Goal: Transaction & Acquisition: Purchase product/service

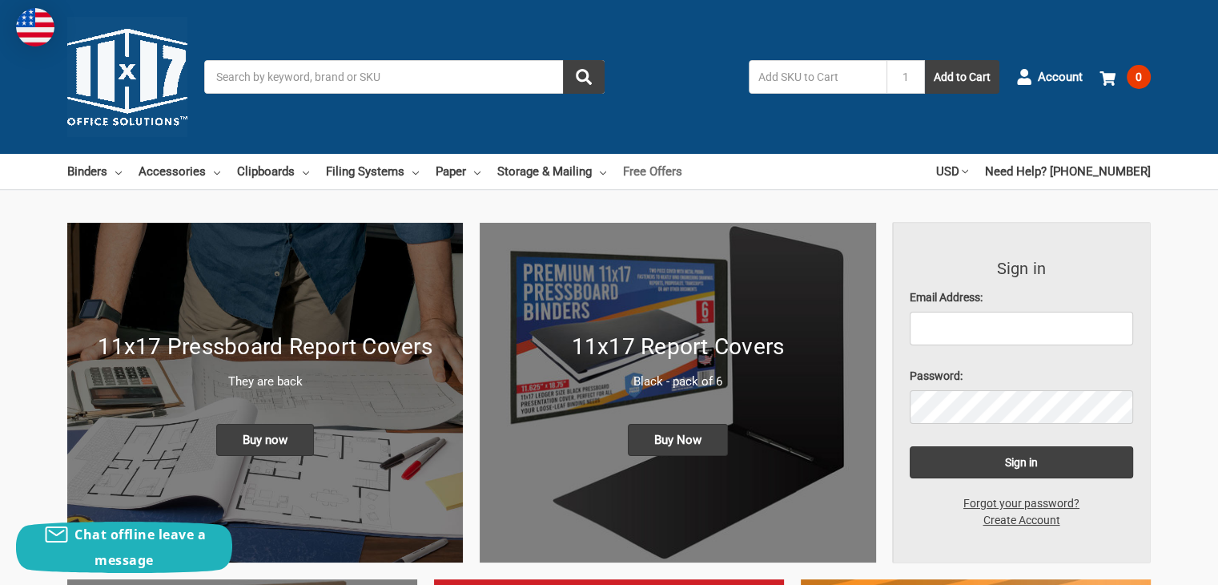
click at [651, 171] on link "Free Offers" at bounding box center [652, 171] width 59 height 35
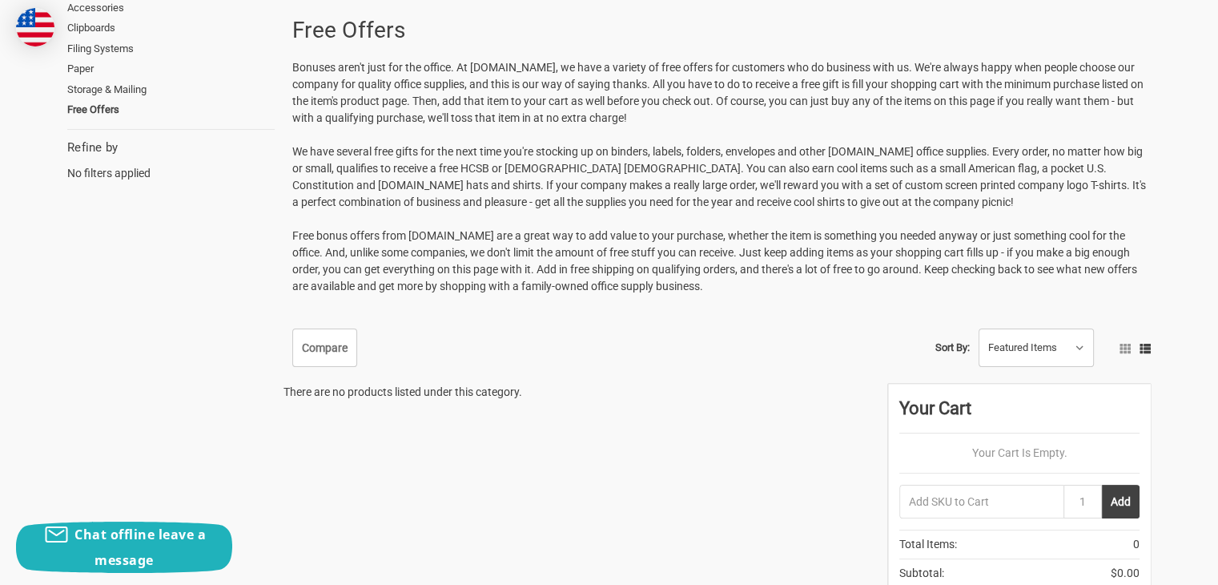
scroll to position [320, 0]
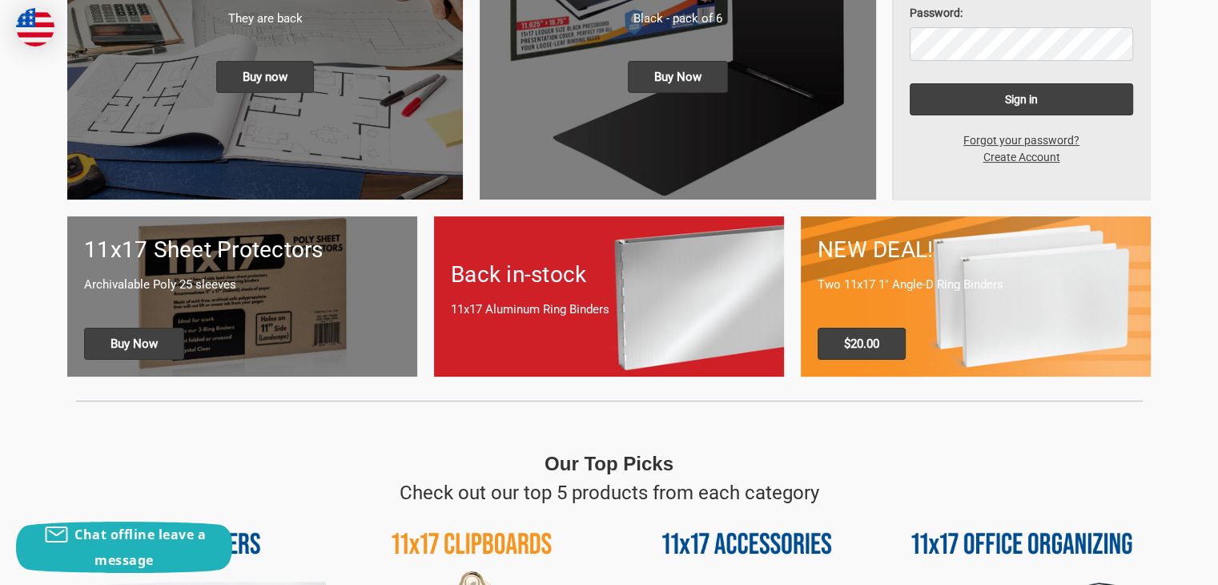
scroll to position [400, 0]
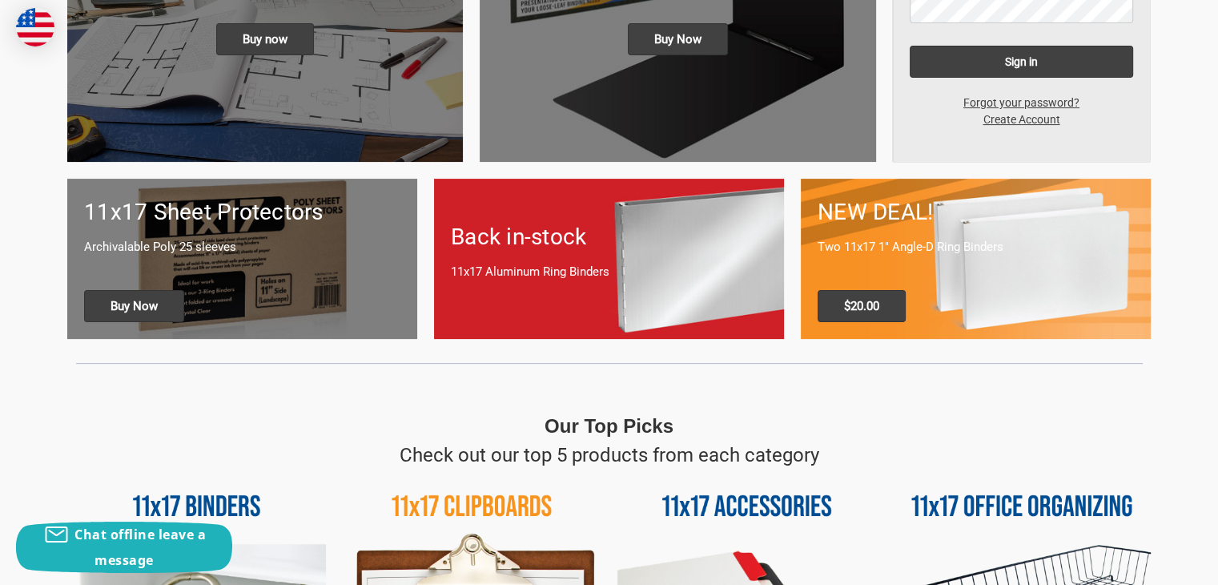
click at [917, 249] on p "Two 11x17 1" Angle-D Ring Binders" at bounding box center [976, 247] width 316 height 18
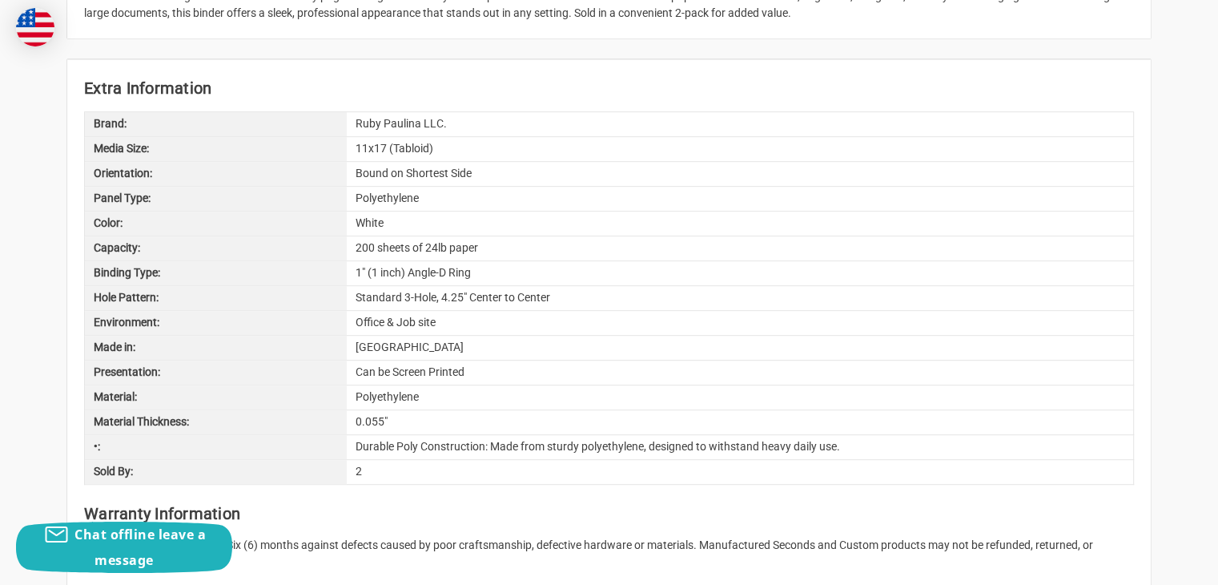
scroll to position [801, 0]
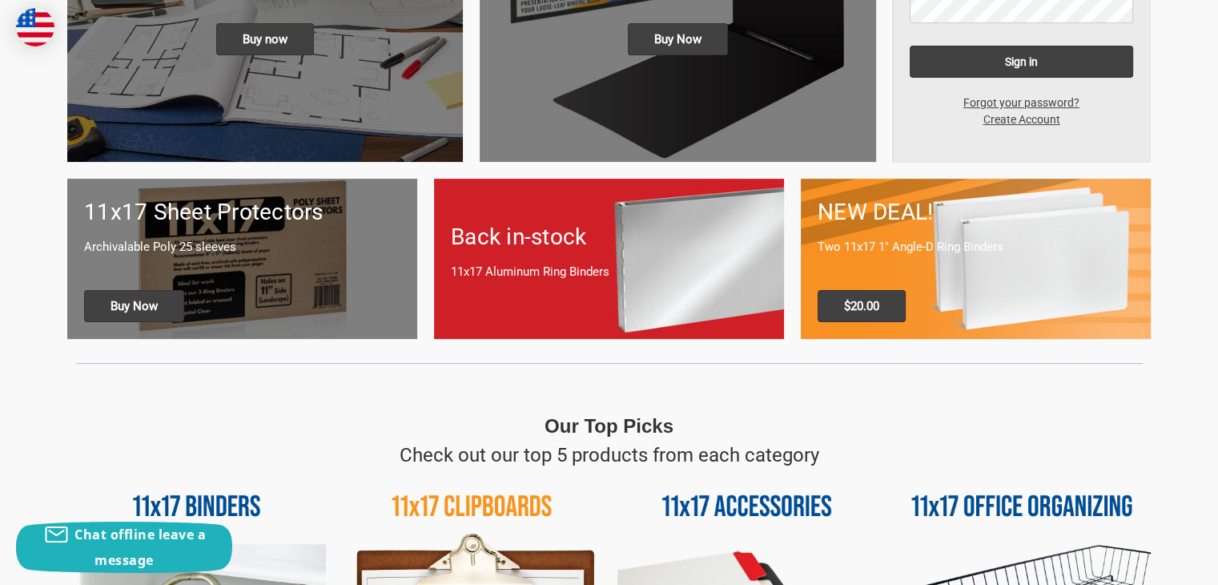
click at [517, 247] on h1 "Back in-stock" at bounding box center [609, 237] width 316 height 34
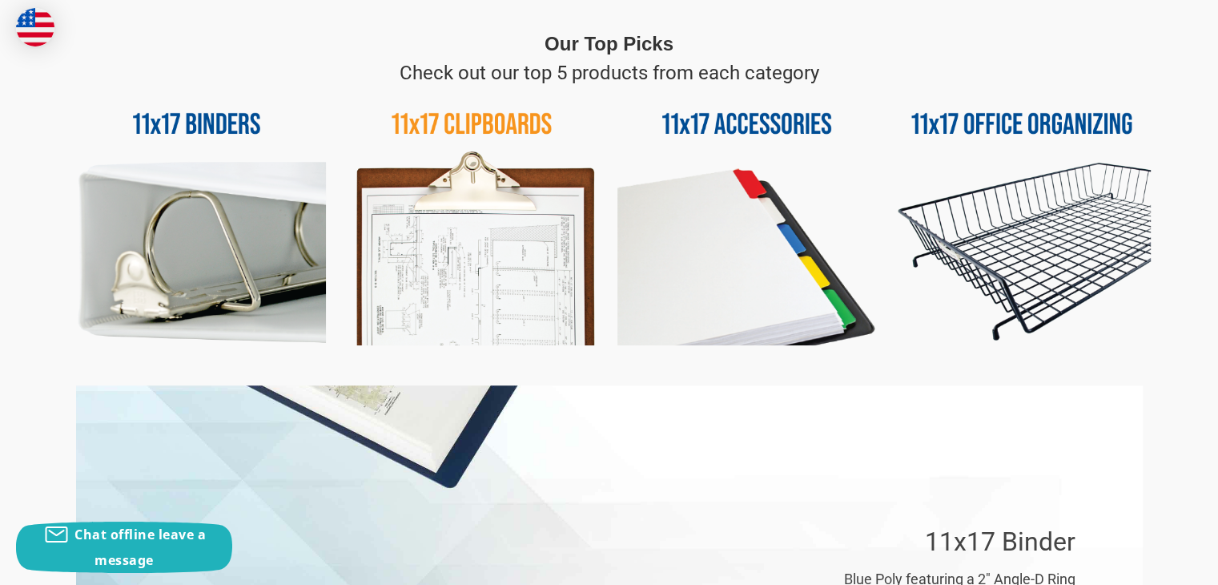
scroll to position [801, 0]
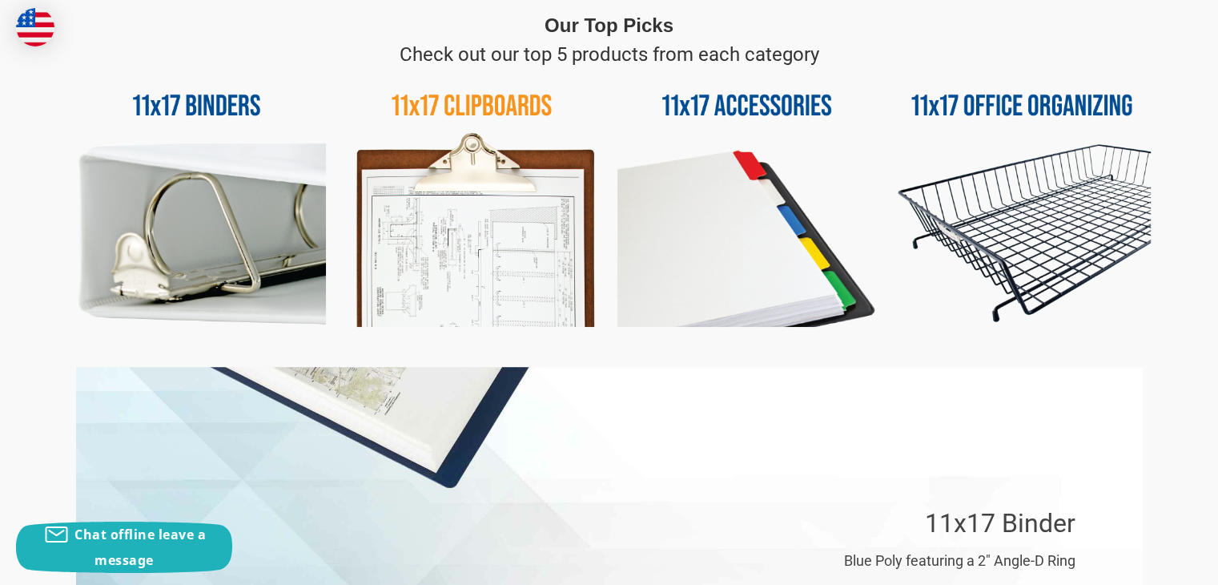
click at [487, 242] on img at bounding box center [472, 198] width 259 height 259
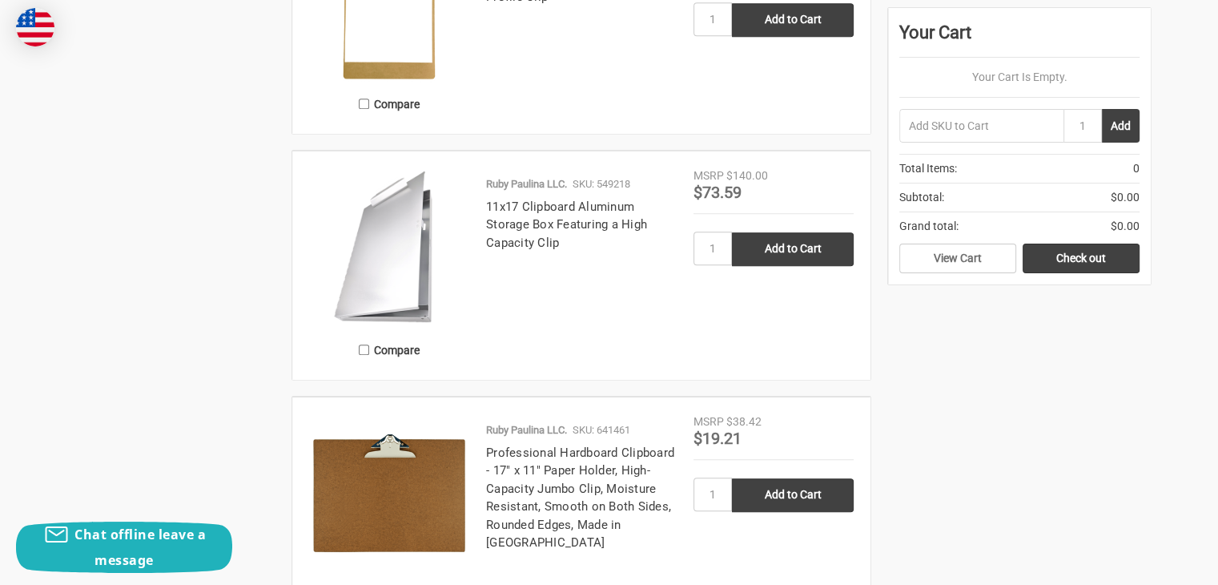
scroll to position [1201, 0]
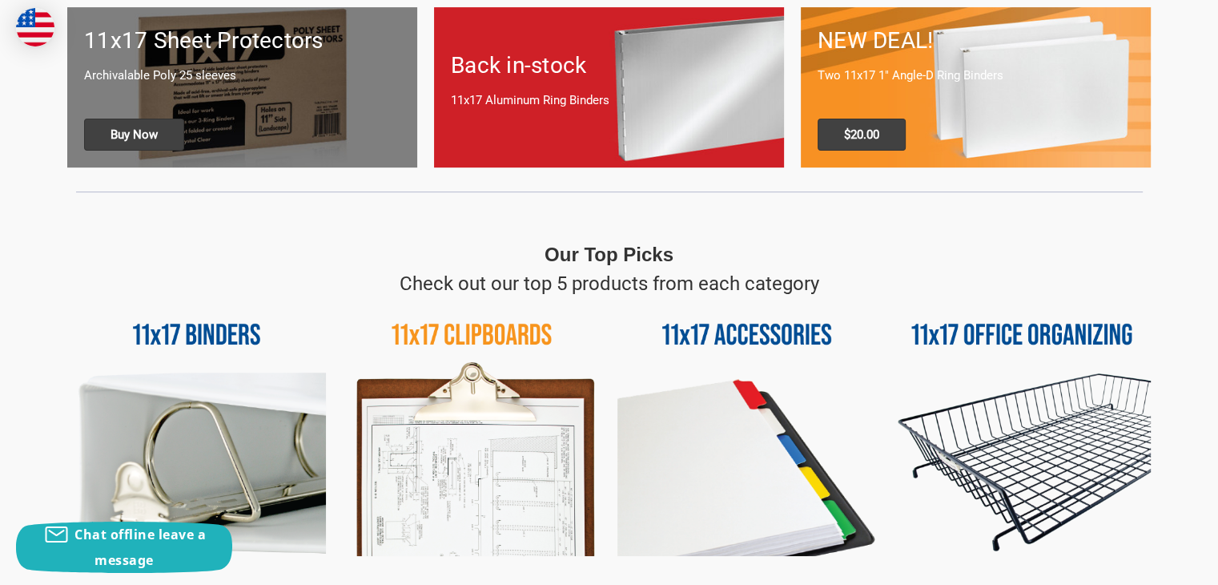
scroll to position [561, 0]
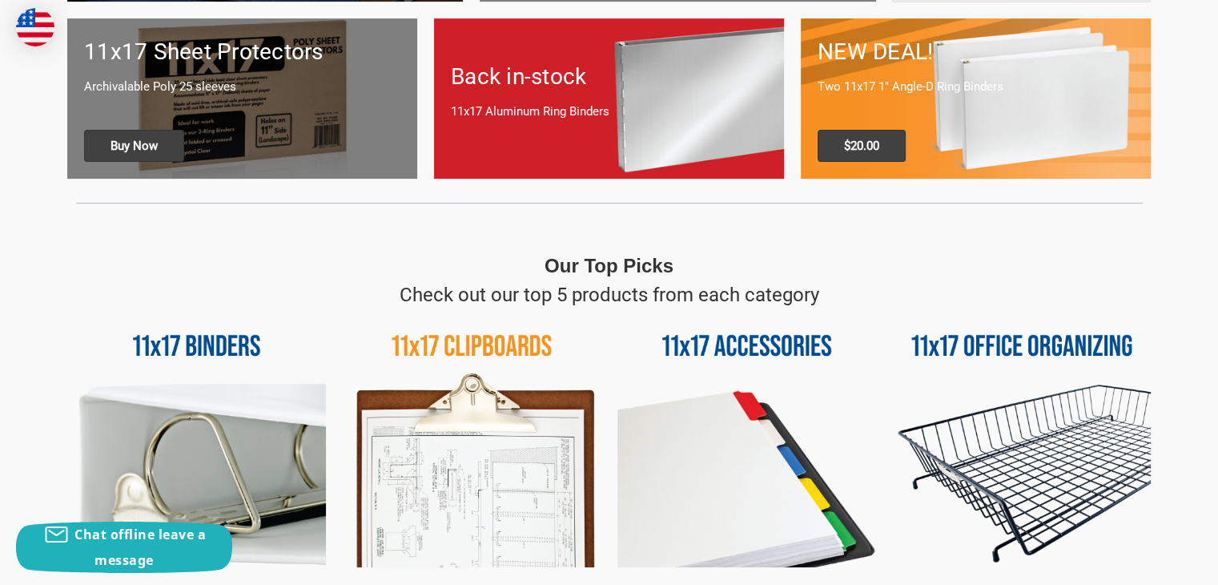
click at [493, 337] on img at bounding box center [472, 438] width 259 height 259
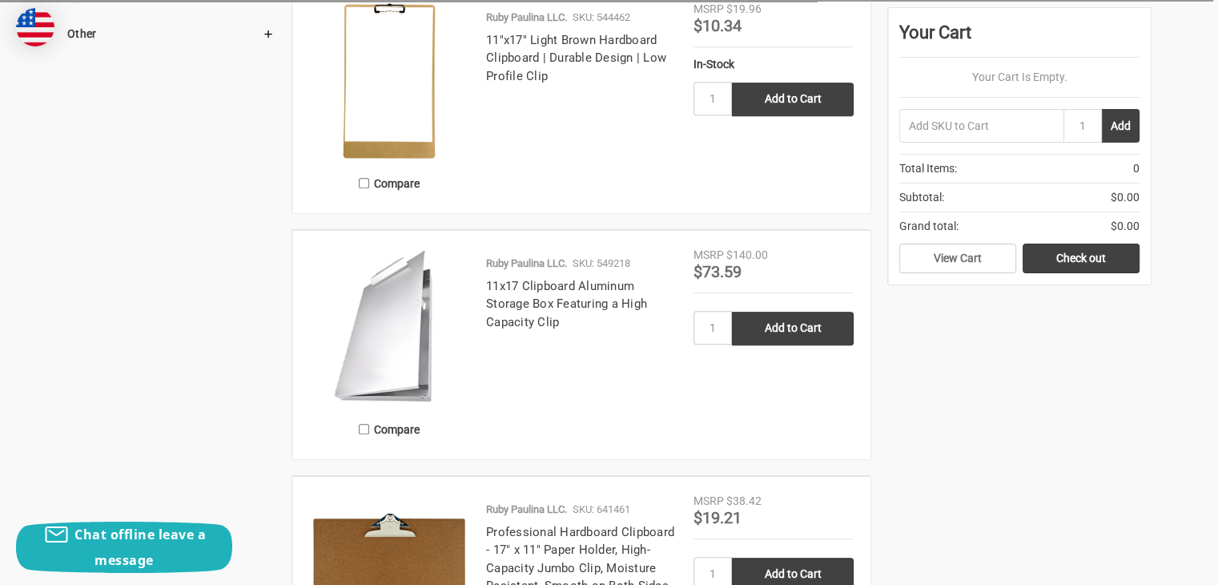
scroll to position [1121, 0]
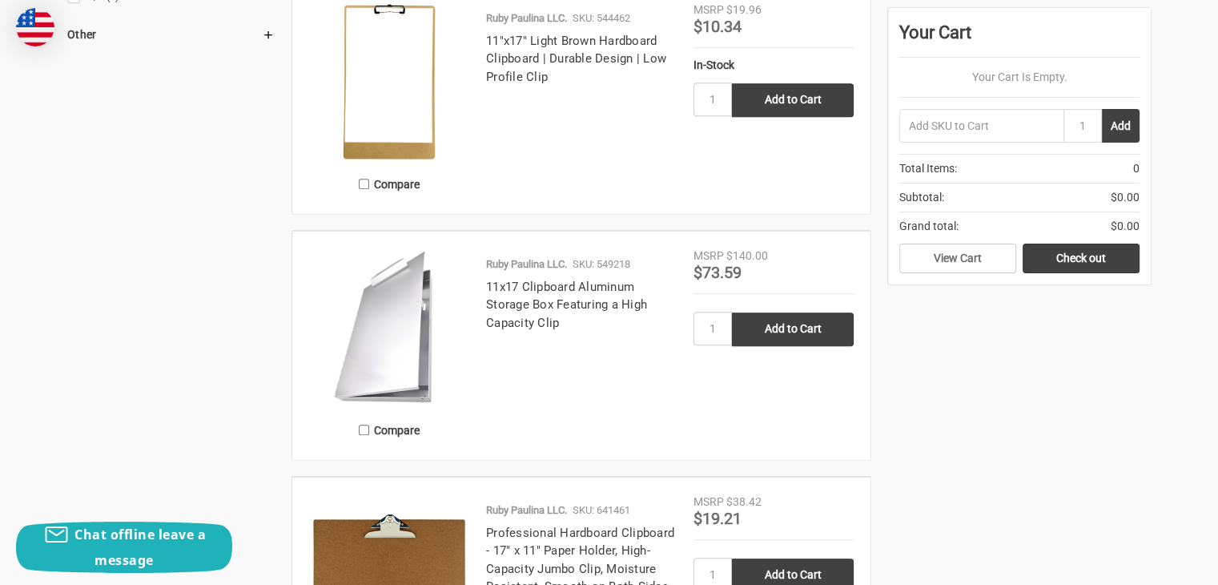
click at [419, 294] on img at bounding box center [389, 327] width 160 height 160
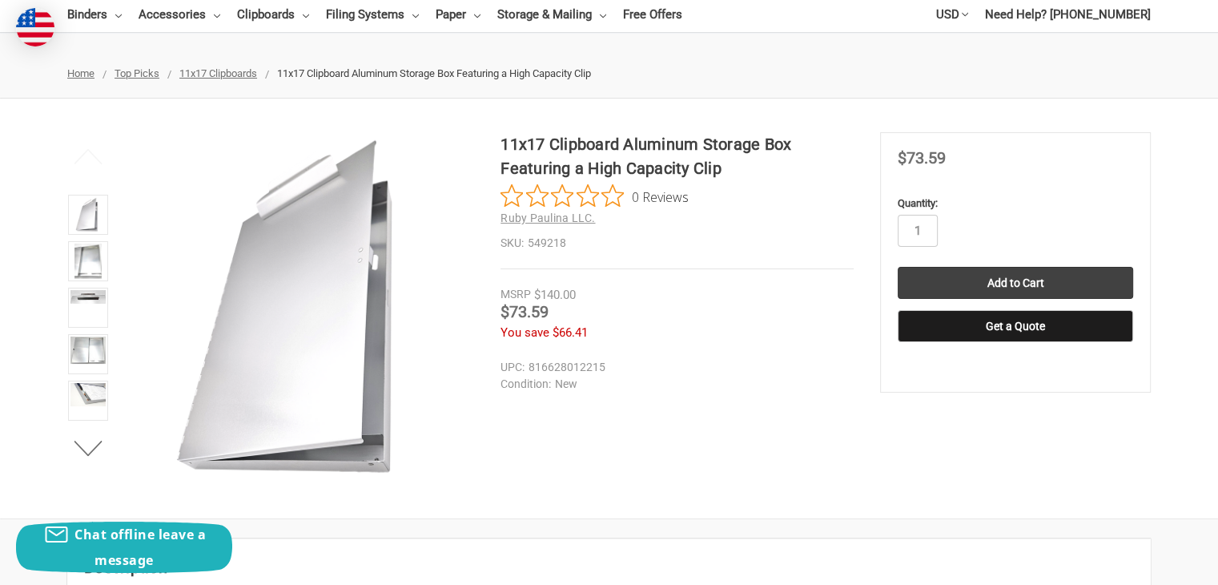
scroll to position [160, 0]
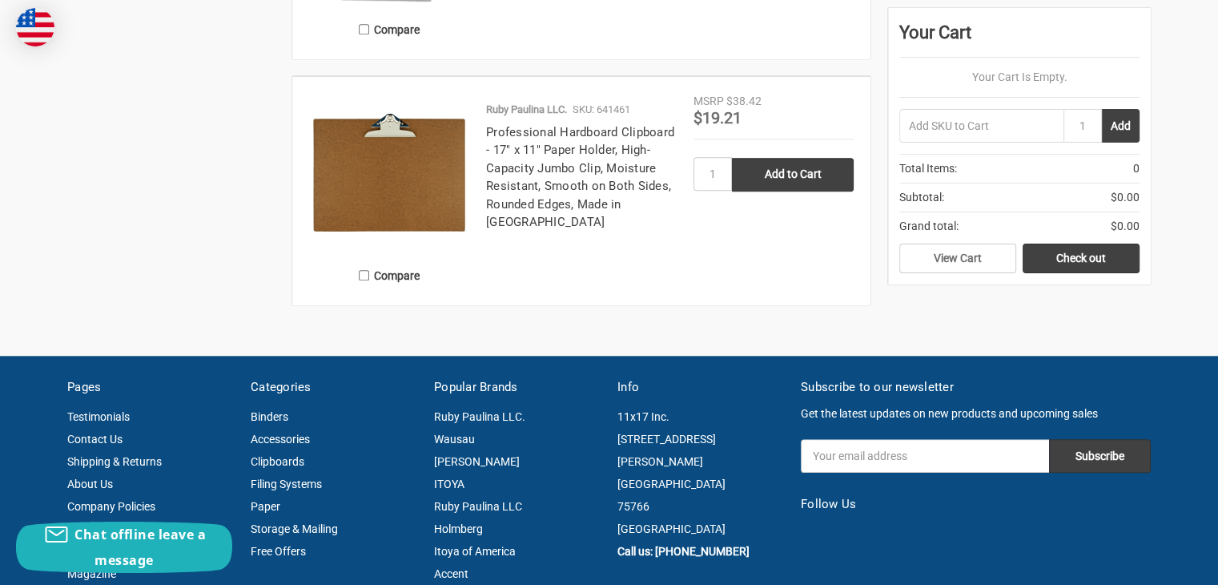
scroll to position [1682, 0]
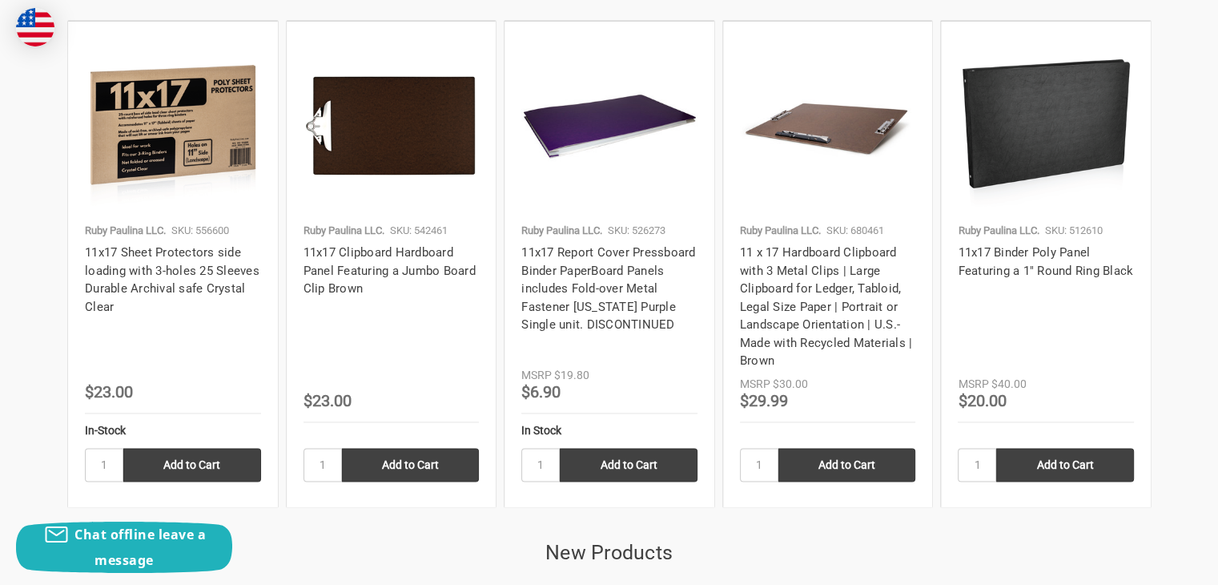
scroll to position [2162, 0]
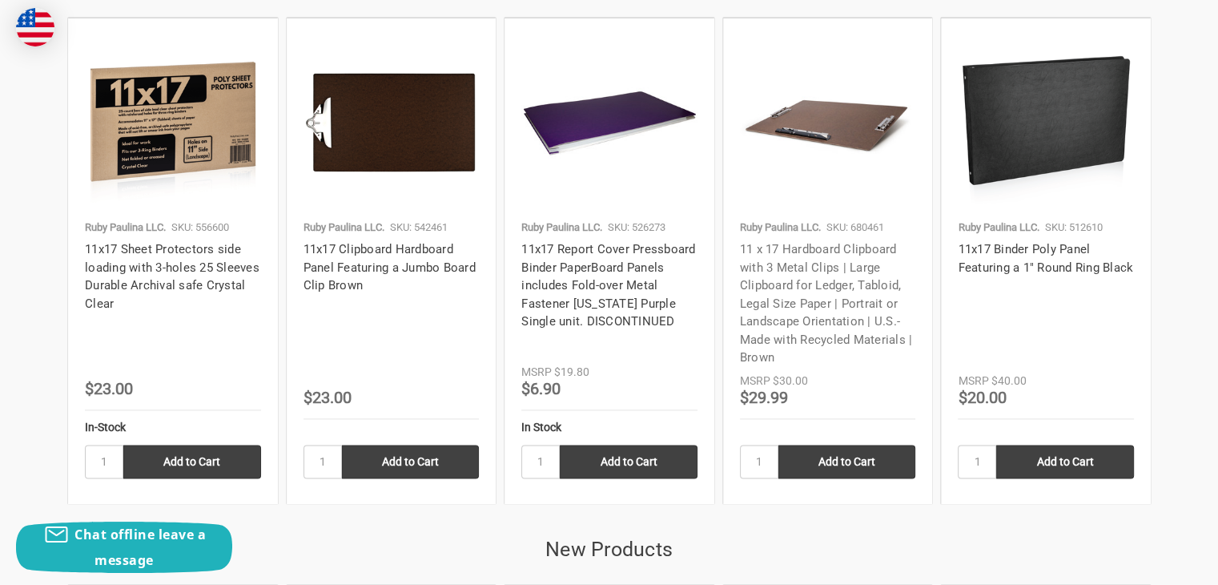
click at [830, 243] on link "11 x 17 Hardboard Clipboard with 3 Metal Clips | Large Clipboard for Ledger, Ta…" at bounding box center [826, 303] width 173 height 123
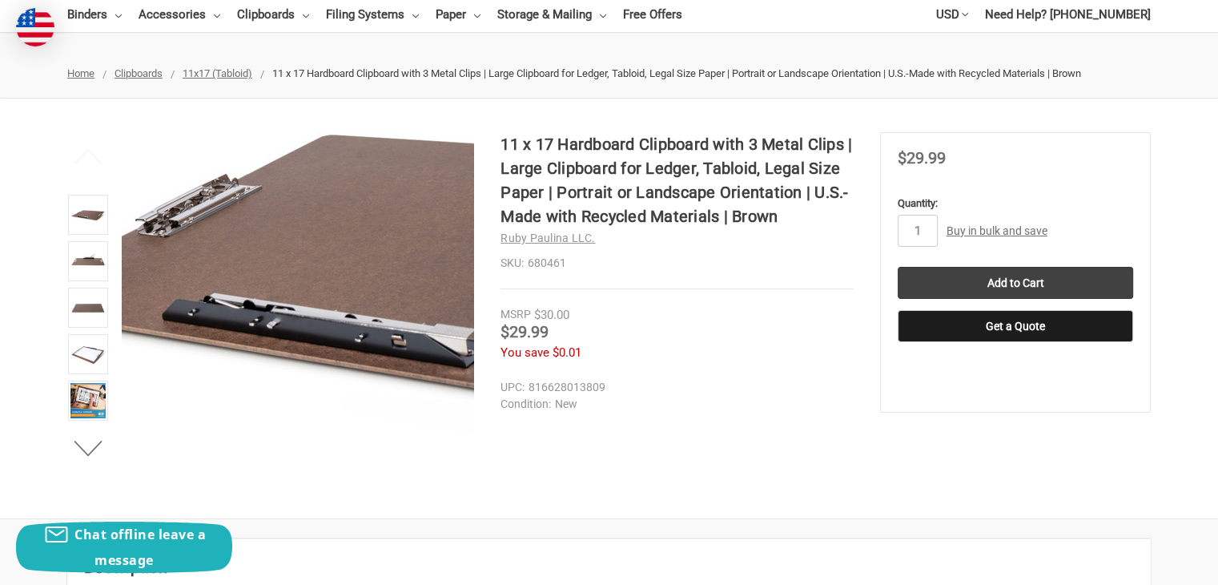
scroll to position [160, 0]
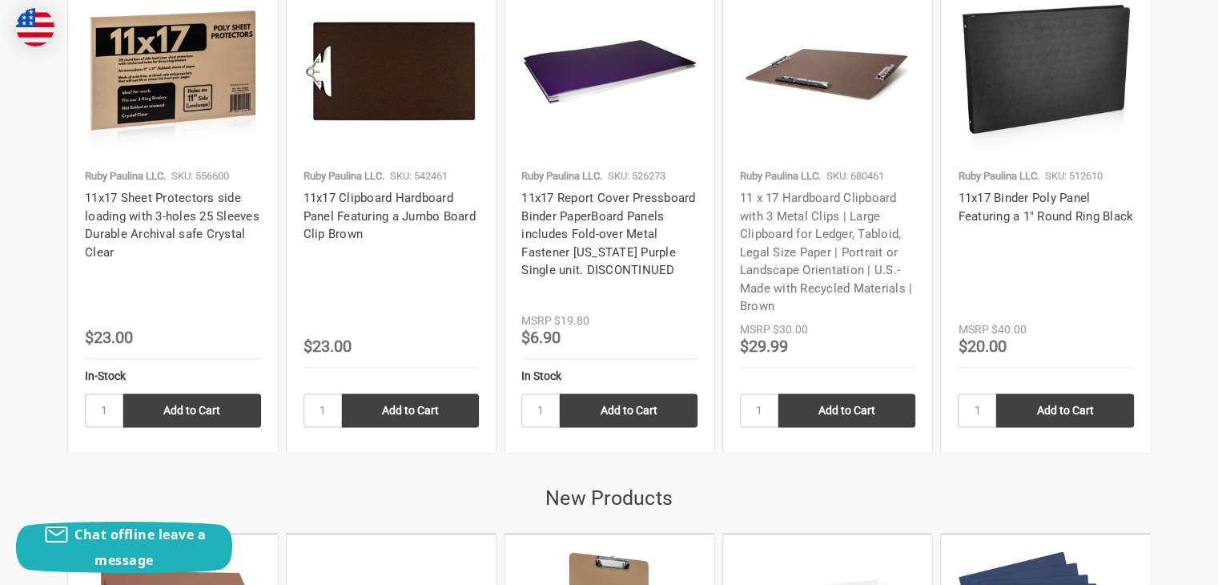
scroll to position [2243, 0]
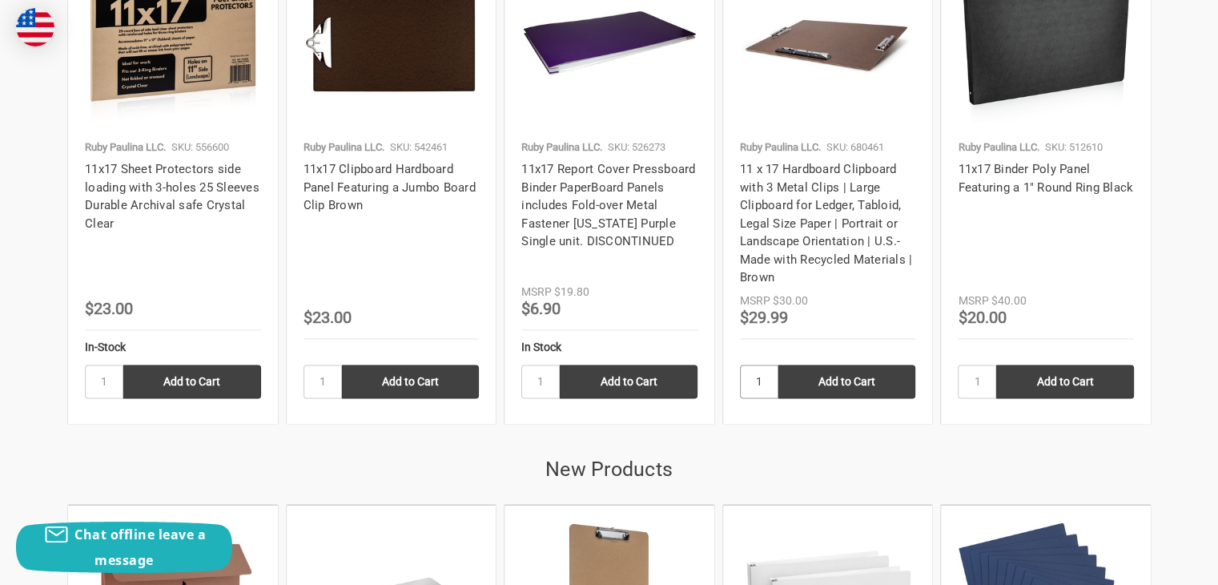
click at [774, 376] on input "1" at bounding box center [759, 381] width 38 height 34
type input "4"
click at [830, 382] on input "Add to Cart" at bounding box center [847, 381] width 138 height 34
type input "Add to Cart"
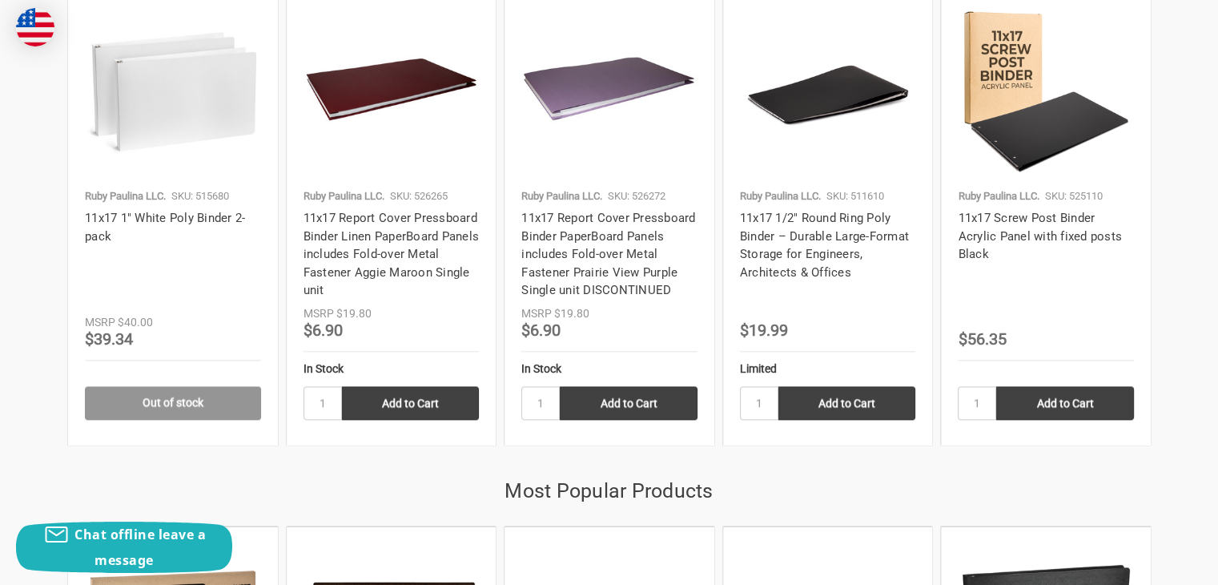
scroll to position [1682, 0]
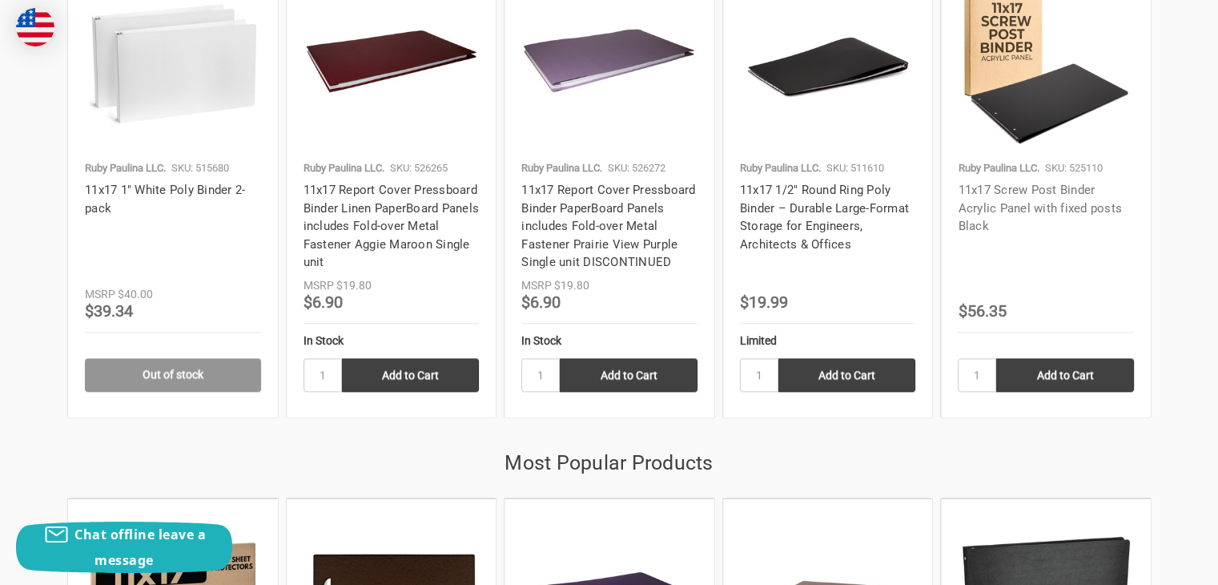
click at [1052, 190] on link "11x17 Screw Post Binder Acrylic Panel with fixed posts Black" at bounding box center [1040, 208] width 164 height 50
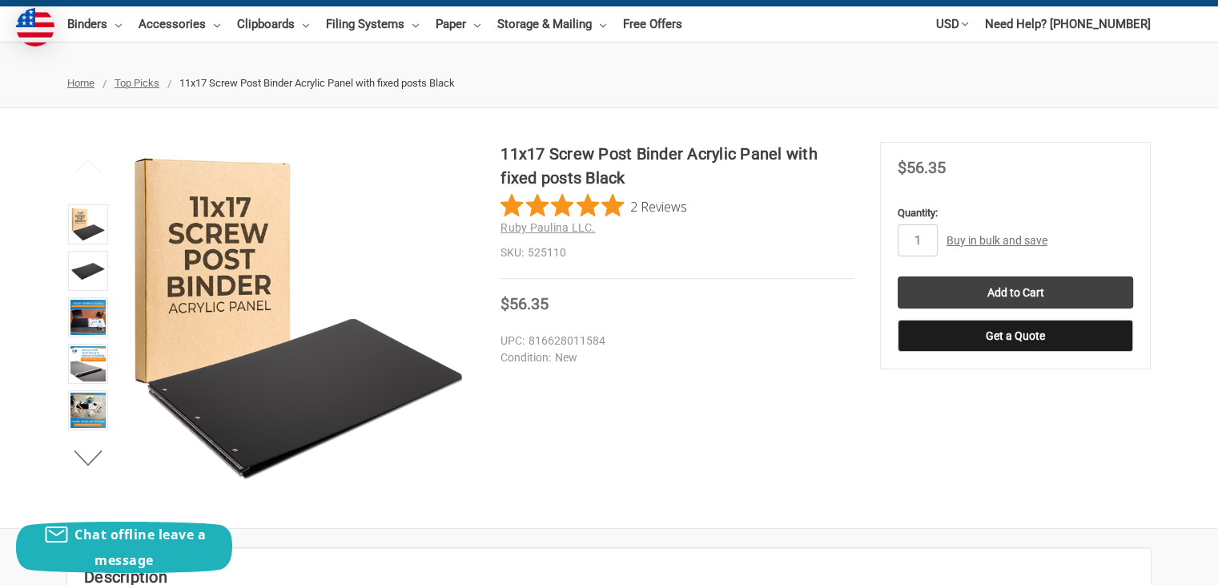
scroll to position [160, 0]
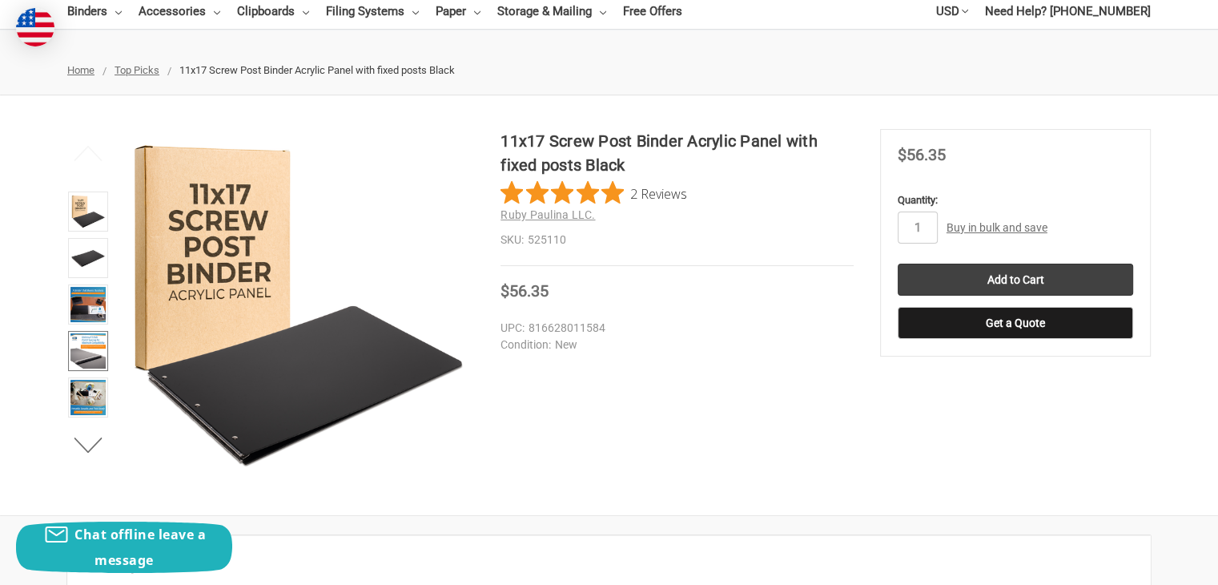
click at [84, 342] on img at bounding box center [87, 350] width 35 height 35
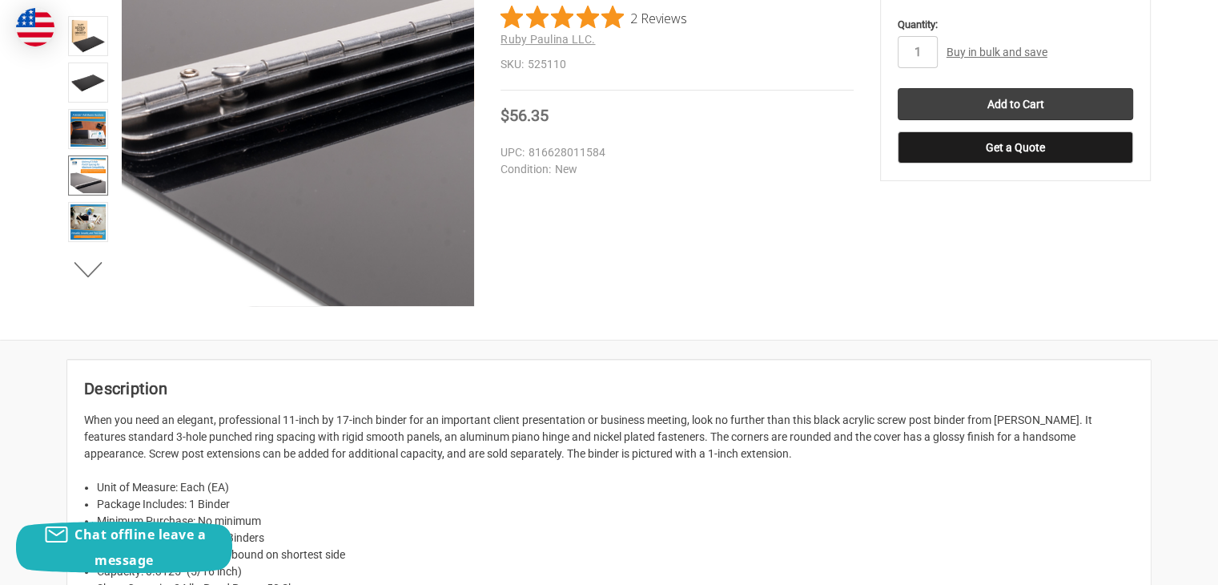
scroll to position [400, 0]
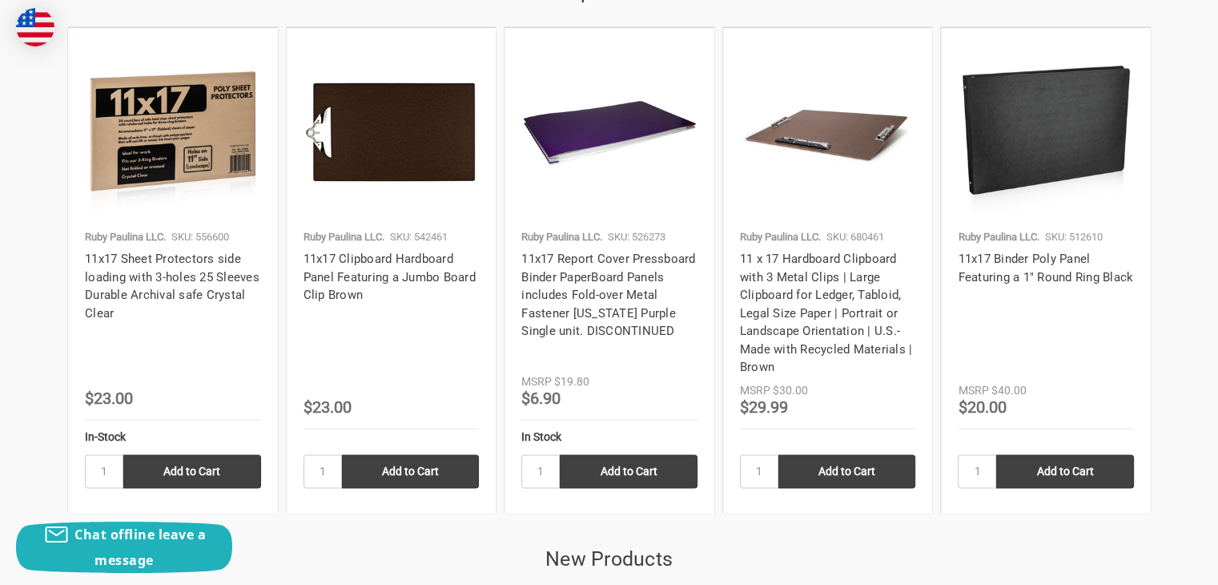
click at [573, 162] on img at bounding box center [609, 132] width 176 height 176
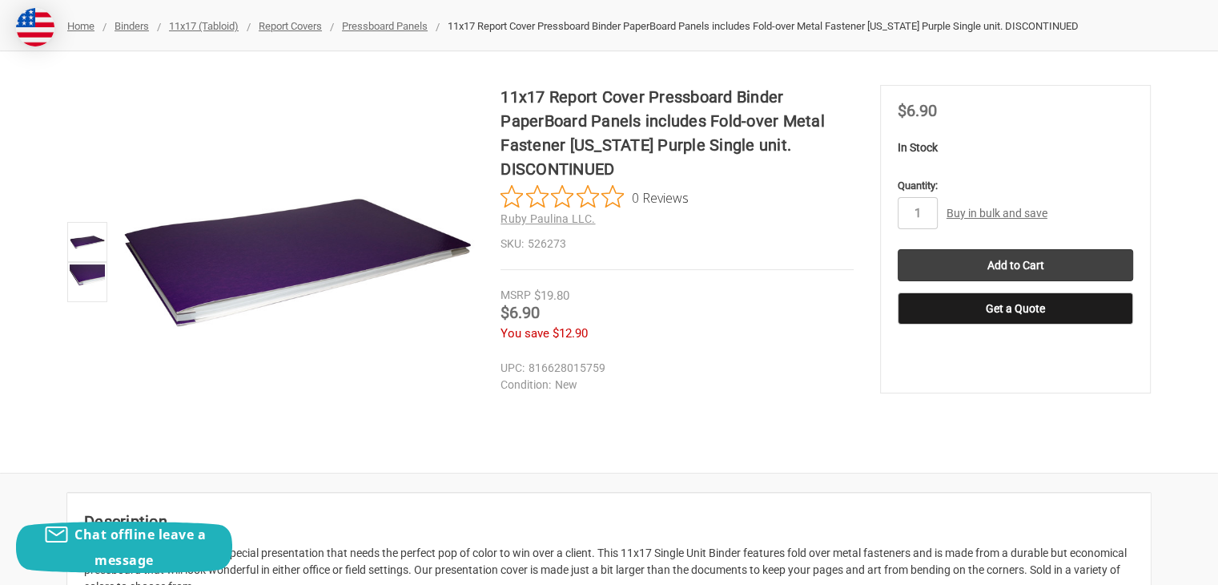
scroll to position [240, 0]
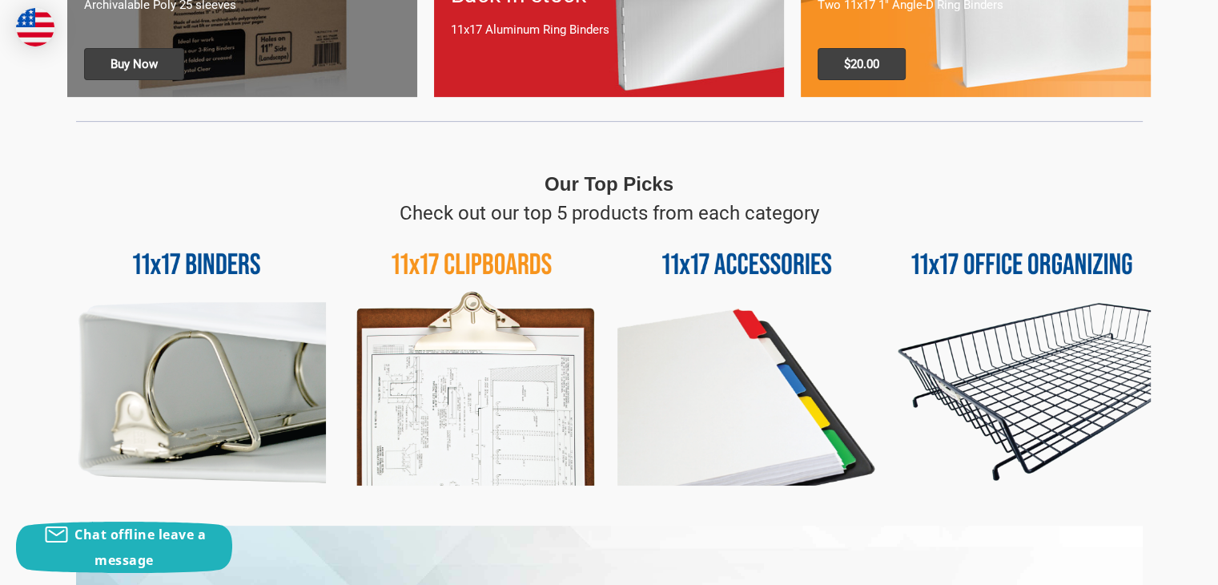
scroll to position [628, 0]
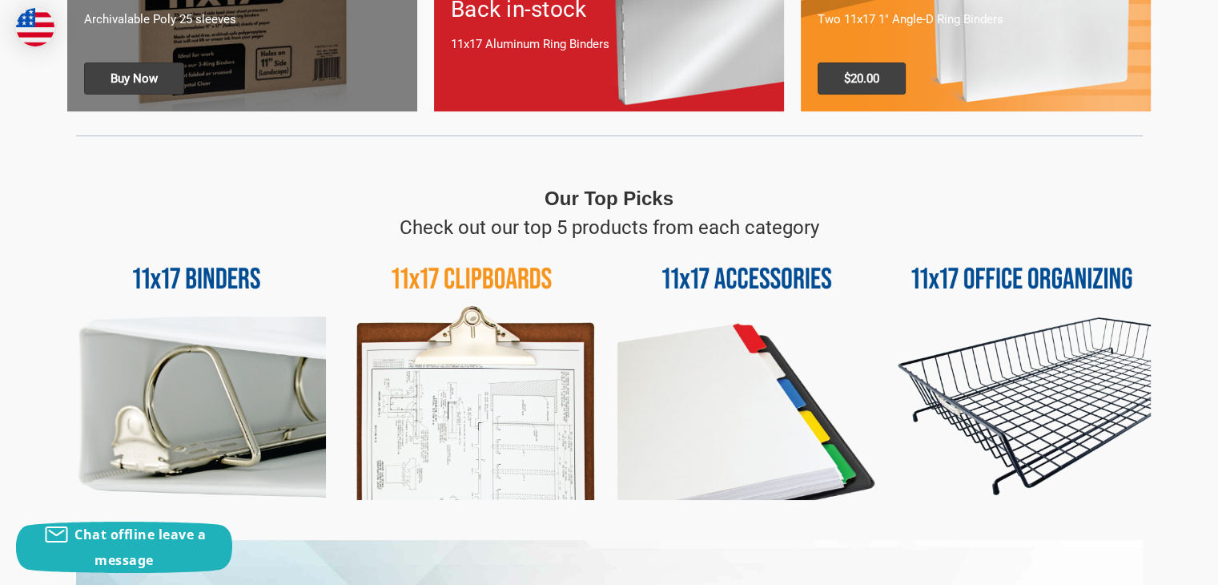
click at [215, 285] on img at bounding box center [196, 371] width 259 height 259
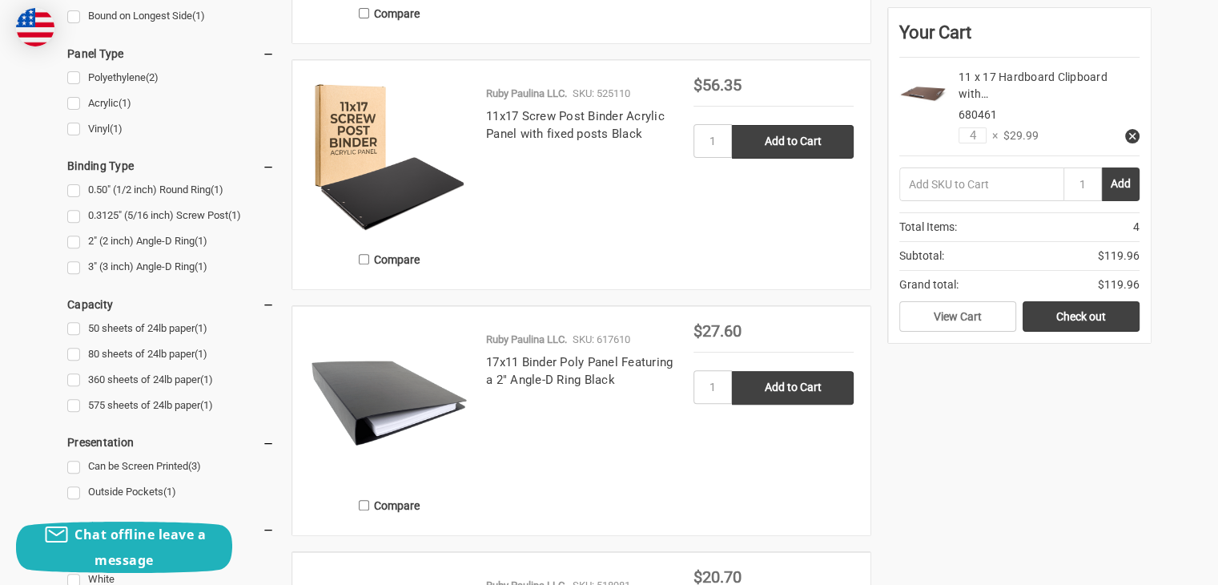
scroll to position [641, 0]
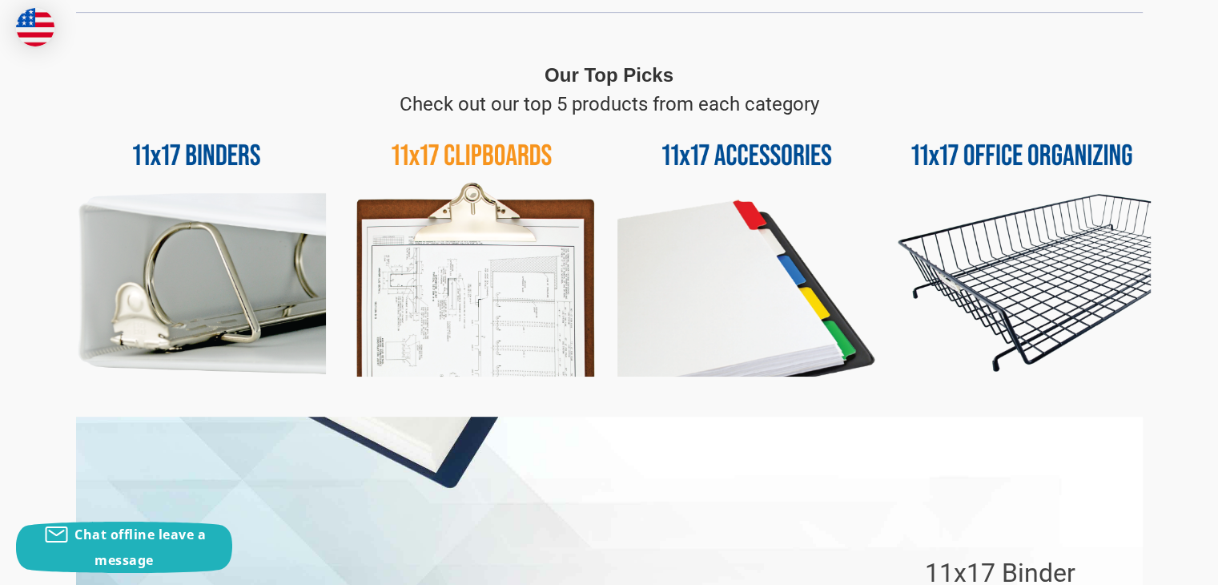
scroll to position [708, 0]
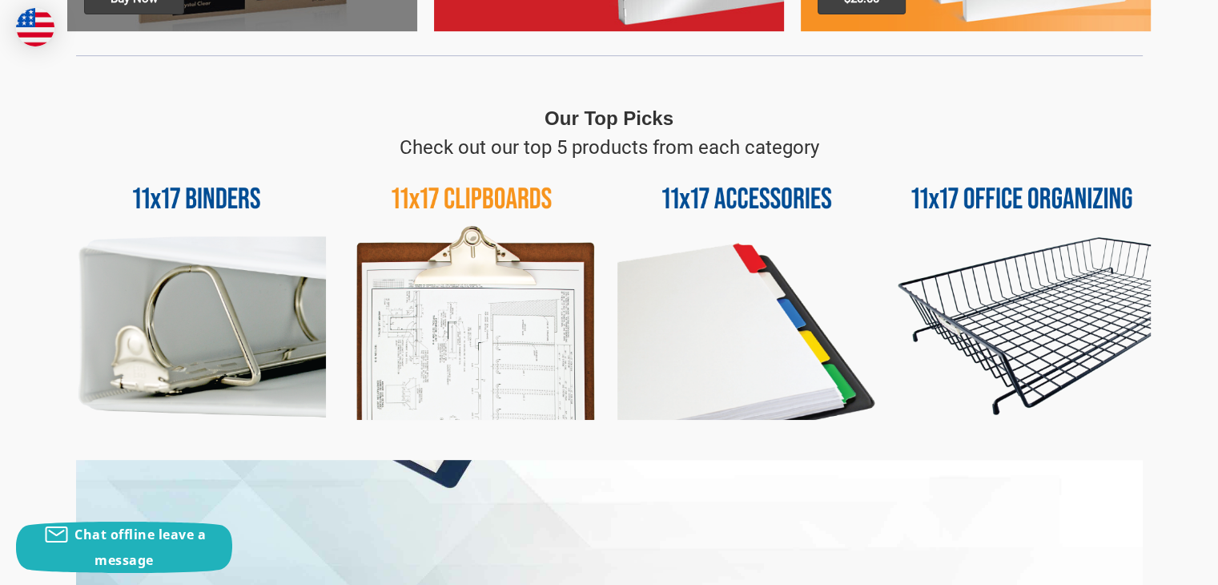
click at [510, 200] on img at bounding box center [472, 291] width 259 height 259
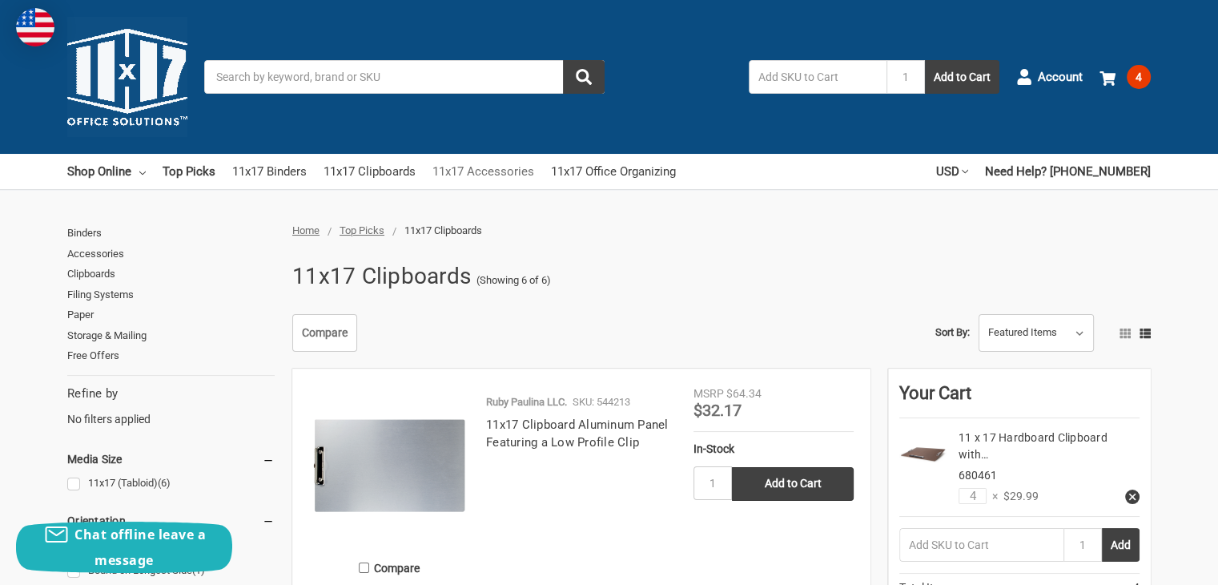
click at [493, 175] on link "11x17 Accessories" at bounding box center [483, 171] width 102 height 35
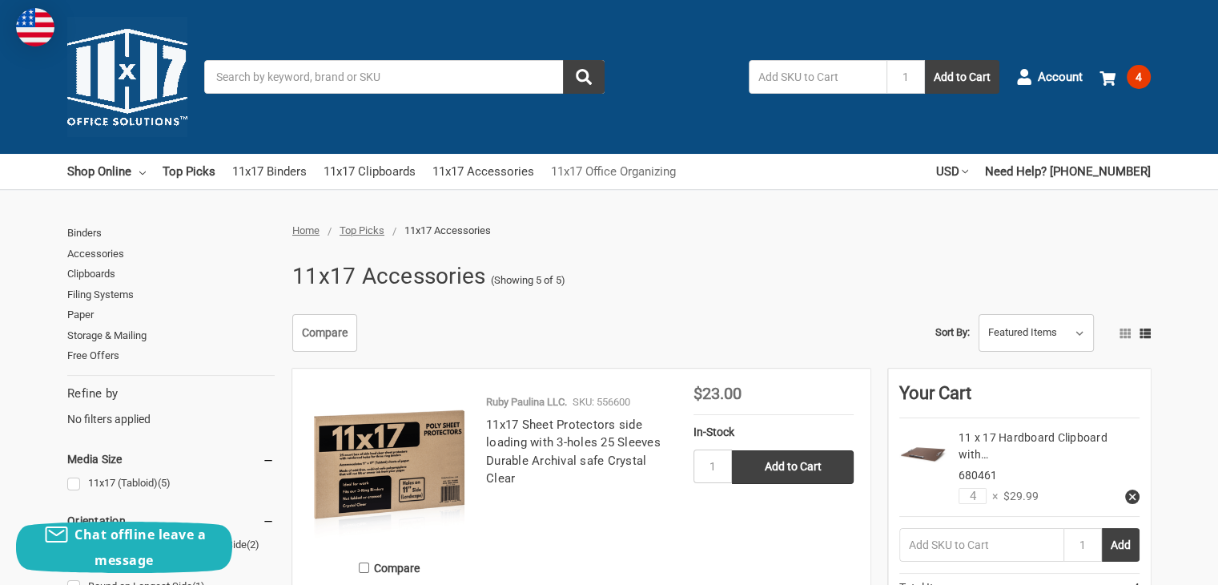
click at [643, 173] on link "11x17 Office Organizing" at bounding box center [613, 171] width 125 height 35
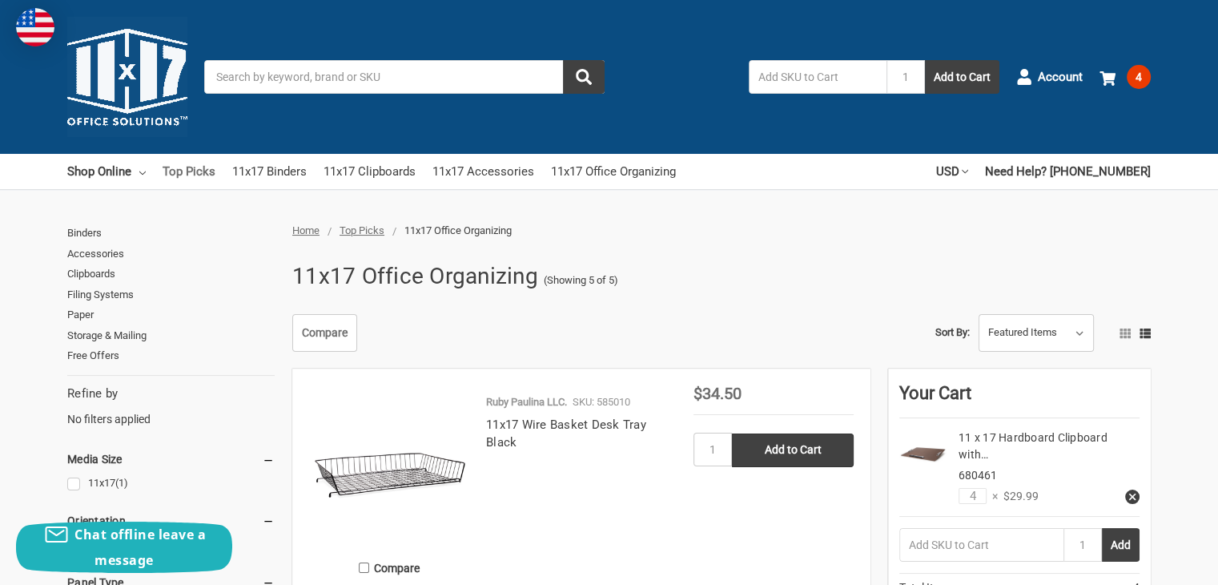
click at [203, 168] on link "Top Picks" at bounding box center [189, 171] width 53 height 35
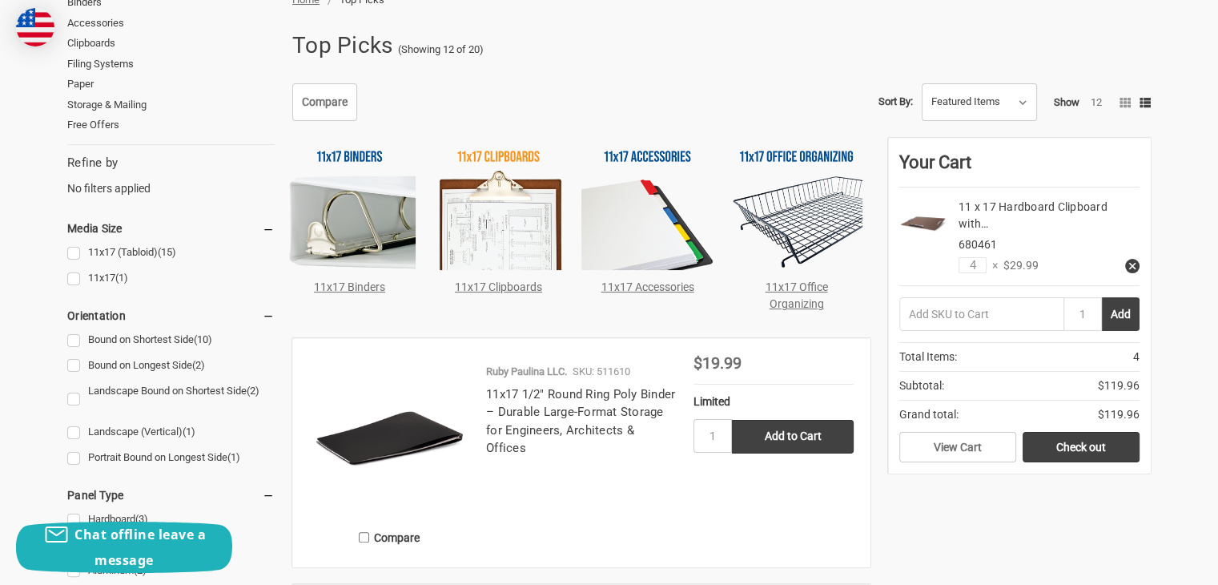
scroll to position [240, 0]
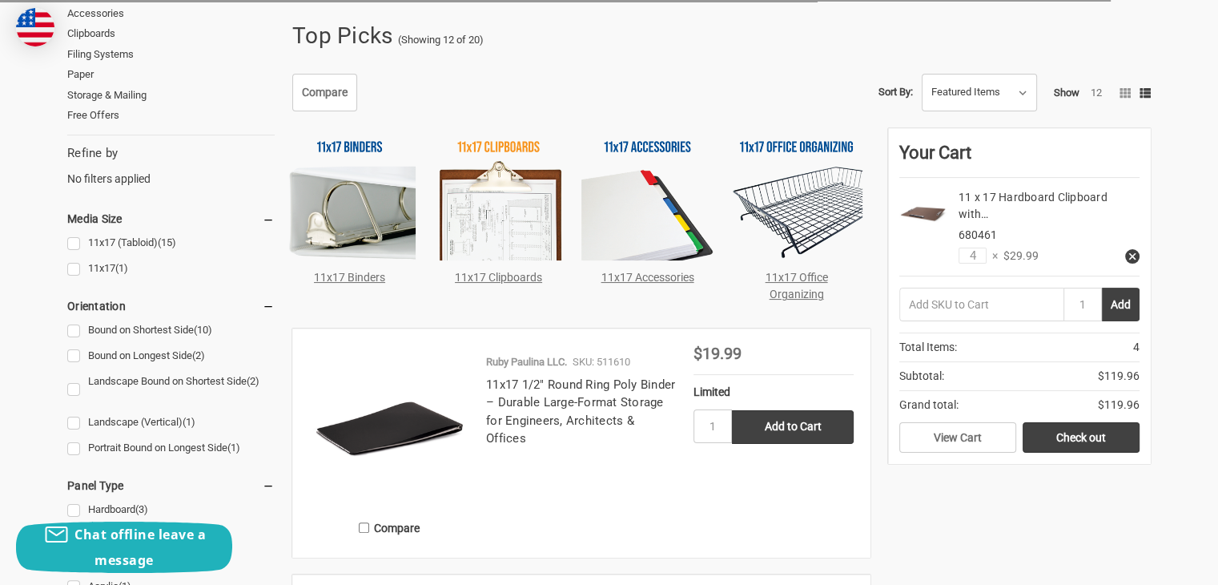
click at [356, 276] on link "11x17 Binders" at bounding box center [349, 277] width 71 height 13
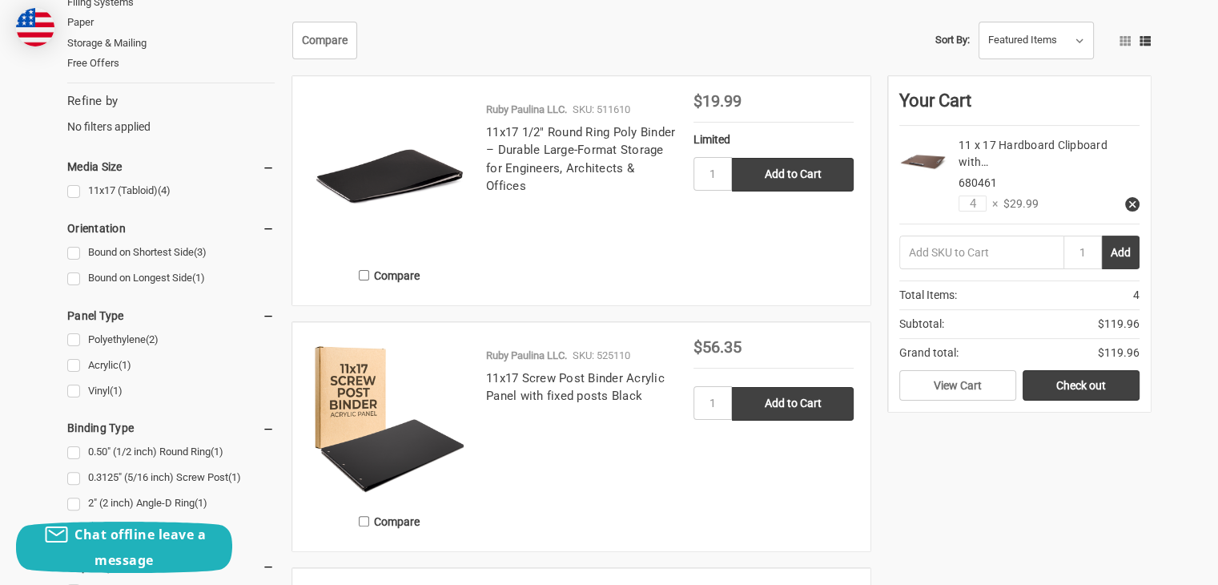
scroll to position [320, 0]
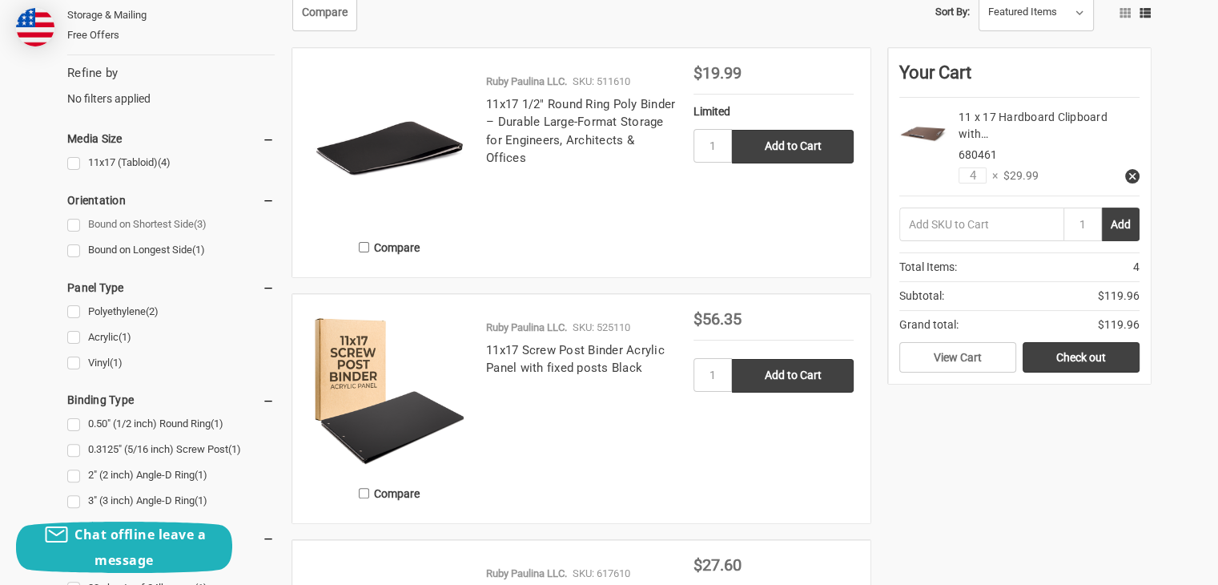
click at [72, 223] on link "Bound on Shortest Side (3)" at bounding box center [170, 225] width 207 height 22
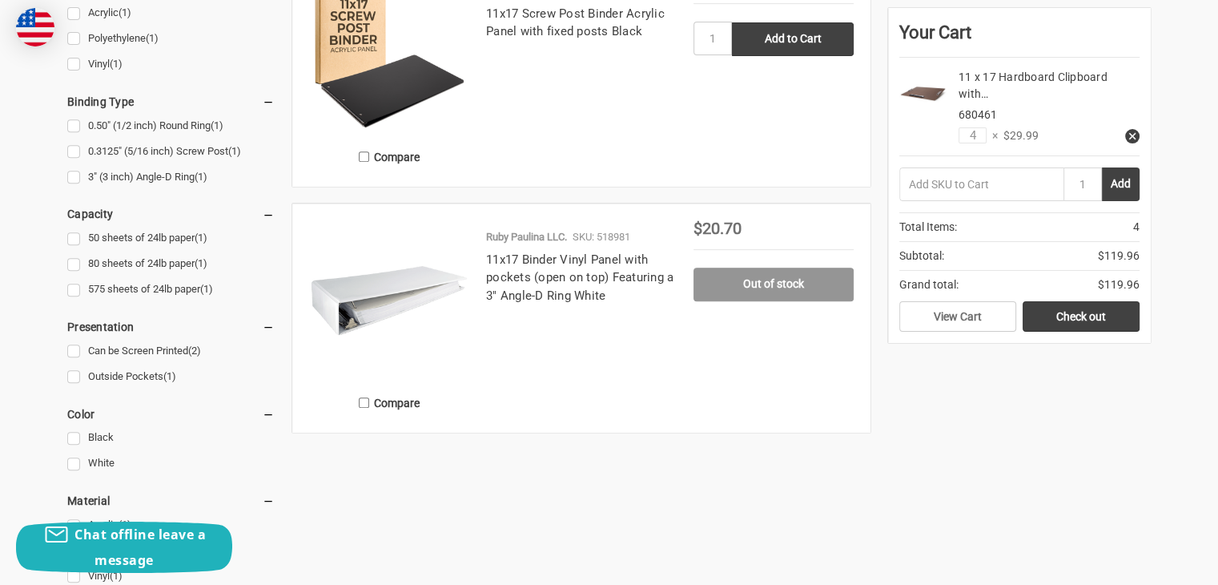
scroll to position [561, 0]
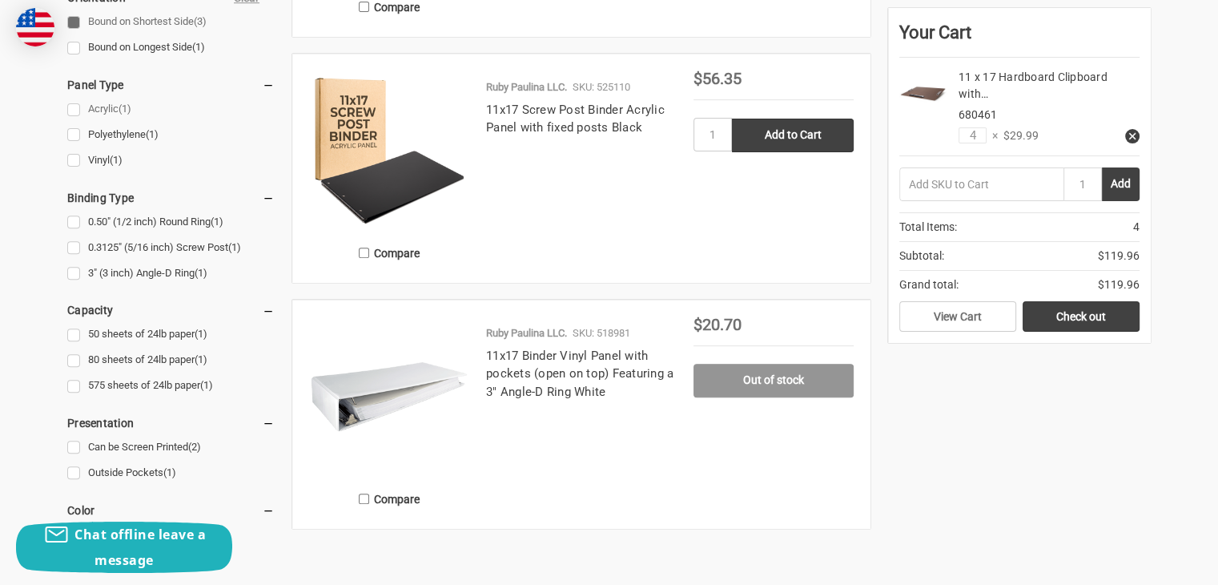
click at [78, 111] on link "Acrylic (1)" at bounding box center [170, 110] width 207 height 22
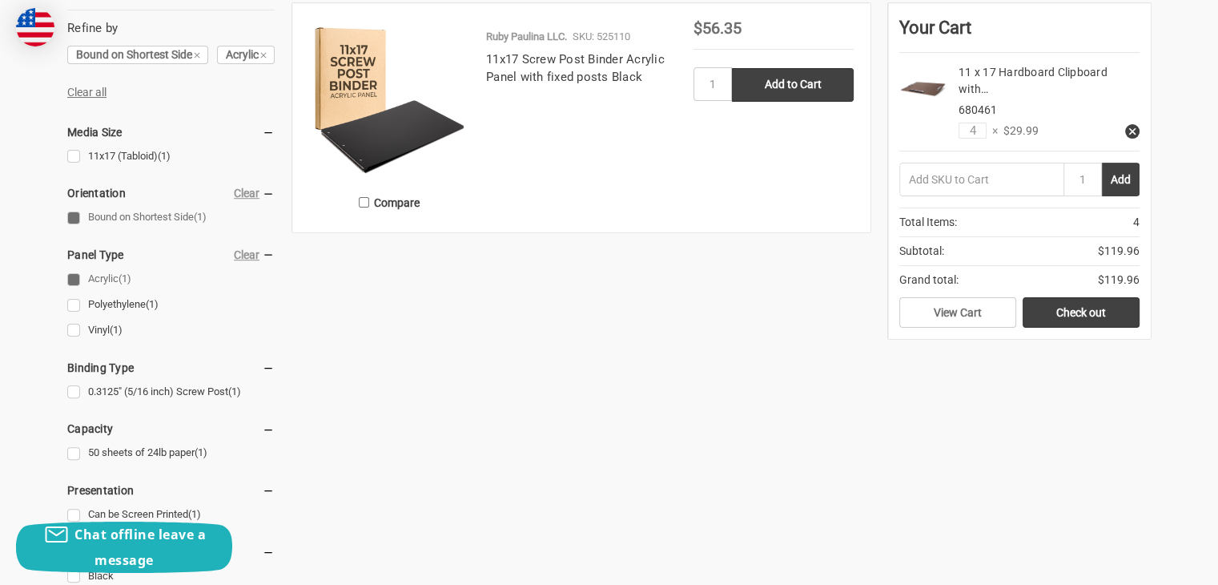
scroll to position [400, 0]
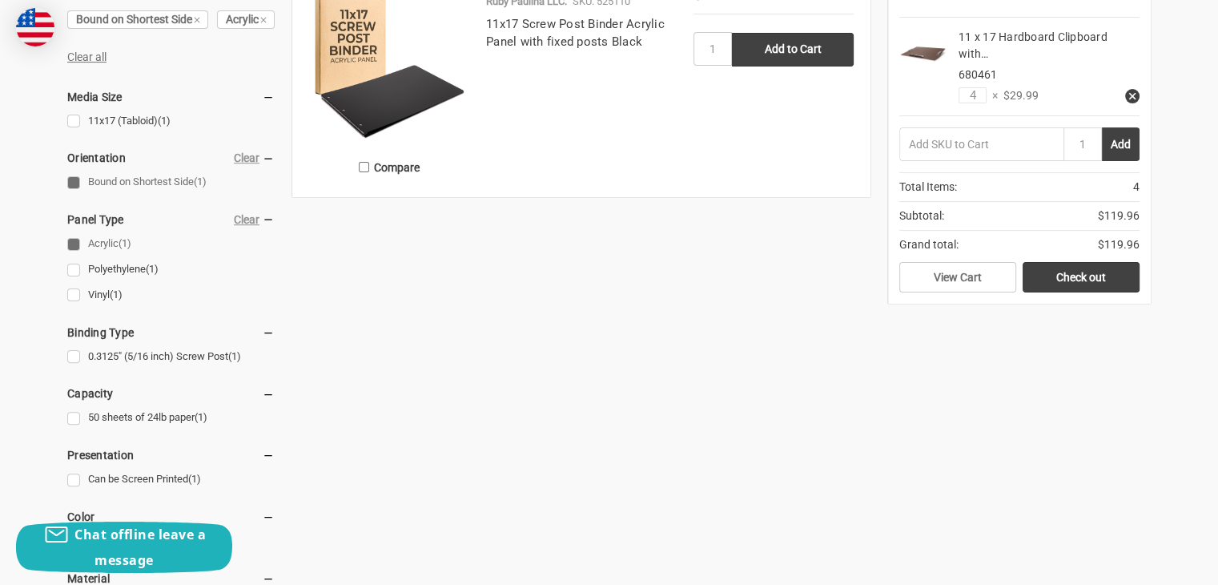
click at [405, 114] on img at bounding box center [389, 65] width 160 height 160
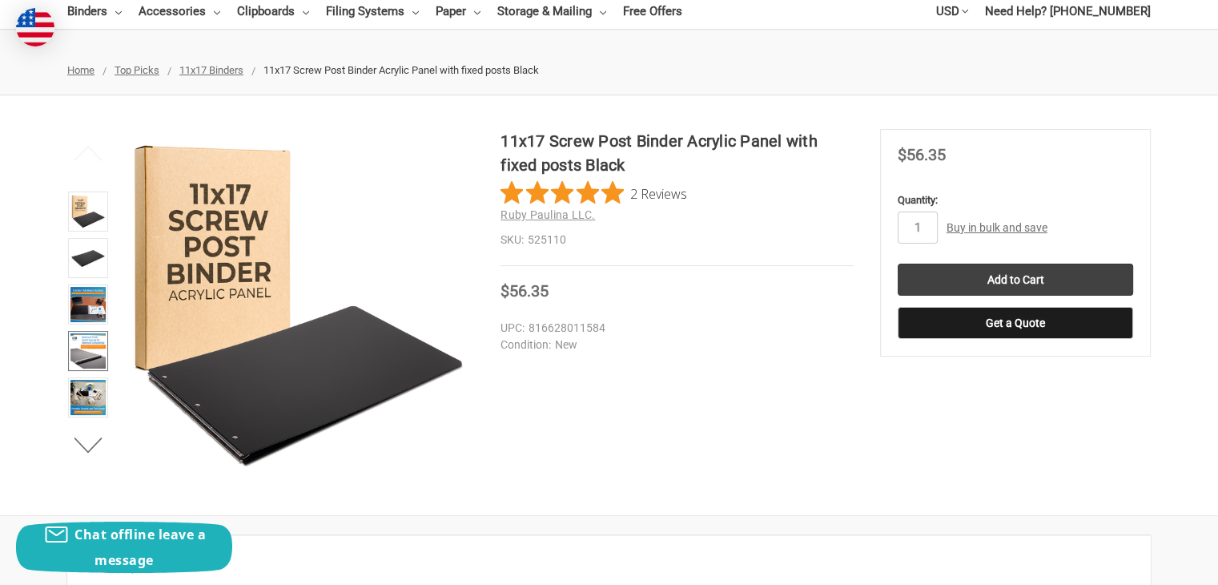
click at [81, 348] on img at bounding box center [87, 350] width 35 height 35
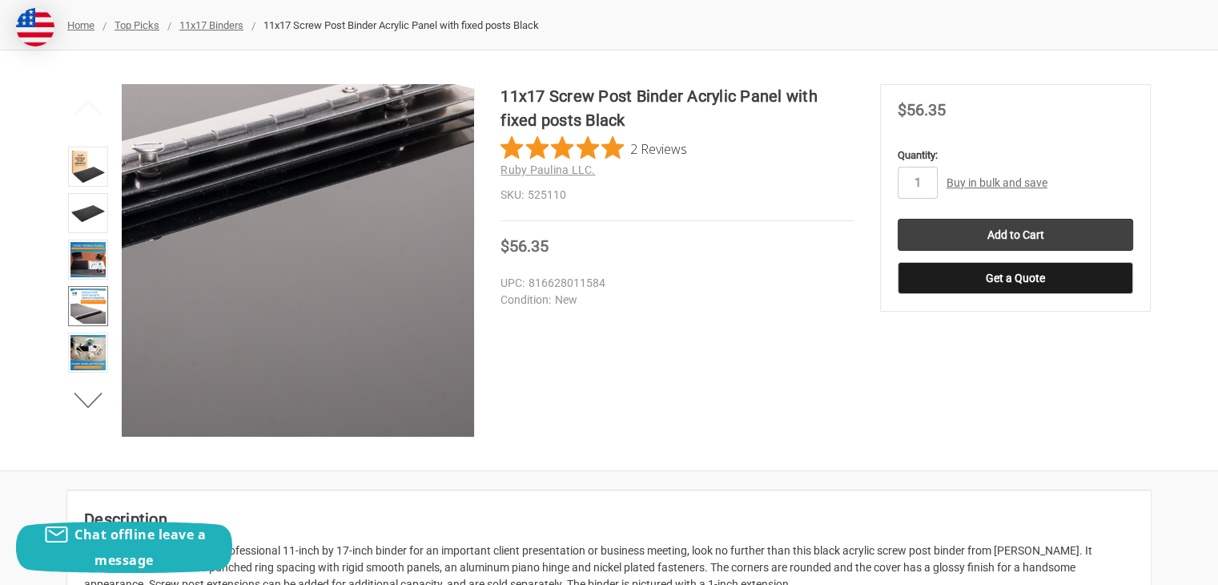
scroll to position [240, 0]
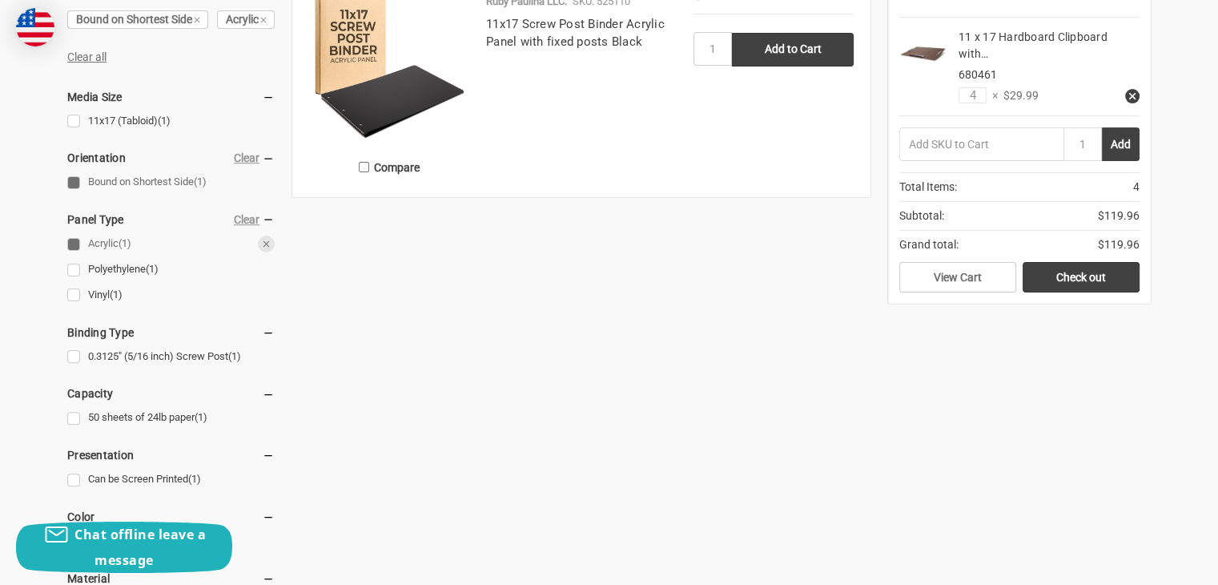
click at [75, 255] on link "Acrylic (1)" at bounding box center [170, 244] width 207 height 22
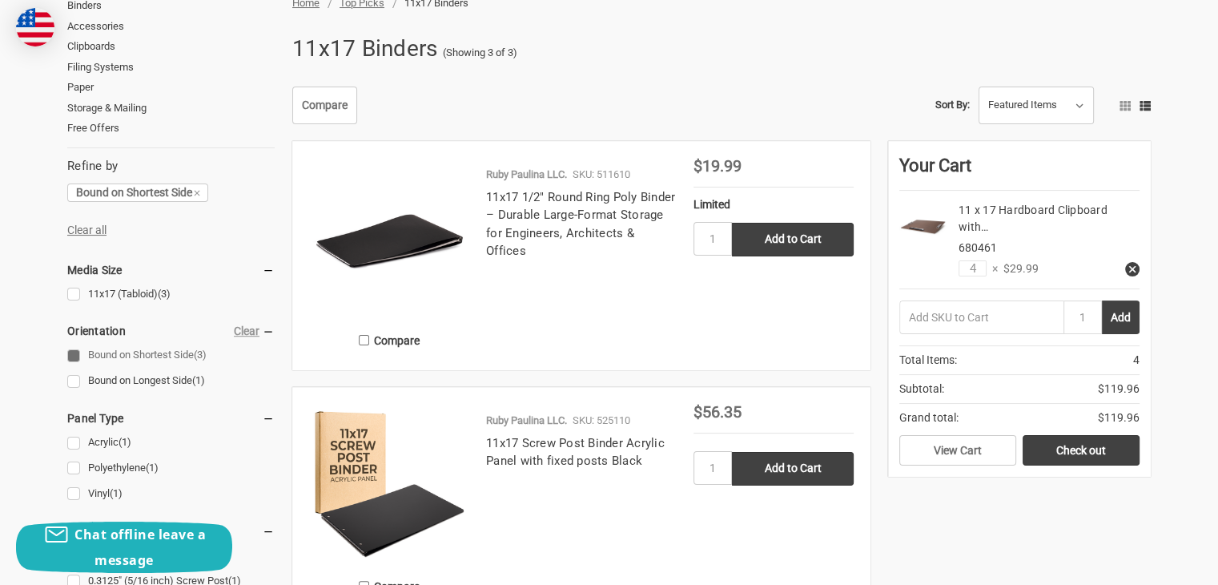
scroll to position [320, 0]
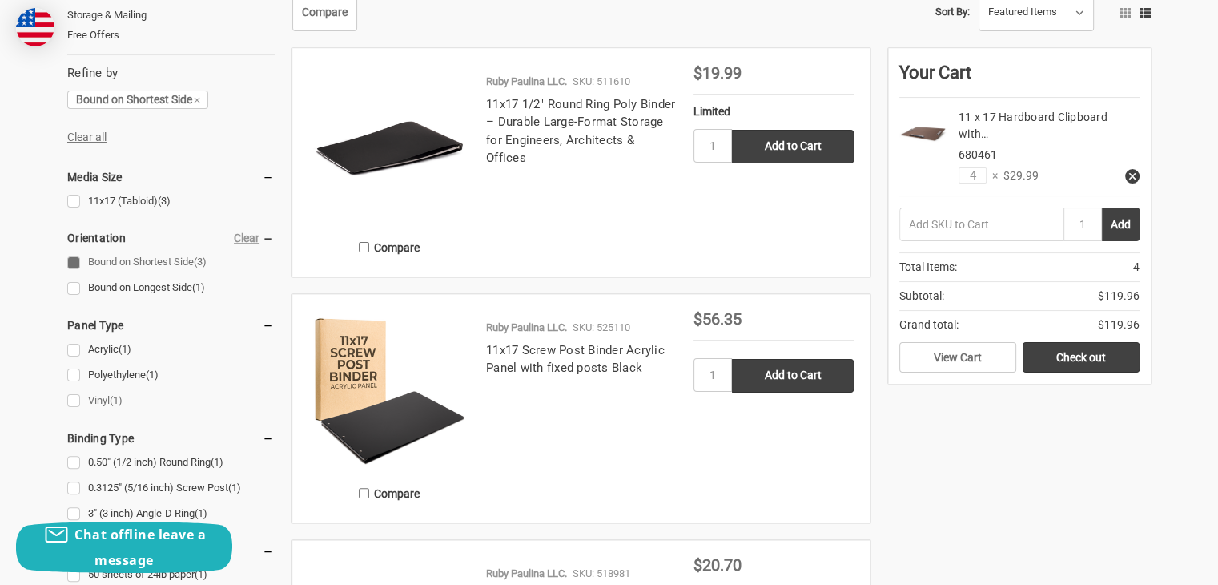
click at [71, 401] on link "Vinyl (1)" at bounding box center [170, 401] width 207 height 22
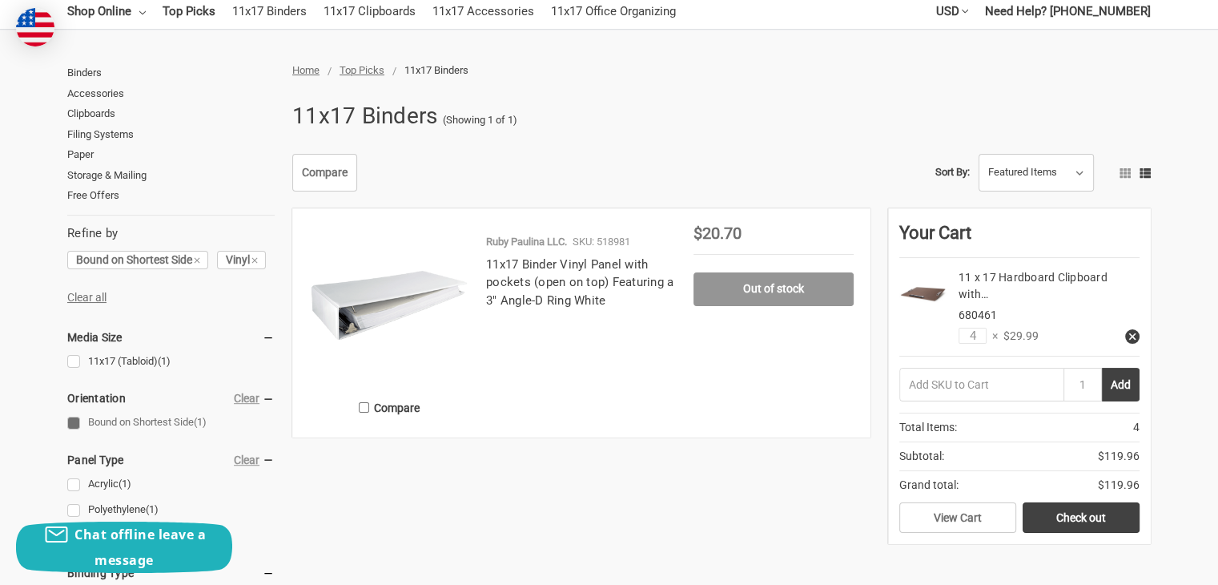
scroll to position [320, 0]
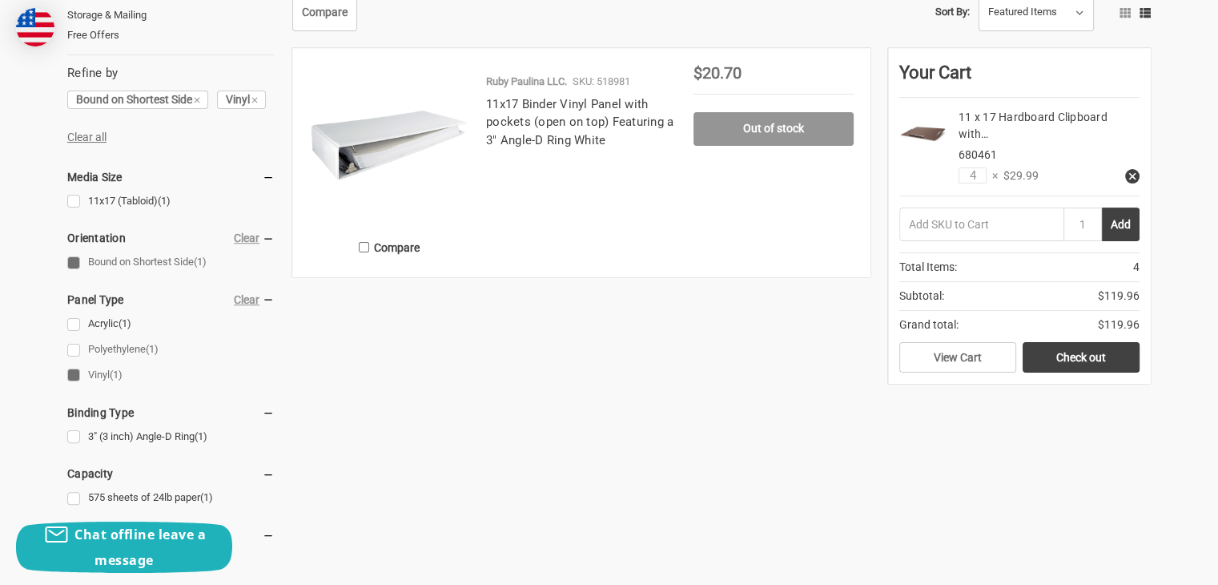
click at [76, 353] on link "Polyethylene (1)" at bounding box center [170, 350] width 207 height 22
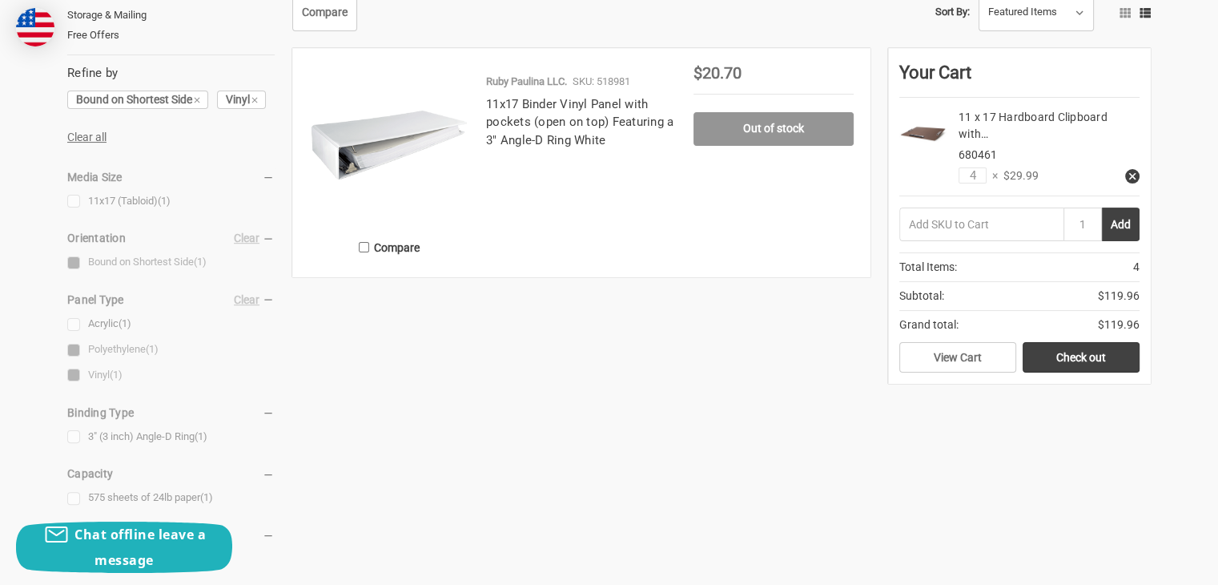
click at [74, 374] on div at bounding box center [170, 481] width 207 height 626
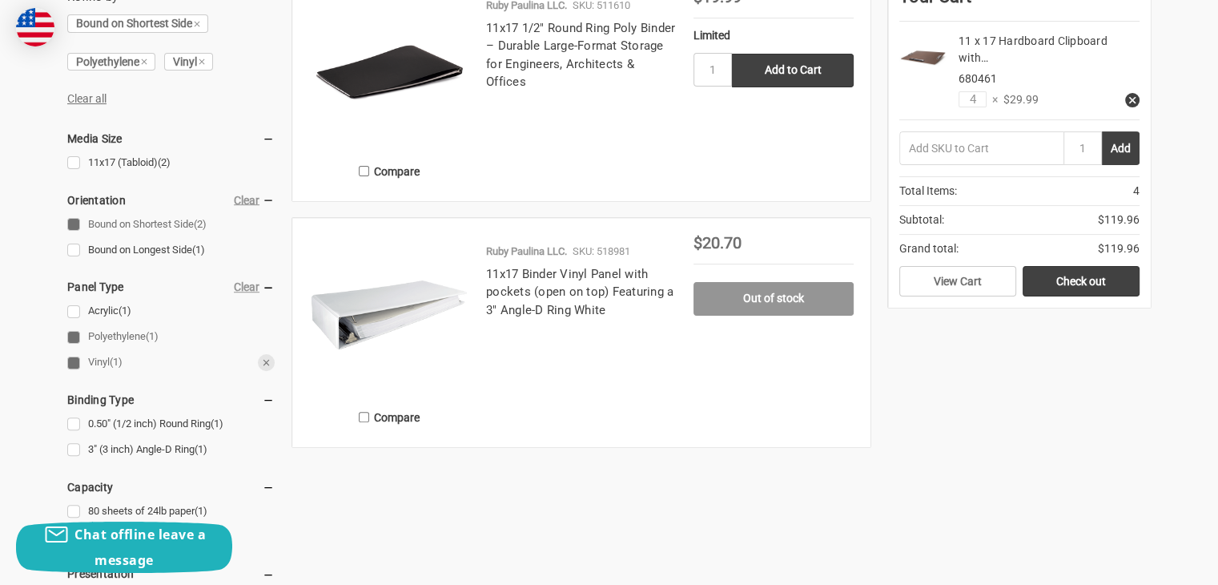
scroll to position [400, 0]
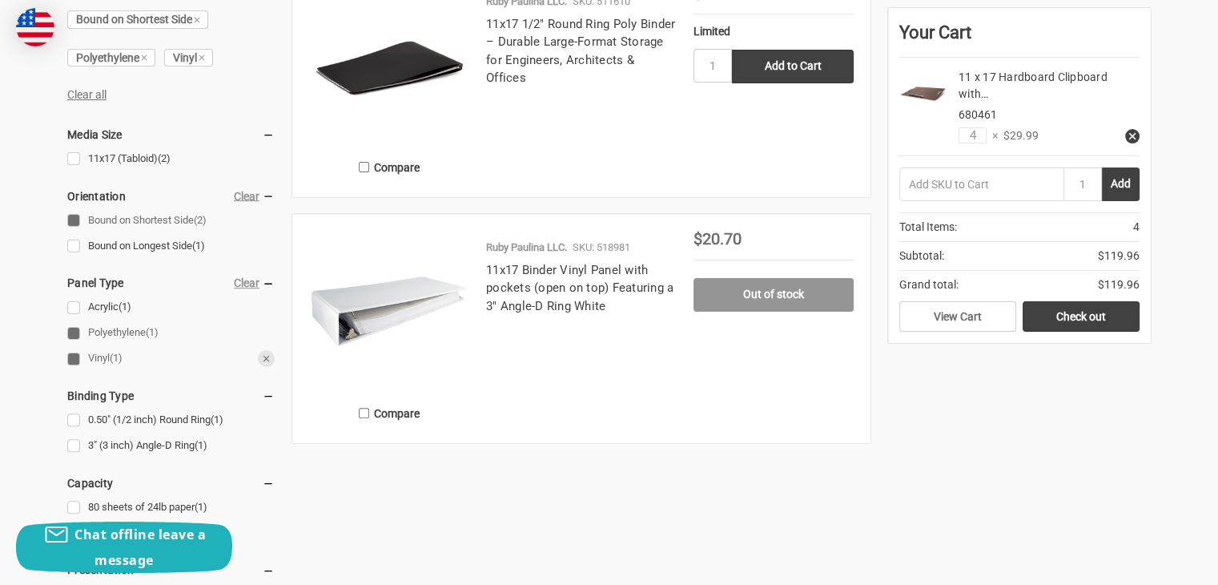
click at [76, 354] on link "Vinyl (1)" at bounding box center [170, 359] width 207 height 22
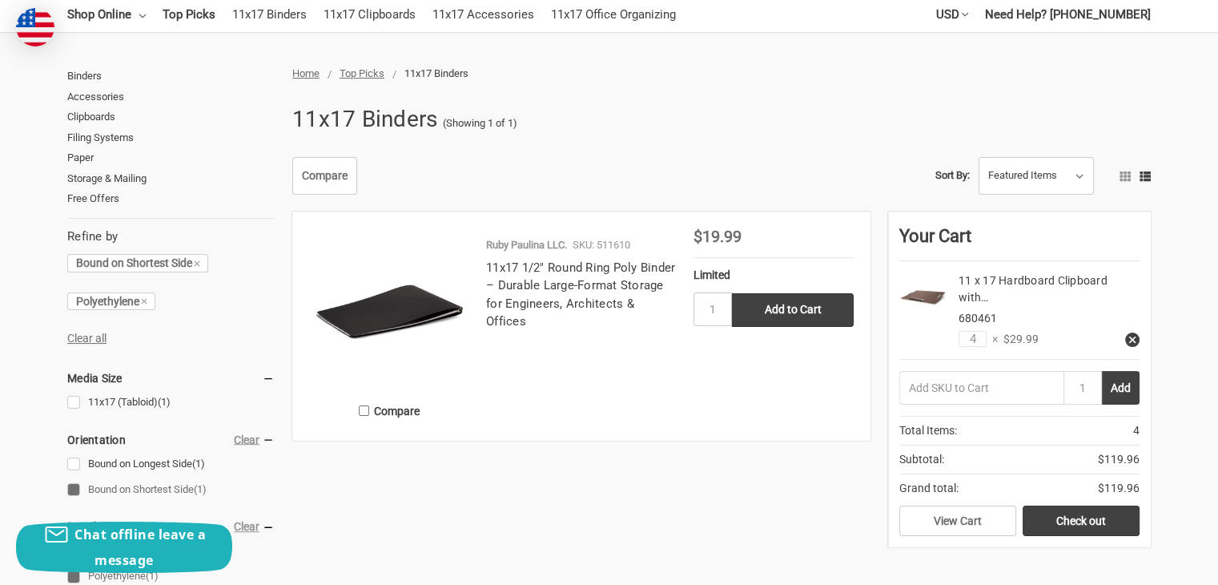
scroll to position [160, 0]
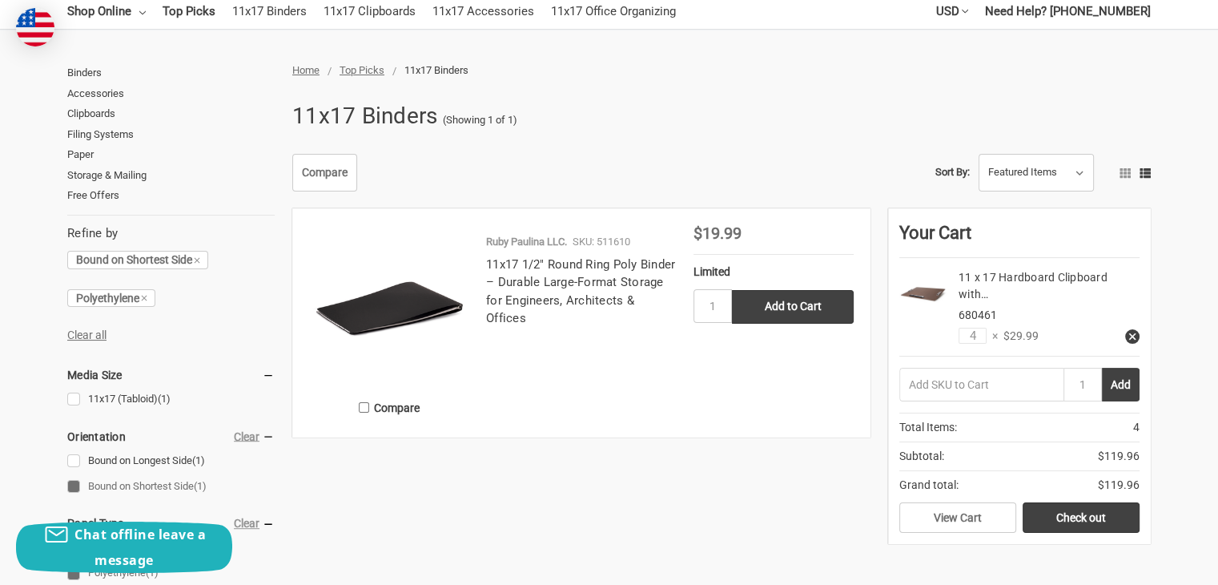
click at [384, 311] on img at bounding box center [389, 305] width 160 height 160
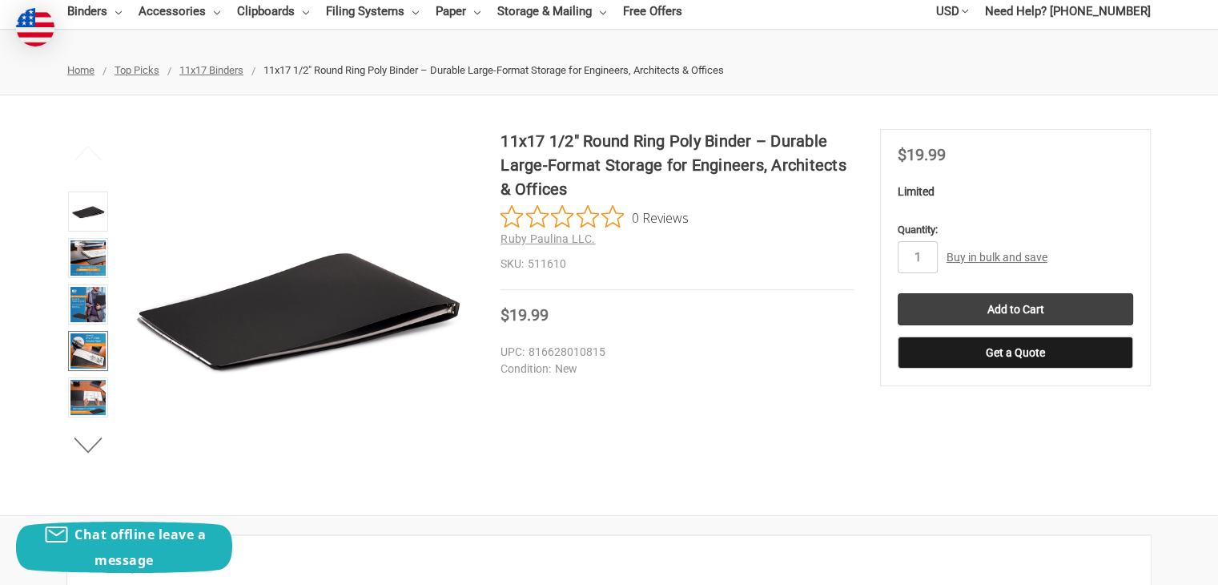
click at [86, 356] on img at bounding box center [87, 350] width 35 height 35
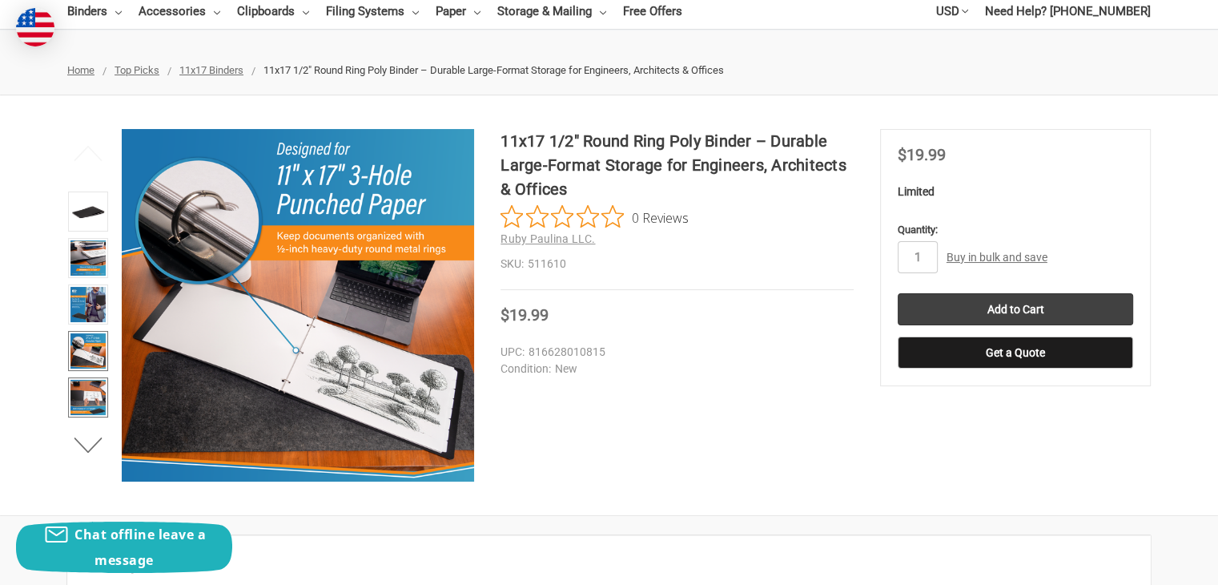
click at [103, 400] on img at bounding box center [87, 397] width 35 height 35
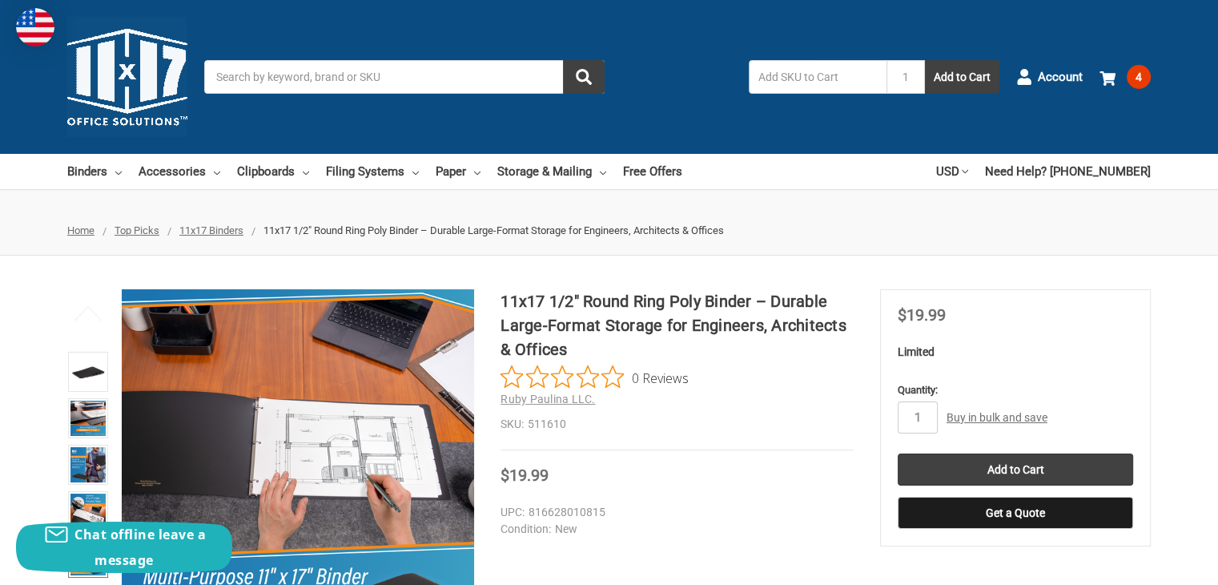
click at [84, 231] on span "Home" at bounding box center [80, 230] width 27 height 12
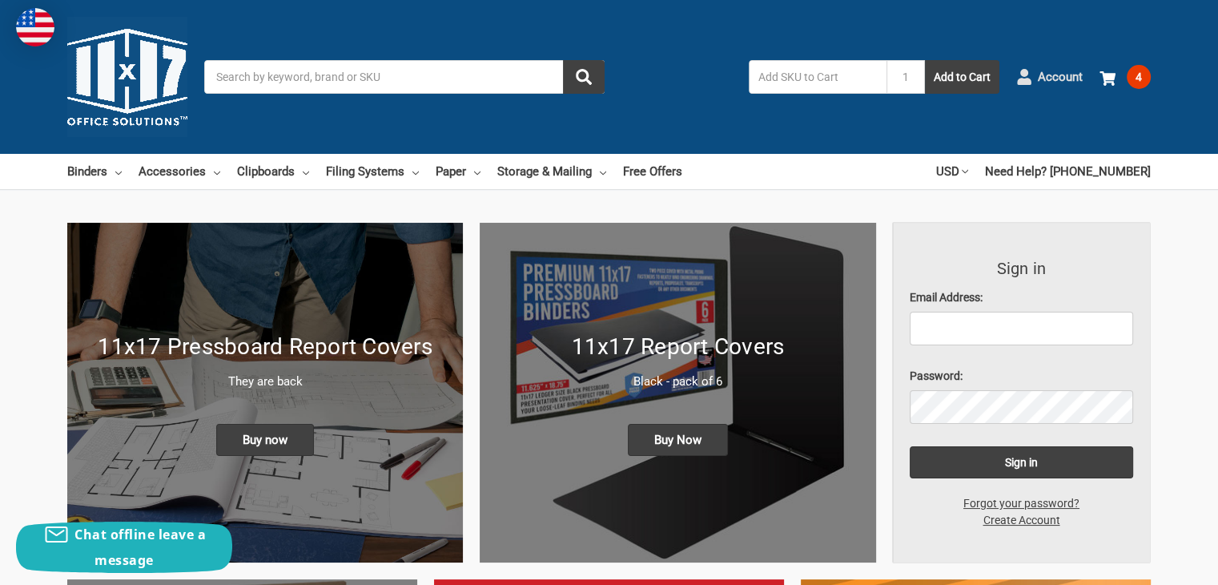
click at [1042, 78] on span "Account" at bounding box center [1060, 77] width 45 height 18
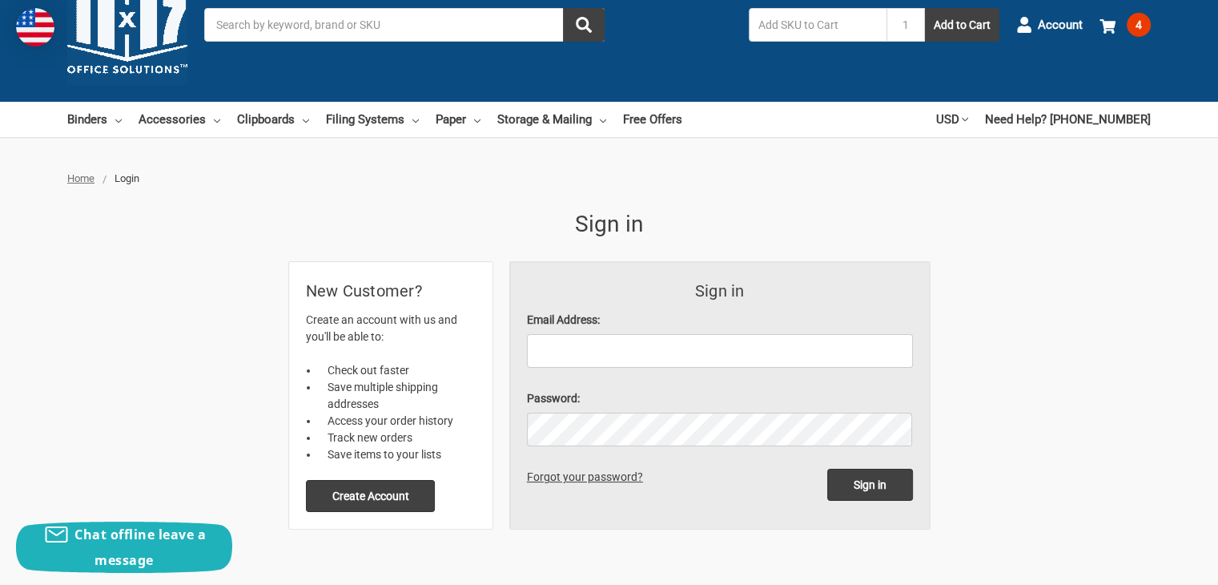
scroll to position [80, 0]
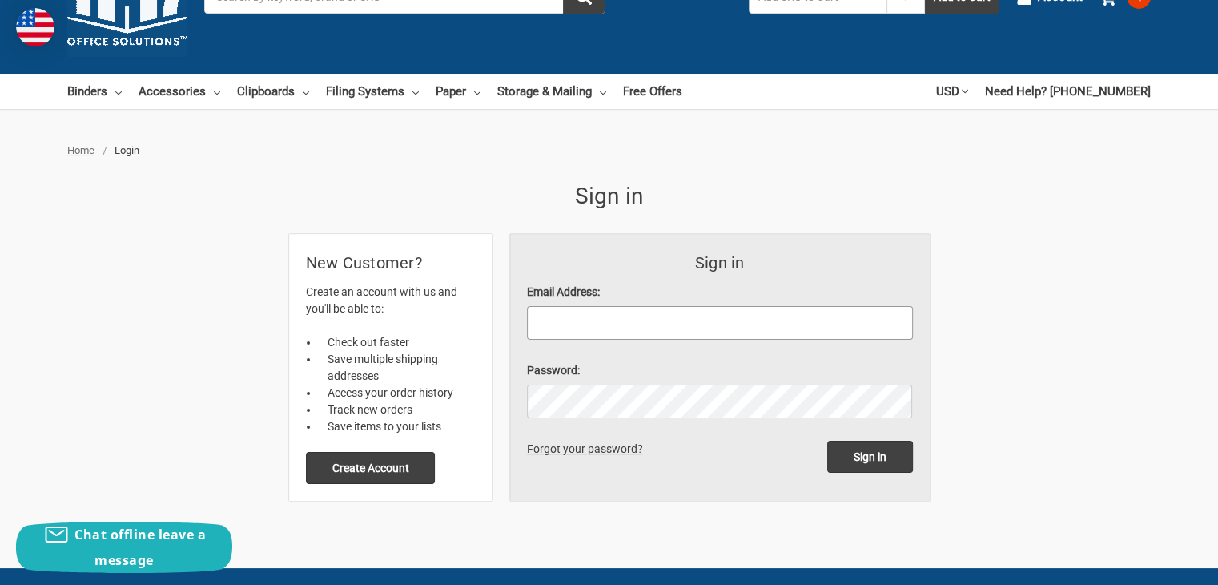
click at [581, 324] on input "Email Address:" at bounding box center [720, 323] width 386 height 34
type input "larry@msmsi.net"
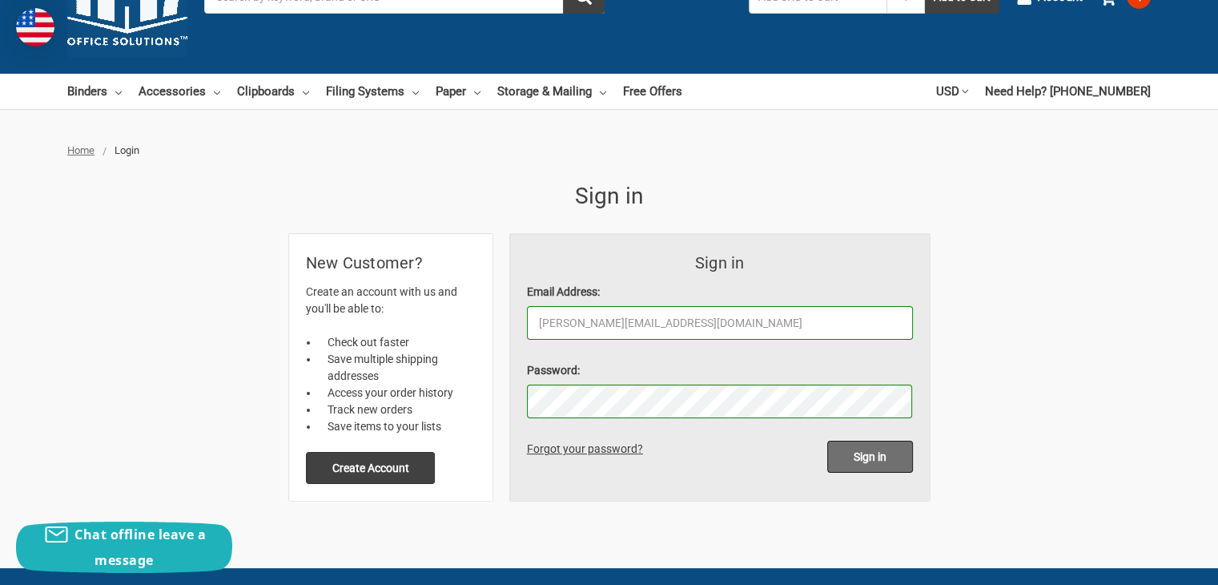
click at [885, 452] on input "Sign in" at bounding box center [870, 456] width 86 height 32
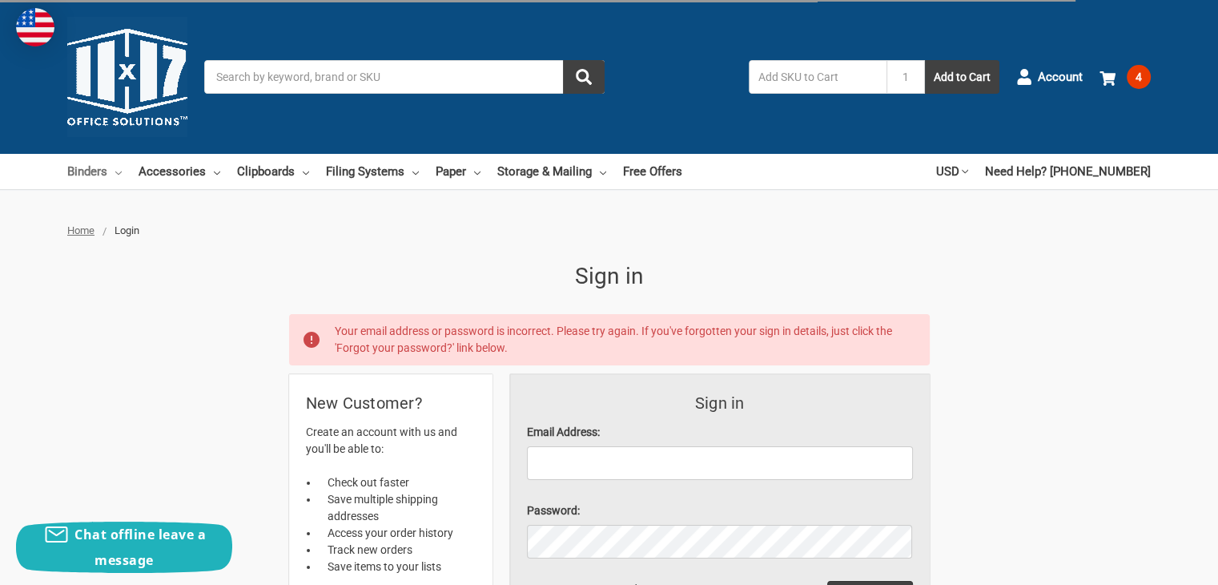
click at [86, 174] on link "Binders" at bounding box center [94, 171] width 54 height 35
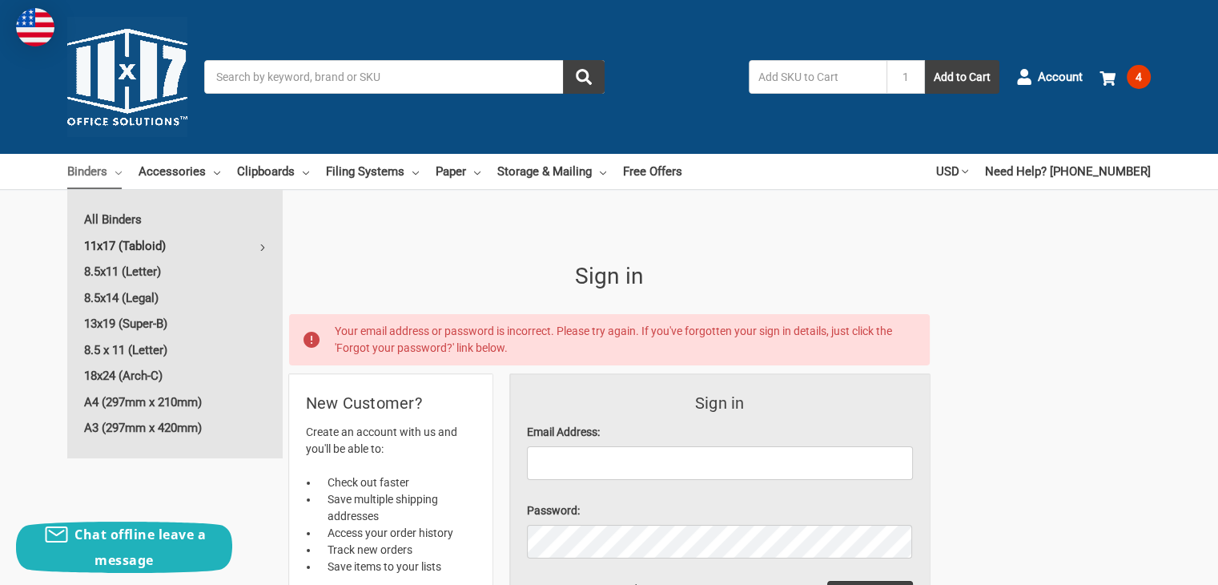
click at [125, 243] on link "11x17 (Tabloid)" at bounding box center [174, 246] width 215 height 26
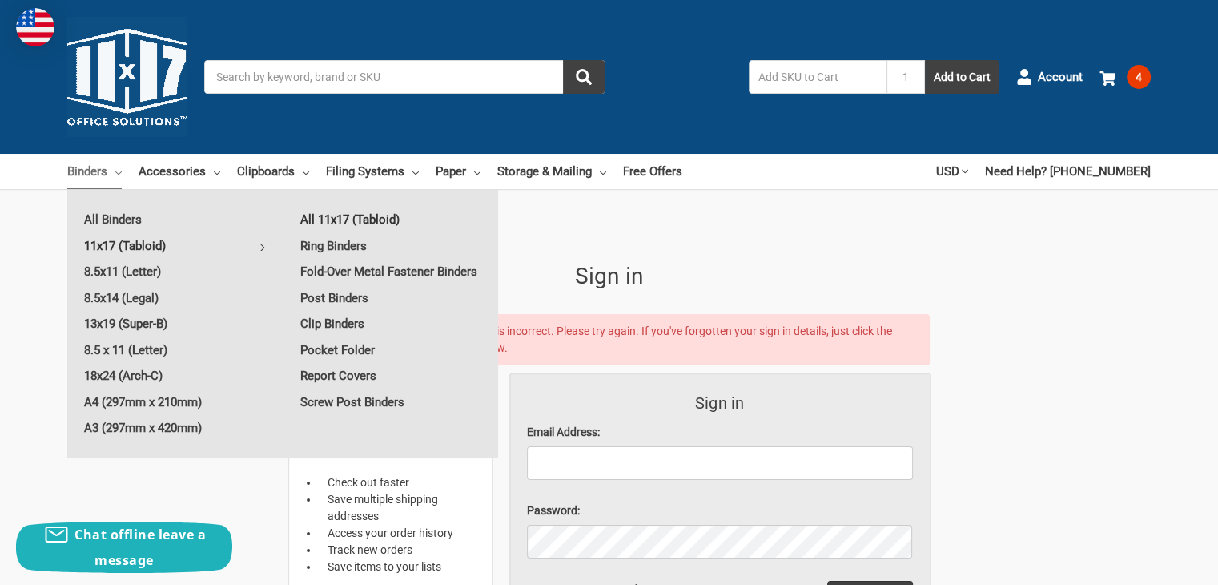
click at [357, 222] on link "All 11x17 (Tabloid)" at bounding box center [391, 220] width 215 height 26
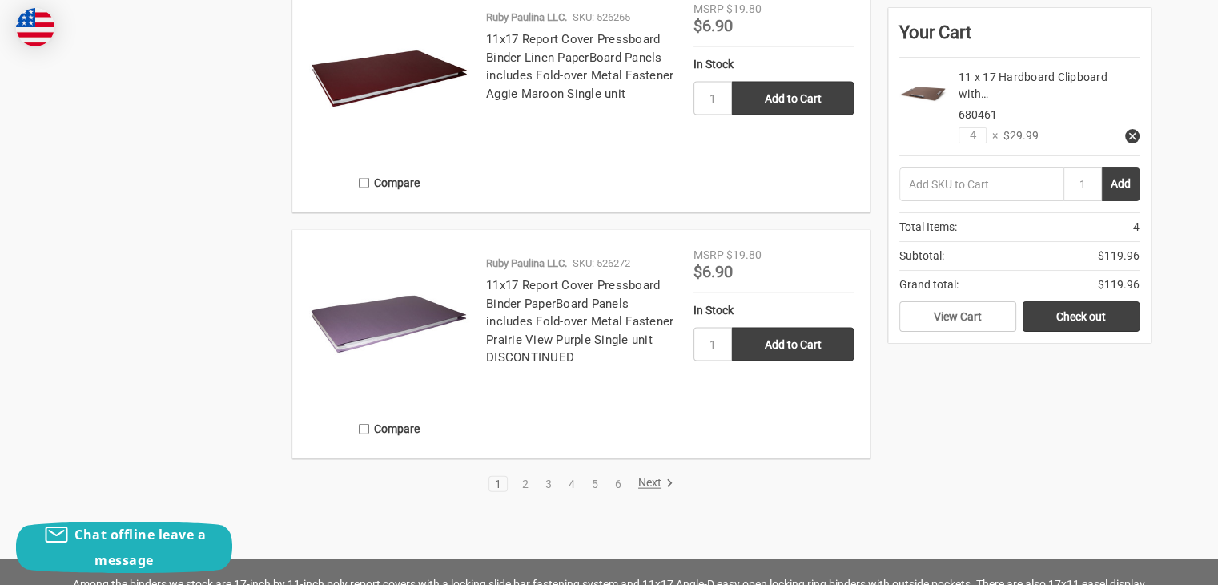
scroll to position [3444, 0]
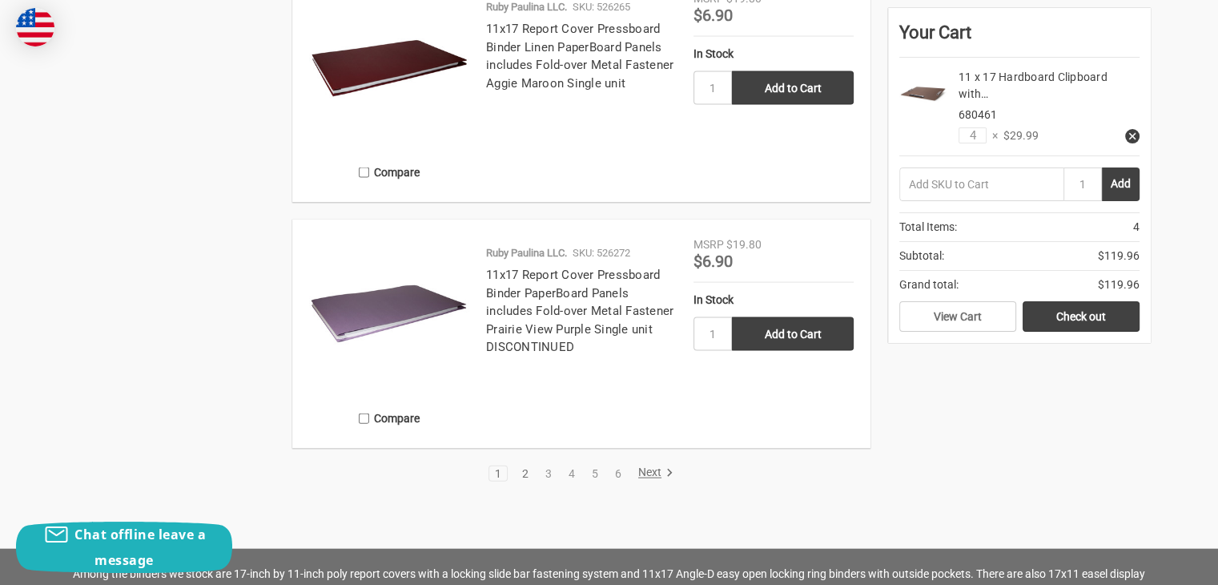
click at [525, 472] on link "2" at bounding box center [526, 473] width 18 height 11
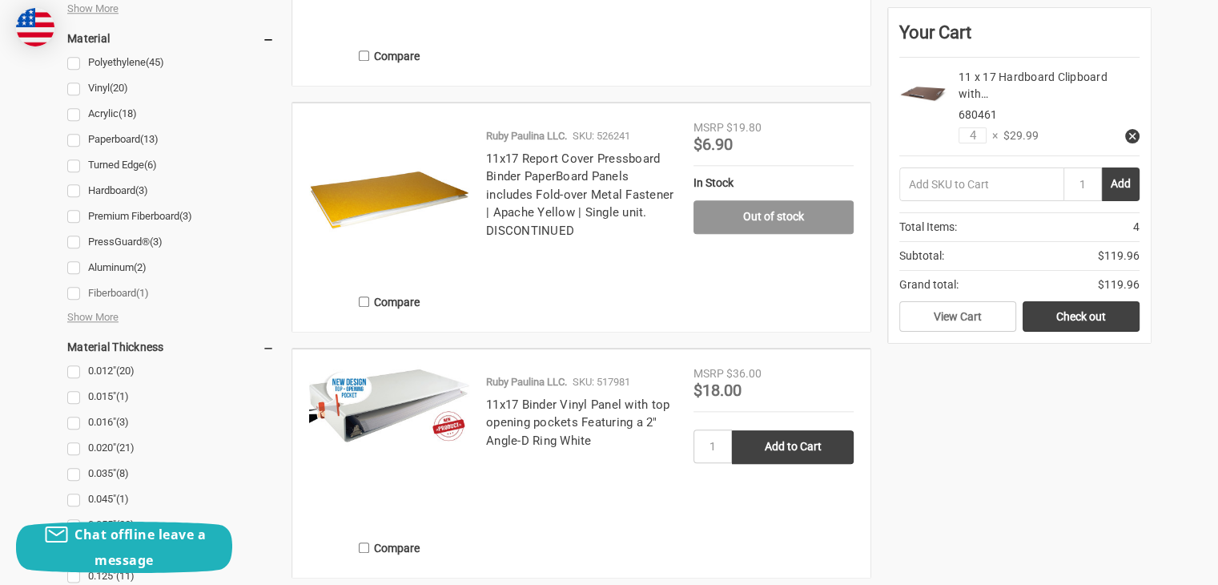
scroll to position [1682, 0]
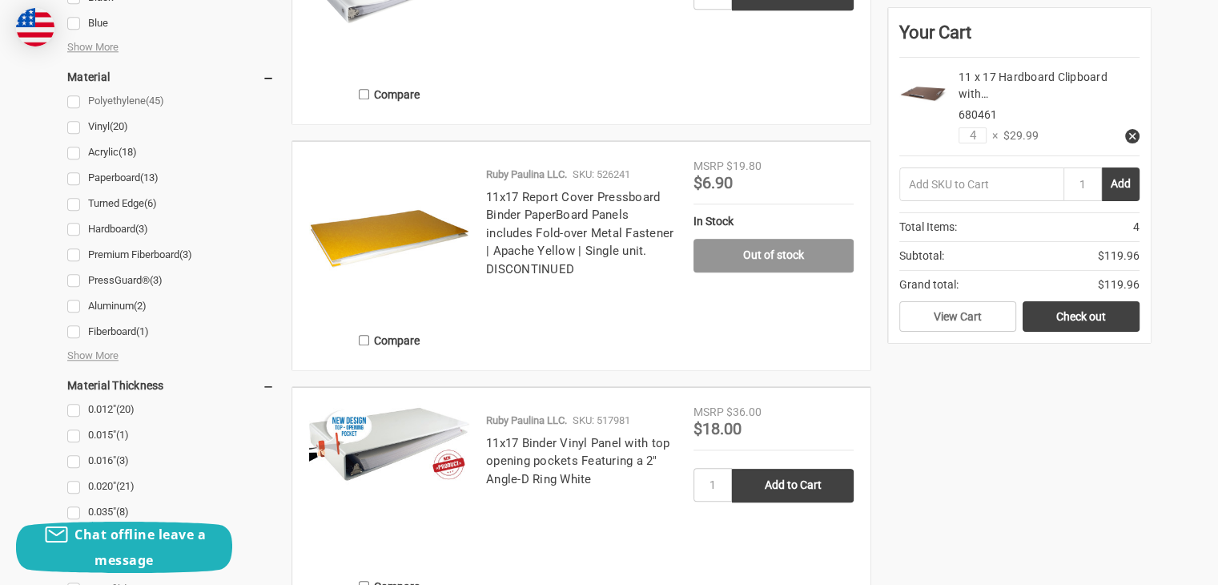
click at [70, 105] on link "Polyethylene (45)" at bounding box center [170, 102] width 207 height 22
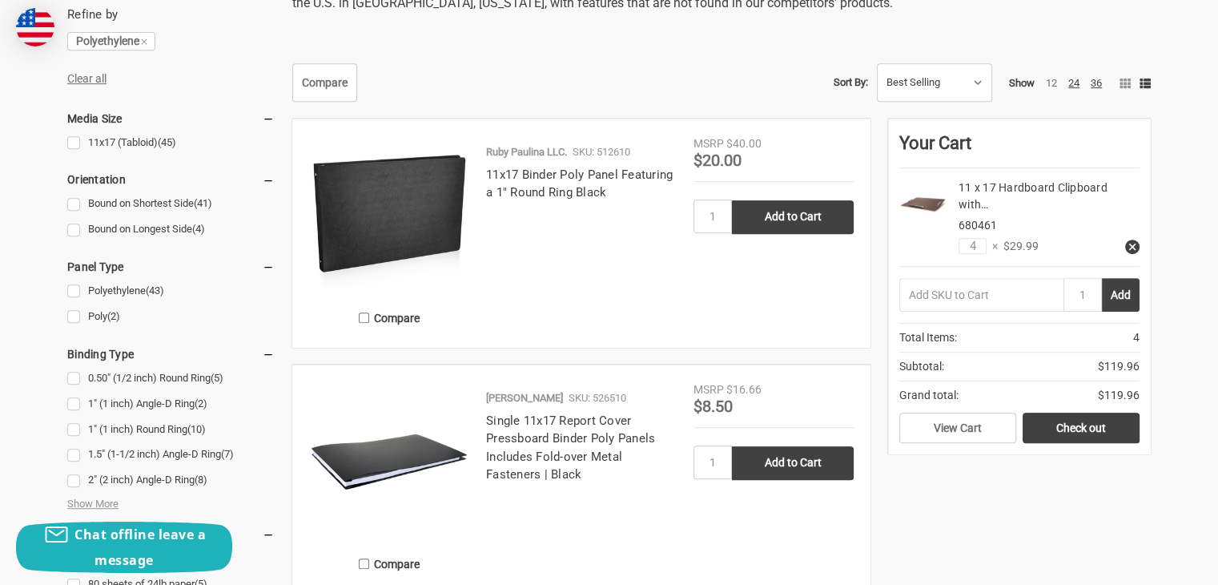
scroll to position [641, 0]
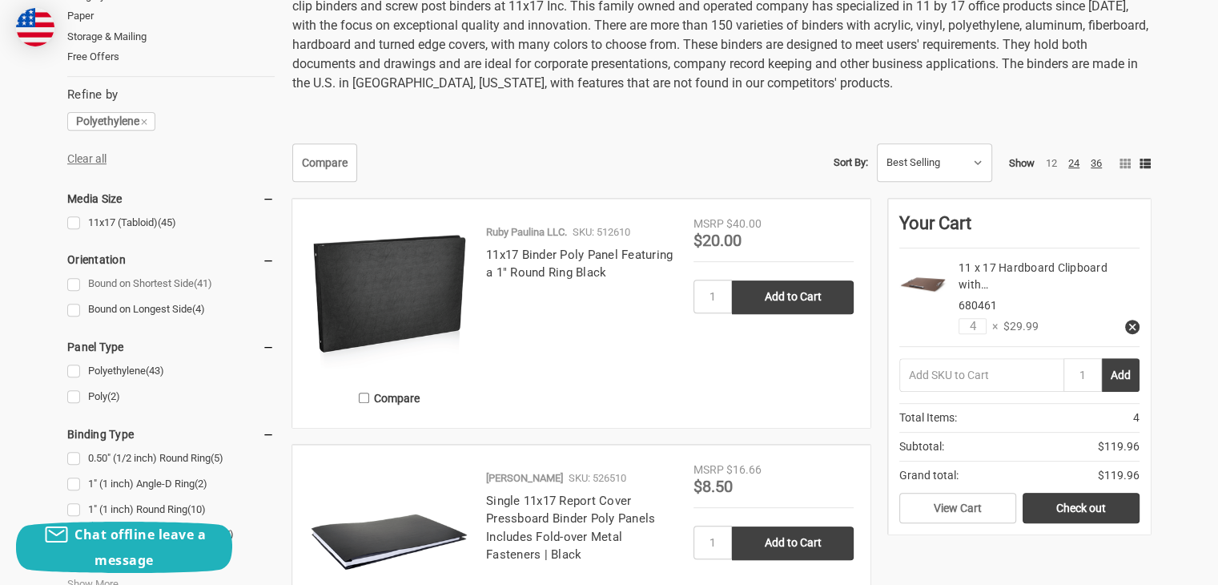
click at [74, 282] on link "Bound on Shortest Side (41)" at bounding box center [170, 284] width 207 height 22
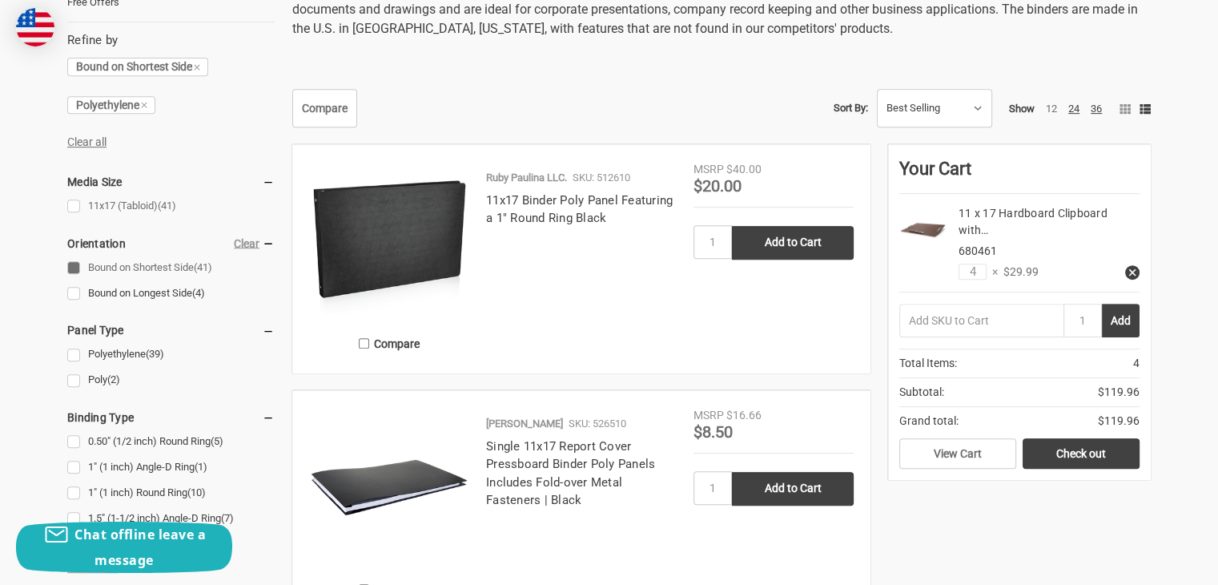
scroll to position [801, 0]
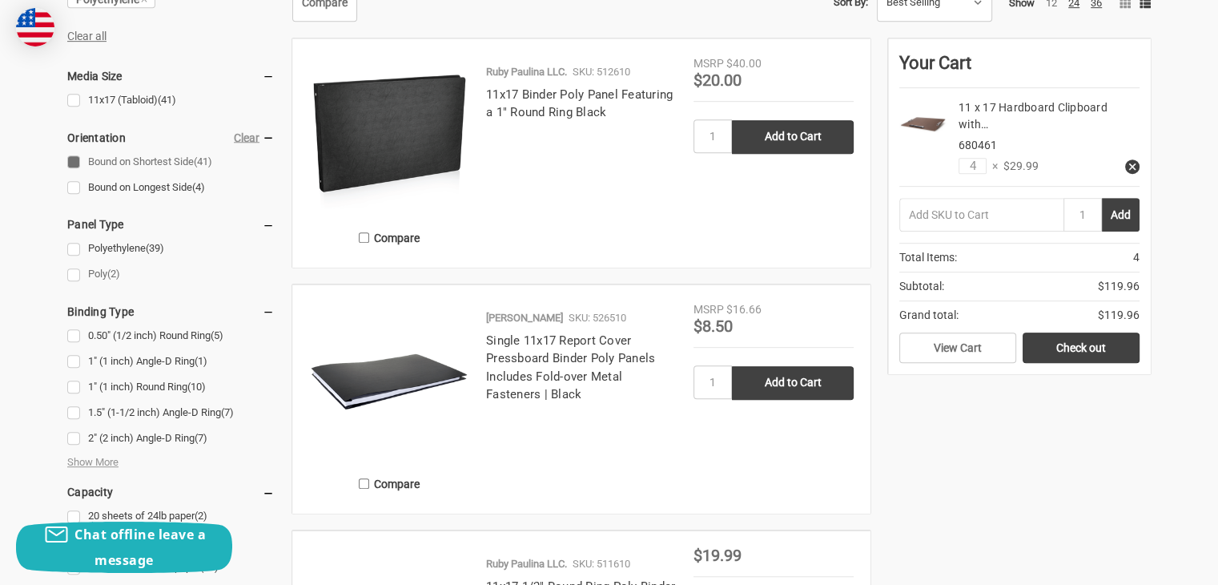
click at [74, 273] on link "Poly (2)" at bounding box center [170, 274] width 207 height 22
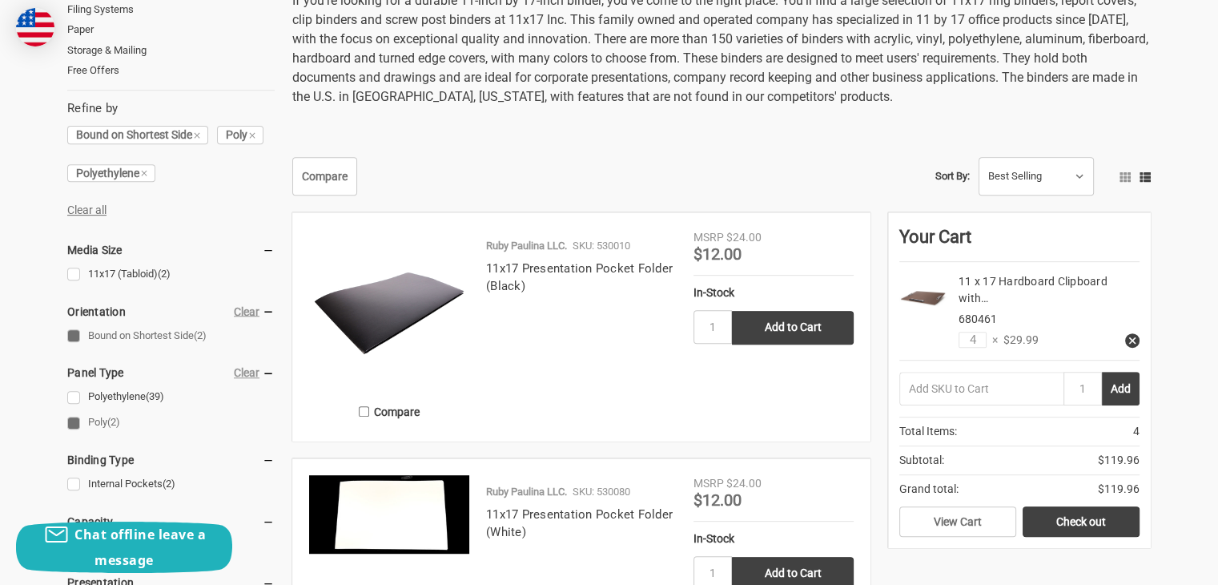
scroll to position [801, 0]
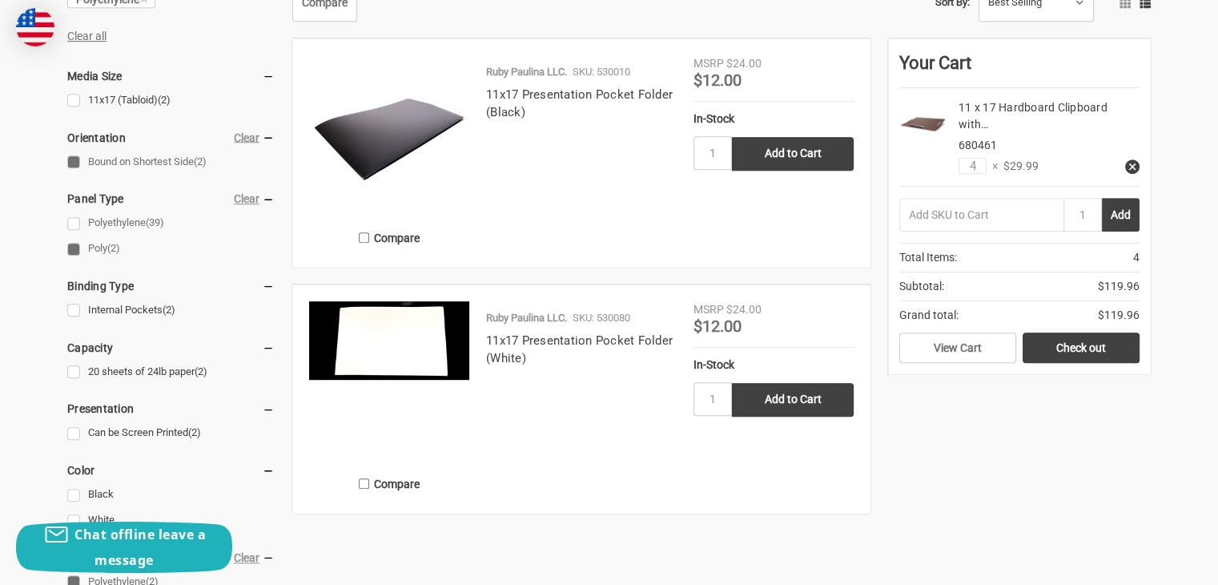
click at [77, 223] on link "Polyethylene (39)" at bounding box center [170, 223] width 207 height 22
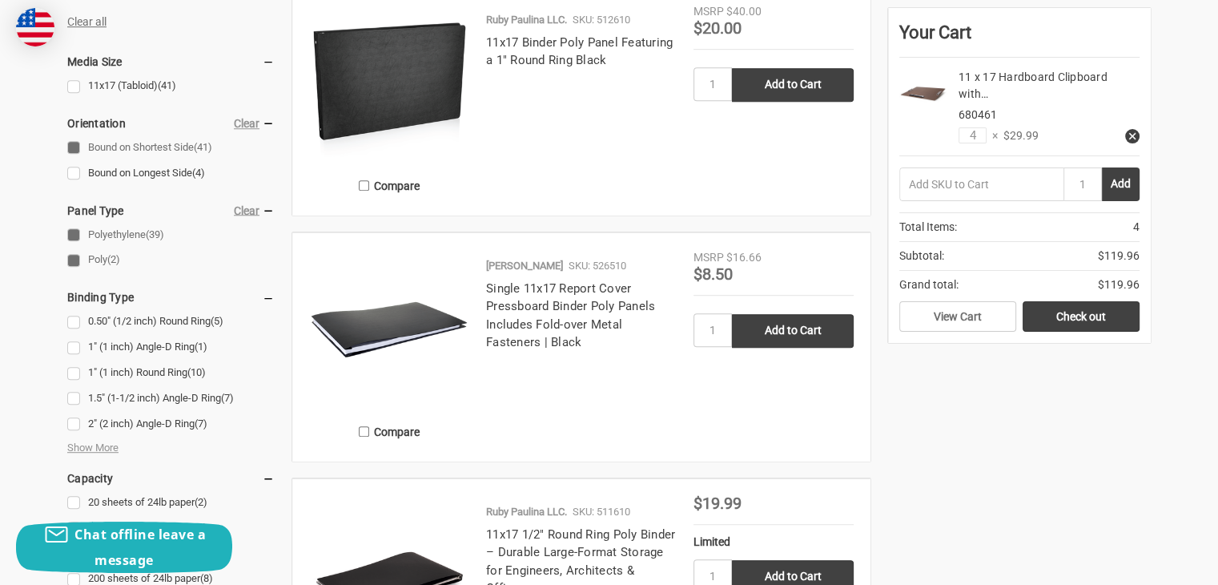
scroll to position [881, 0]
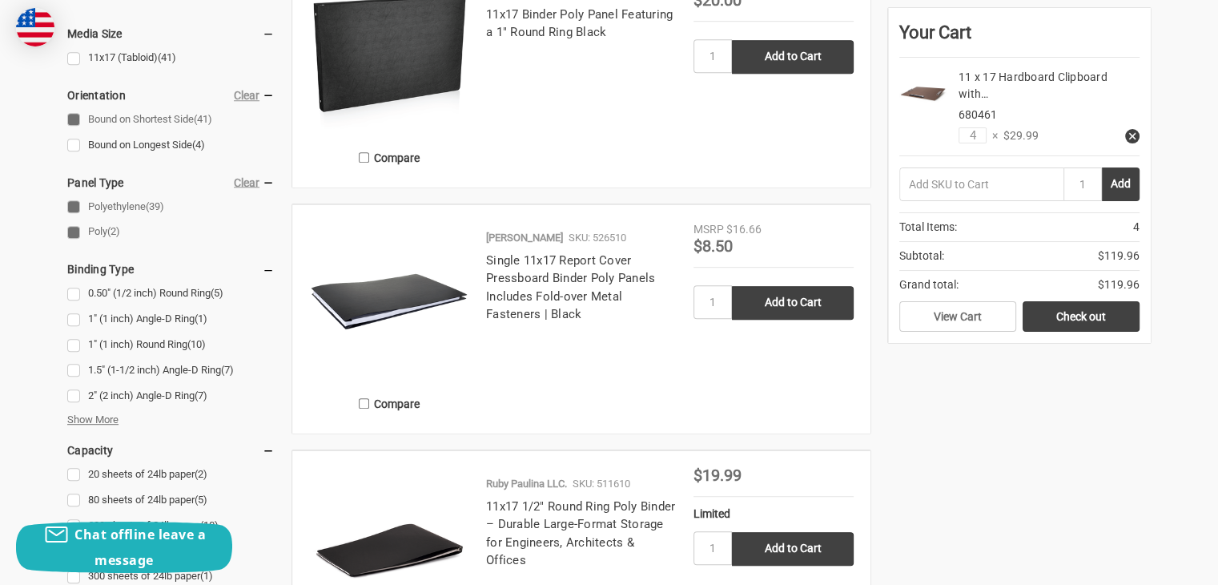
click at [99, 415] on span "Show More" at bounding box center [92, 420] width 51 height 16
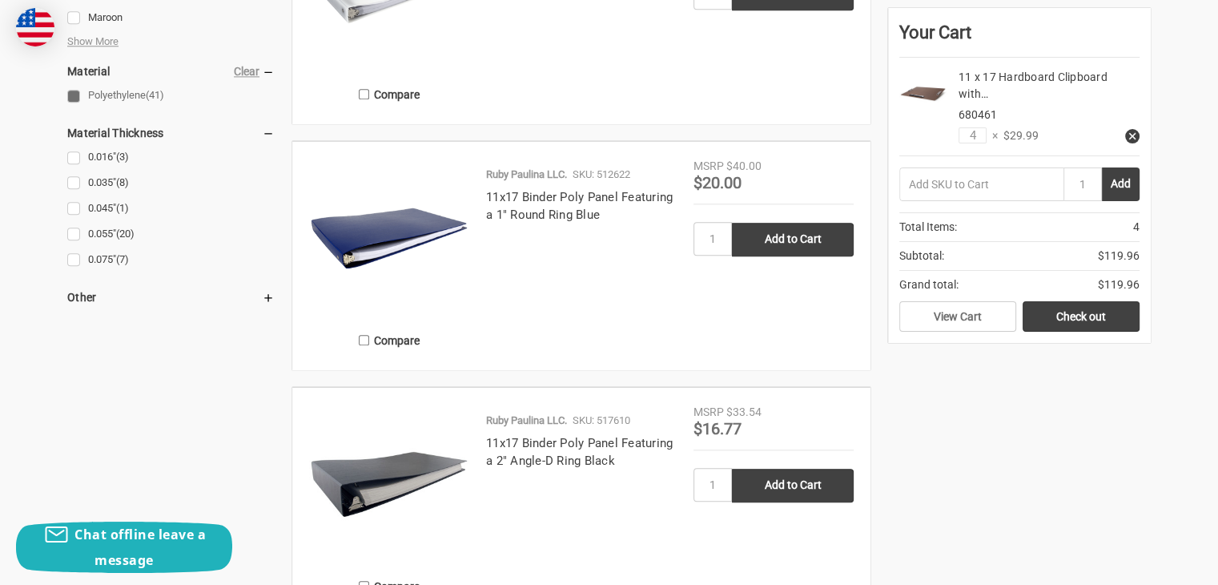
scroll to position [1682, 0]
click at [74, 231] on link "0.055" (20)" at bounding box center [170, 234] width 207 height 22
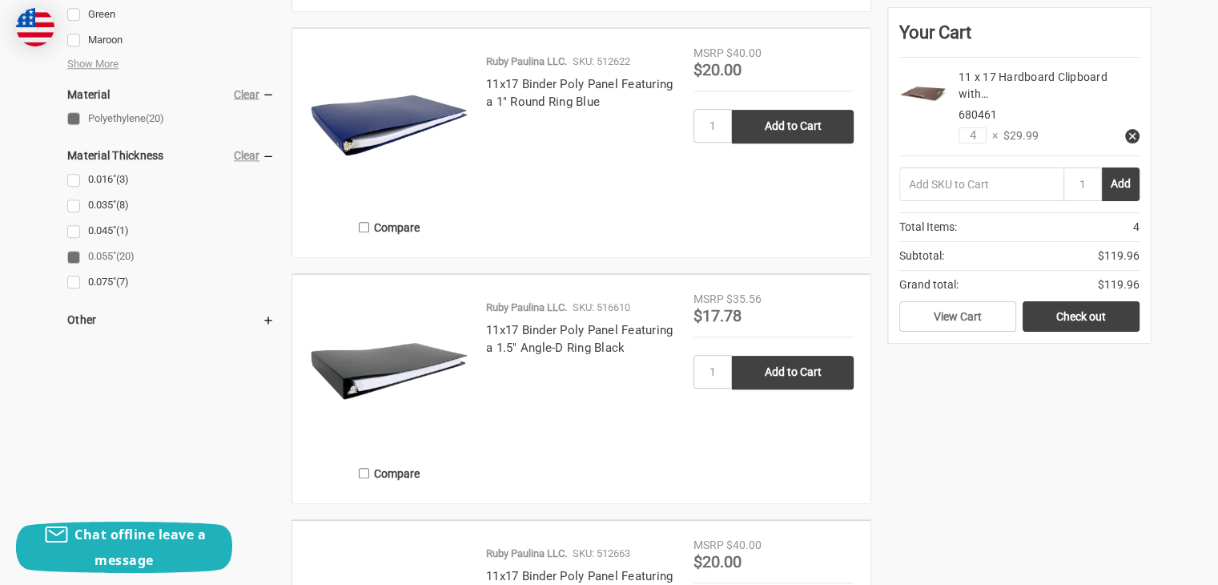
scroll to position [1522, 0]
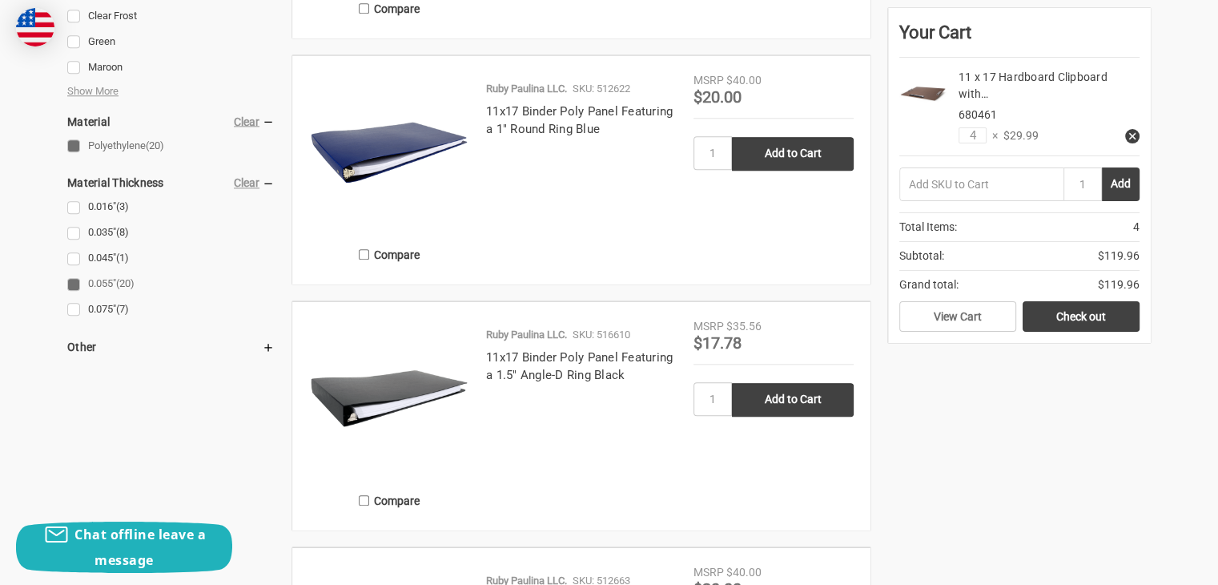
click at [72, 288] on link "0.055" (20)" at bounding box center [170, 284] width 207 height 22
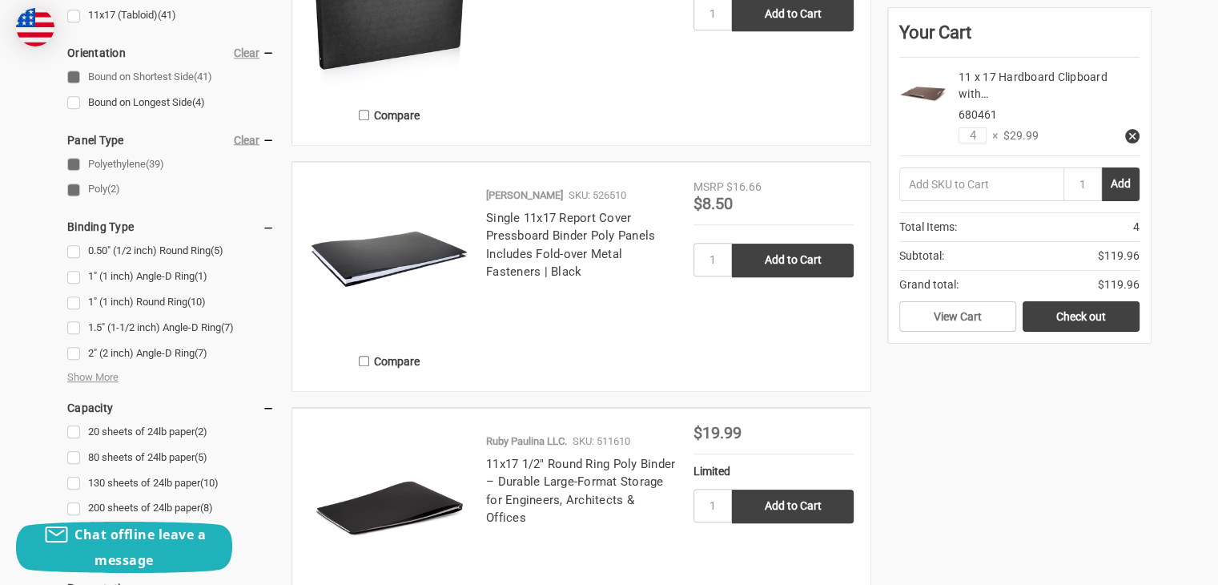
scroll to position [961, 0]
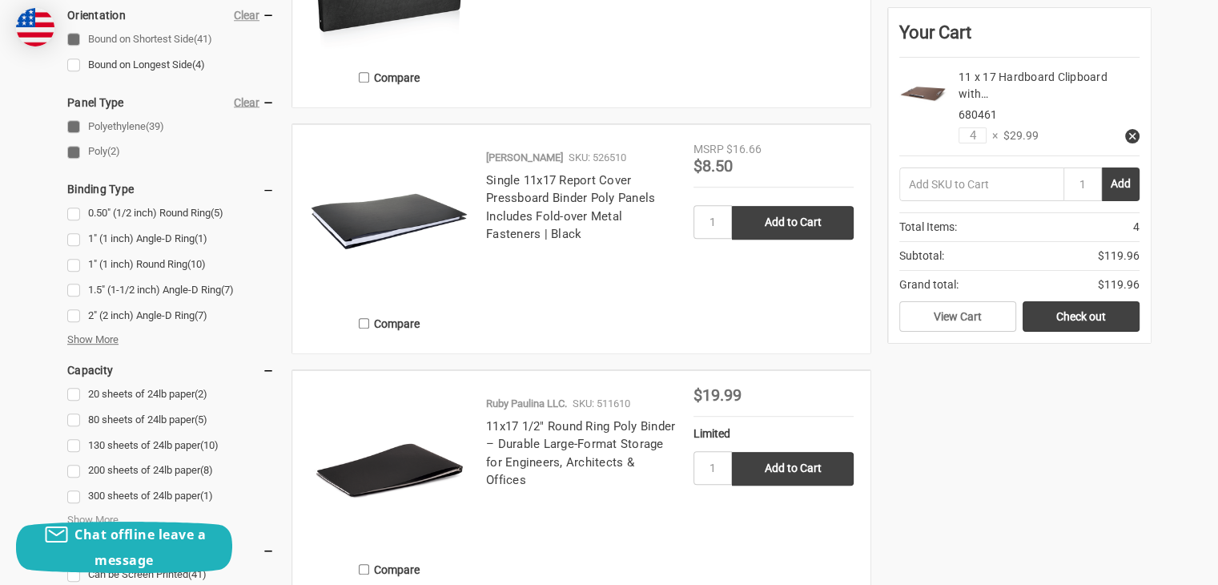
click at [109, 334] on span "Show More" at bounding box center [92, 340] width 51 height 16
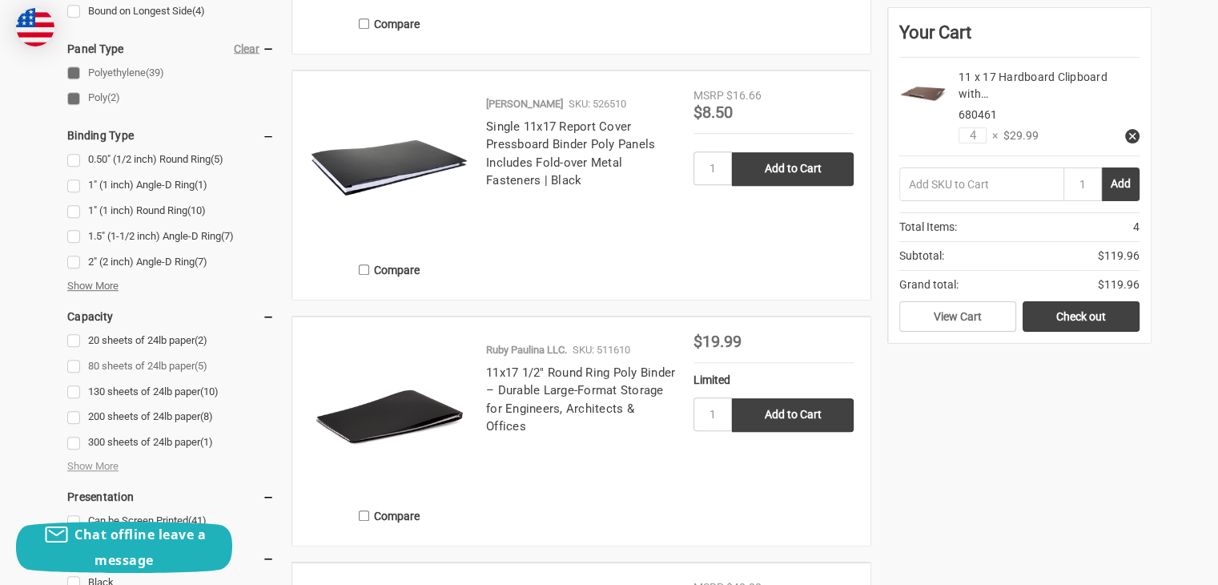
scroll to position [1041, 0]
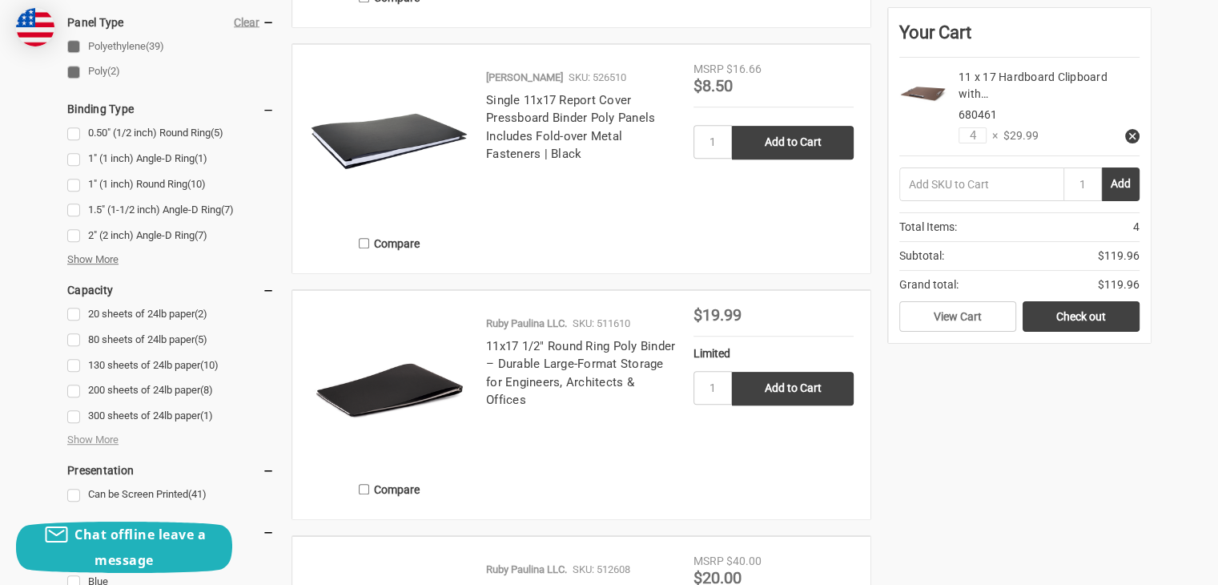
click at [107, 259] on span "Show More" at bounding box center [92, 259] width 51 height 16
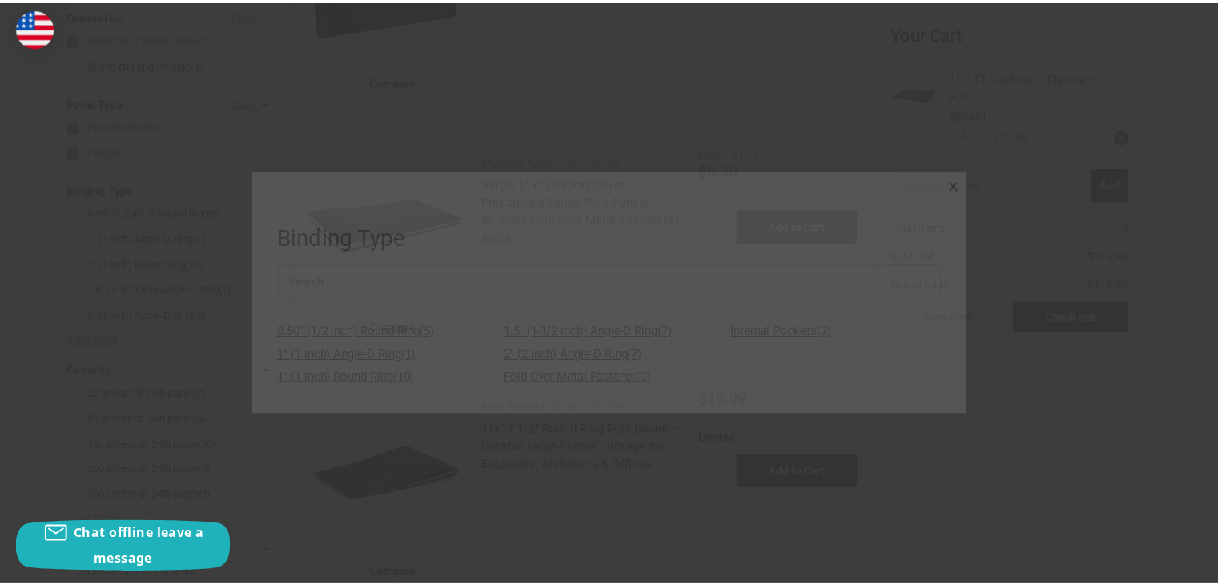
scroll to position [961, 0]
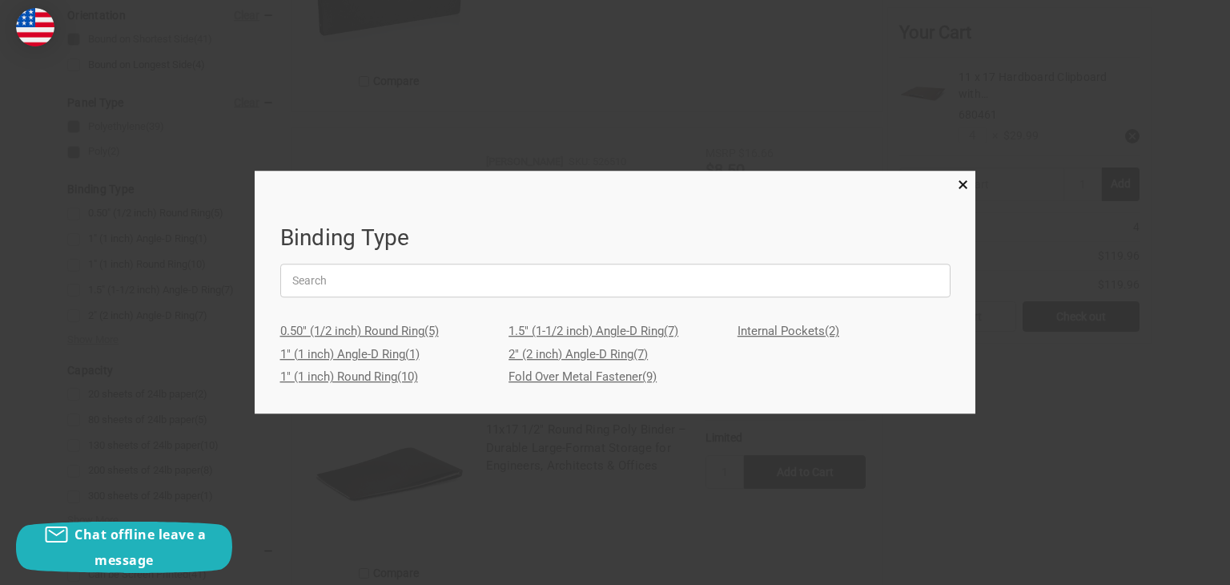
click at [541, 372] on link "Fold Over Metal Fastener (9)" at bounding box center [615, 377] width 213 height 23
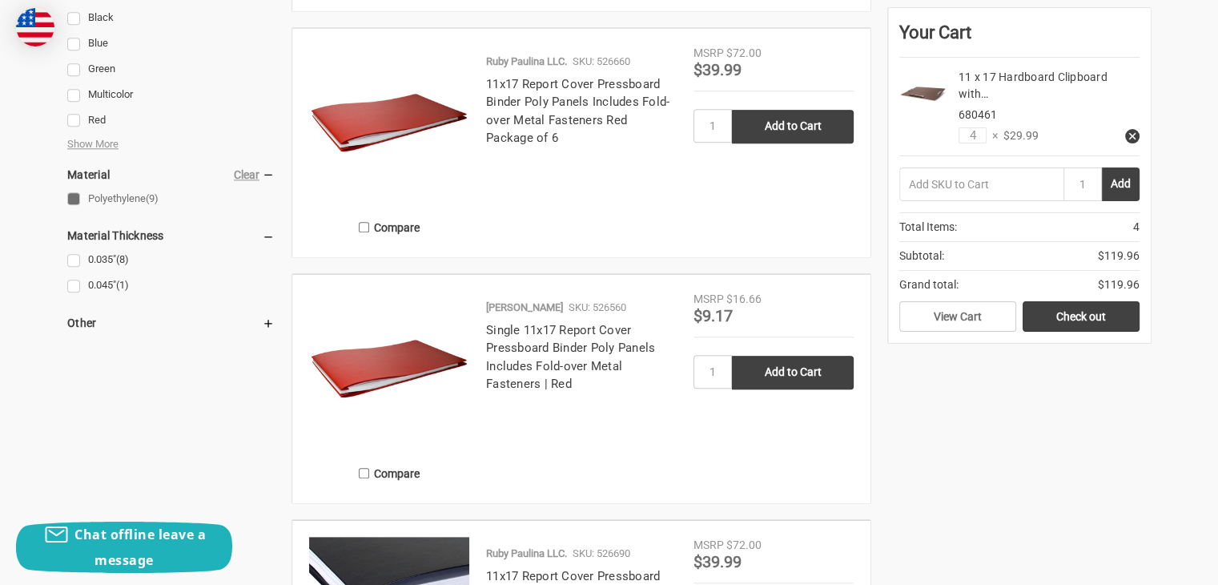
scroll to position [1522, 0]
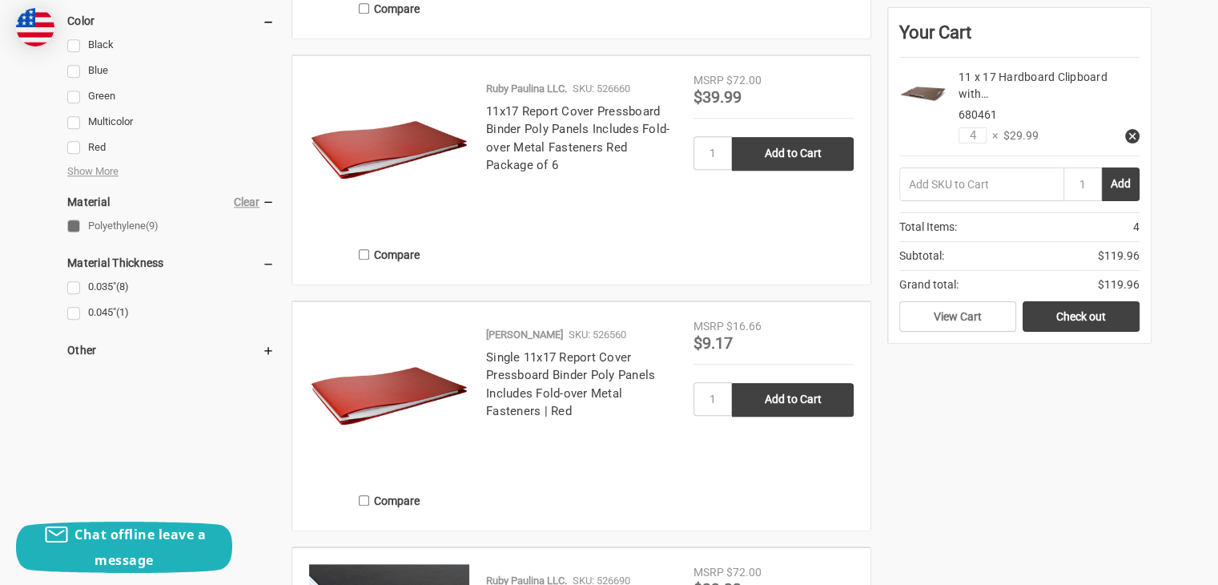
click at [438, 376] on img at bounding box center [389, 398] width 160 height 160
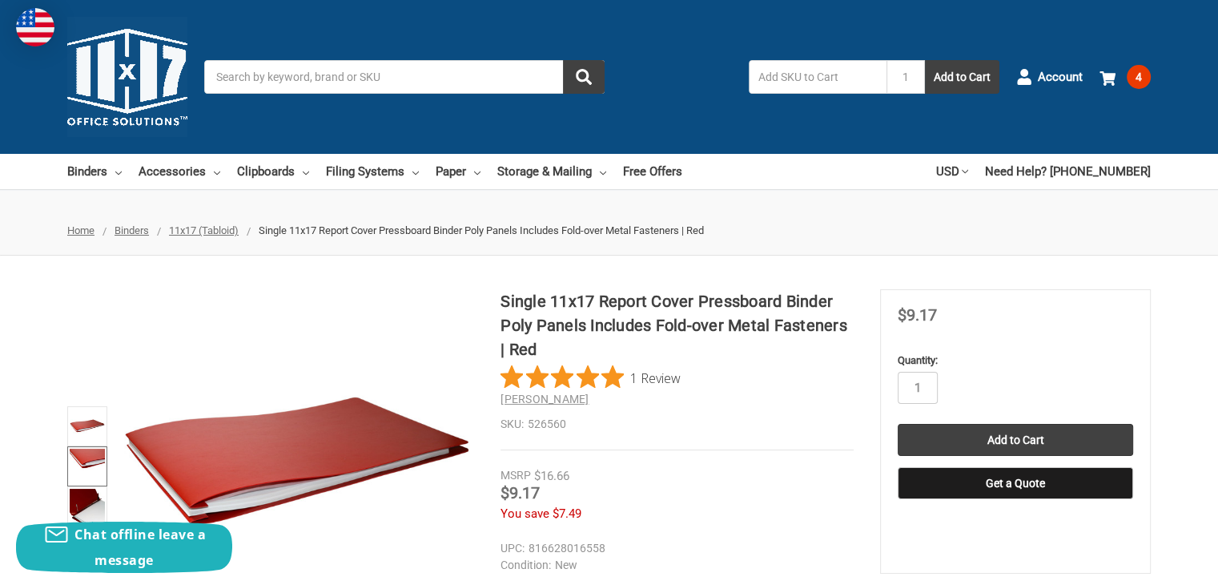
click at [72, 457] on img at bounding box center [87, 466] width 35 height 35
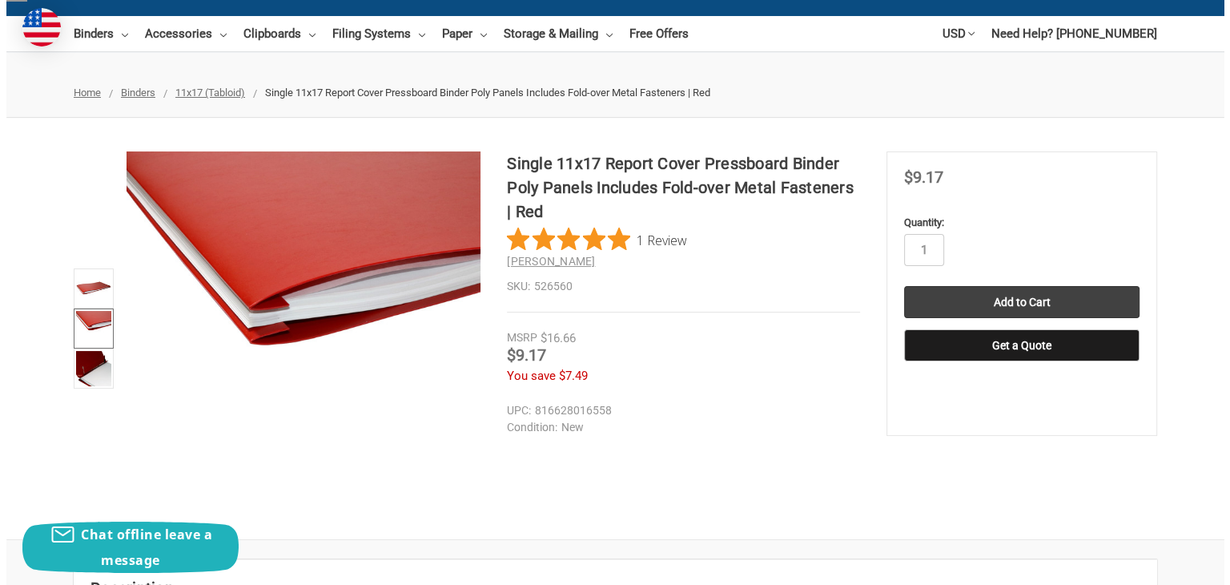
scroll to position [160, 0]
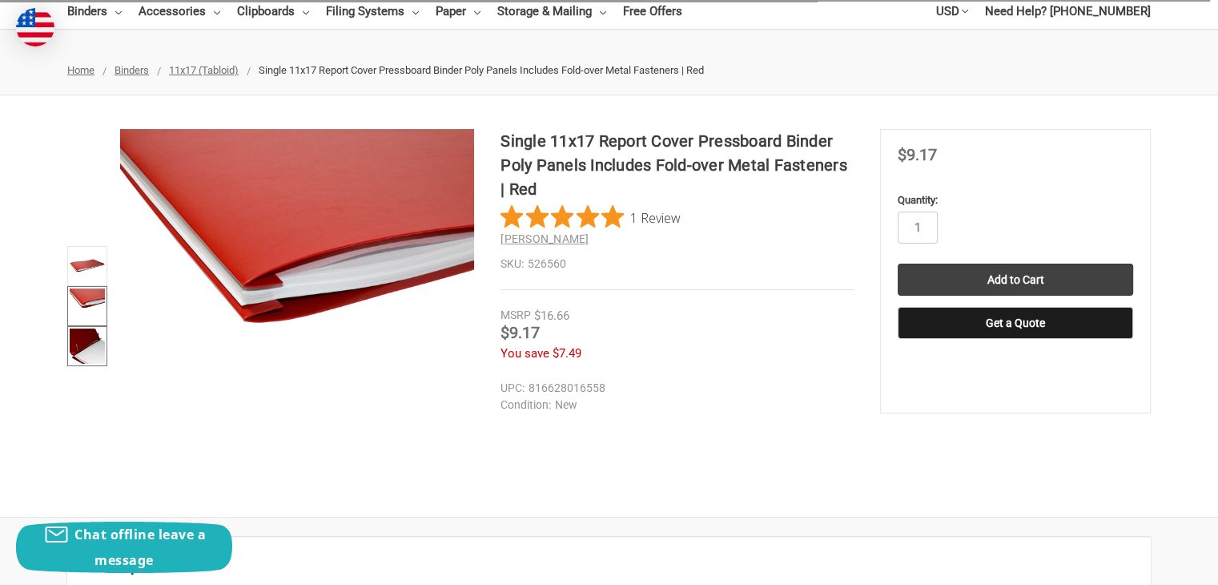
click at [91, 340] on img at bounding box center [87, 345] width 35 height 35
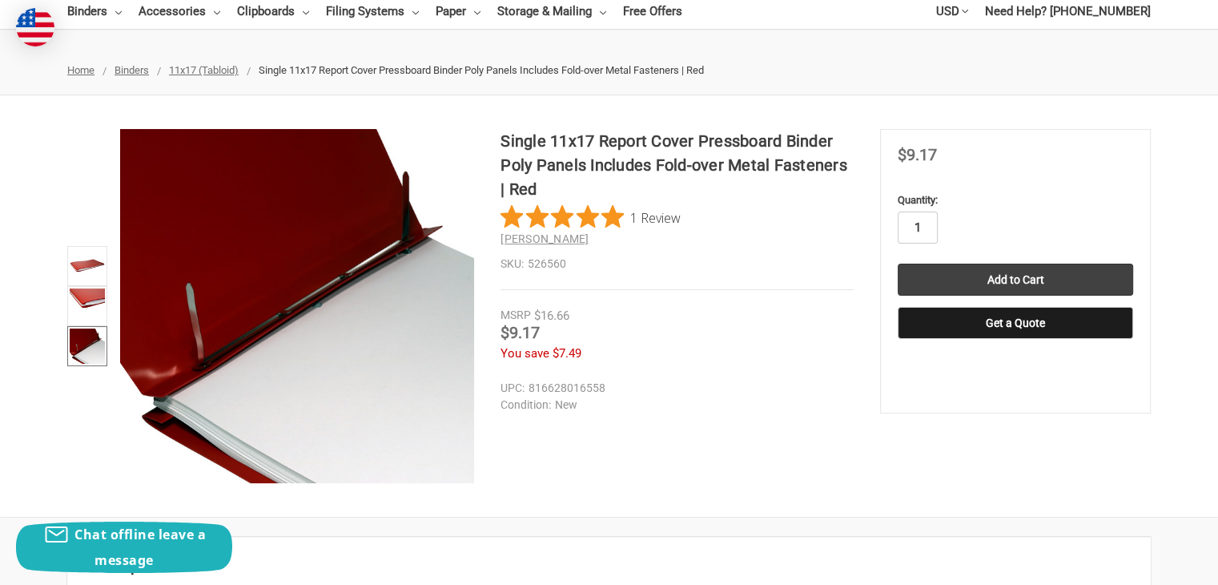
click at [922, 222] on input "1" at bounding box center [918, 227] width 40 height 32
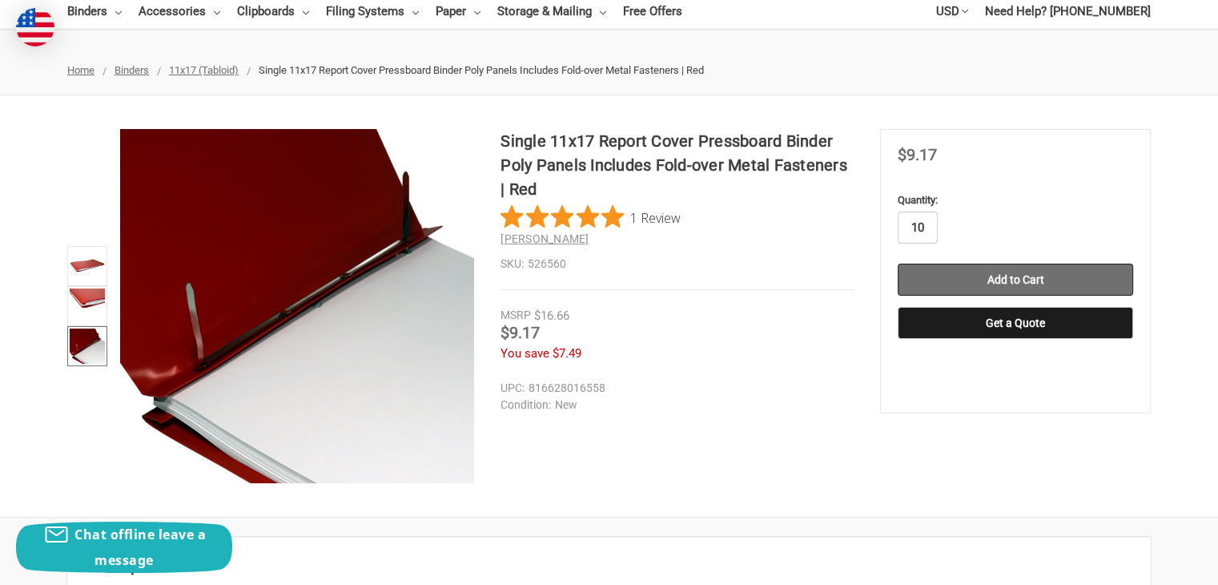
type input "10"
click at [991, 283] on input "Add to Cart" at bounding box center [1015, 279] width 235 height 32
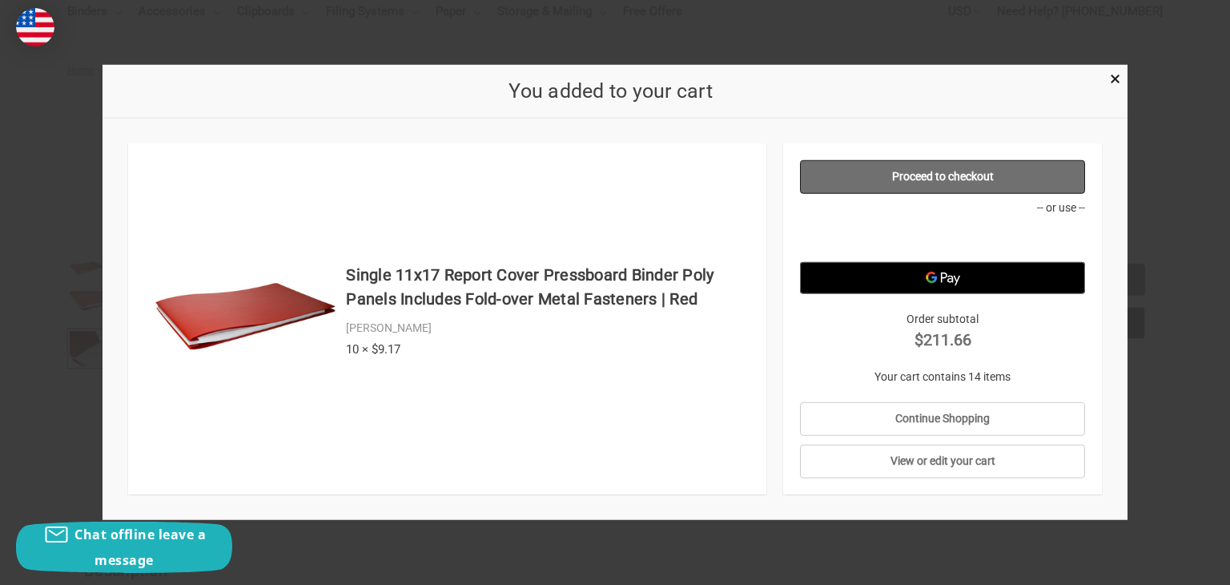
click at [961, 172] on link "Proceed to checkout" at bounding box center [943, 177] width 286 height 34
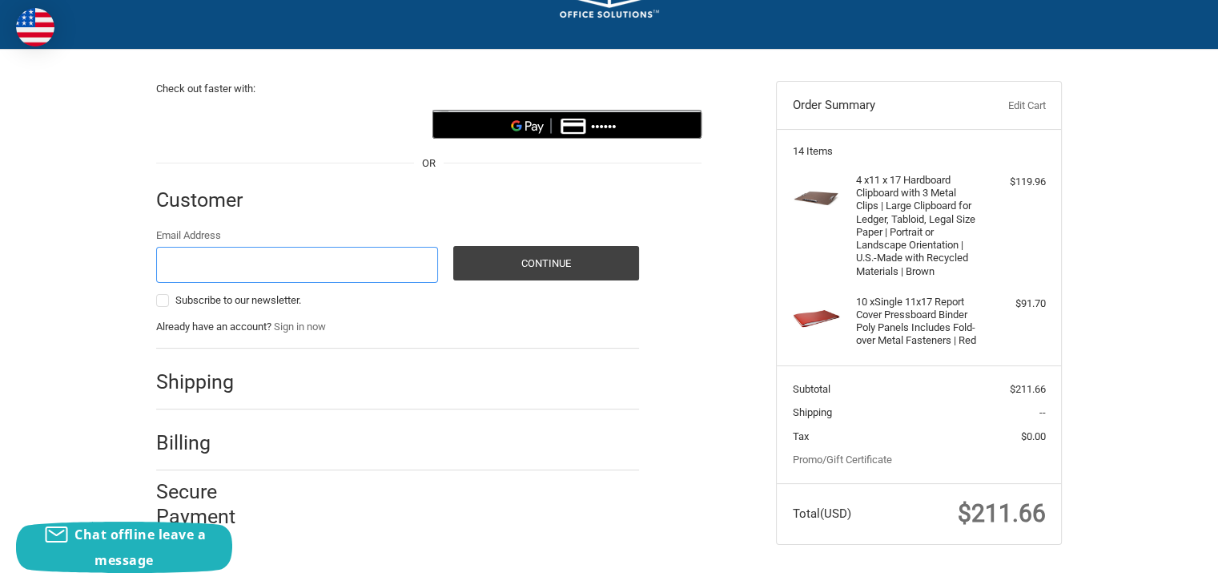
scroll to position [99, 0]
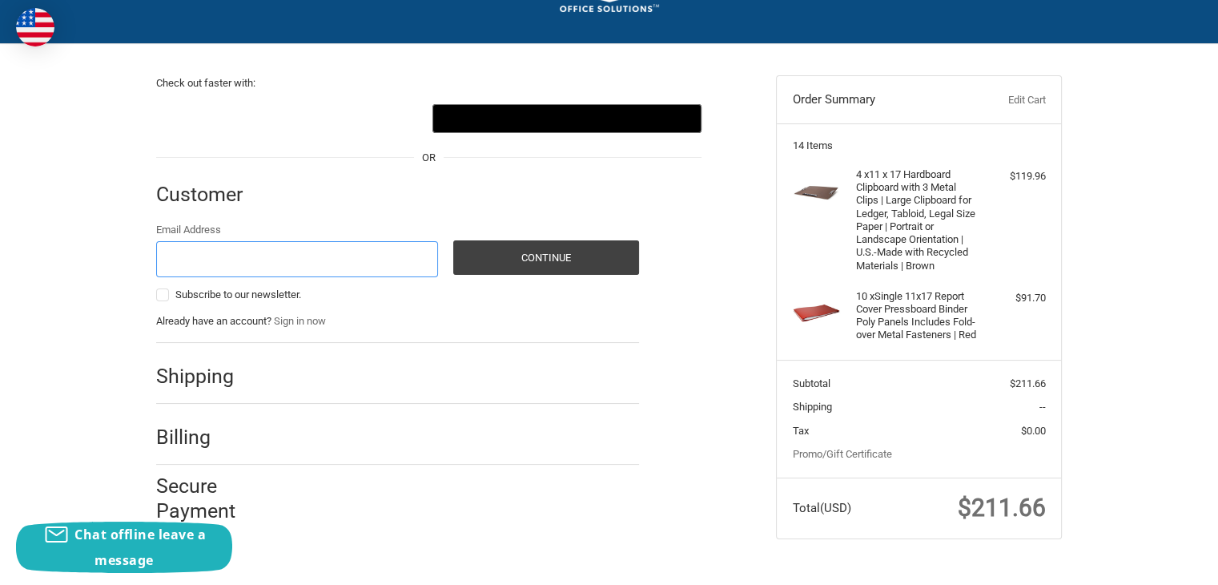
click at [308, 261] on input "Email Address" at bounding box center [297, 259] width 282 height 36
type input "[PERSON_NAME][EMAIL_ADDRESS][DOMAIN_NAME]"
click at [242, 366] on h2 "Shipping" at bounding box center [203, 376] width 94 height 25
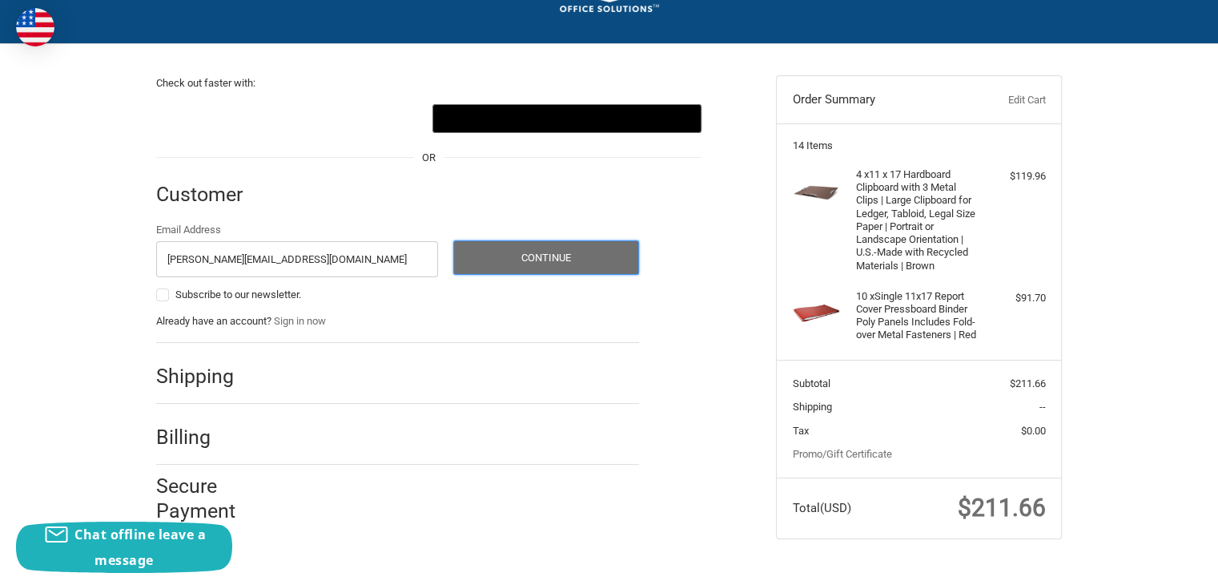
click at [541, 258] on button "Continue" at bounding box center [546, 257] width 186 height 34
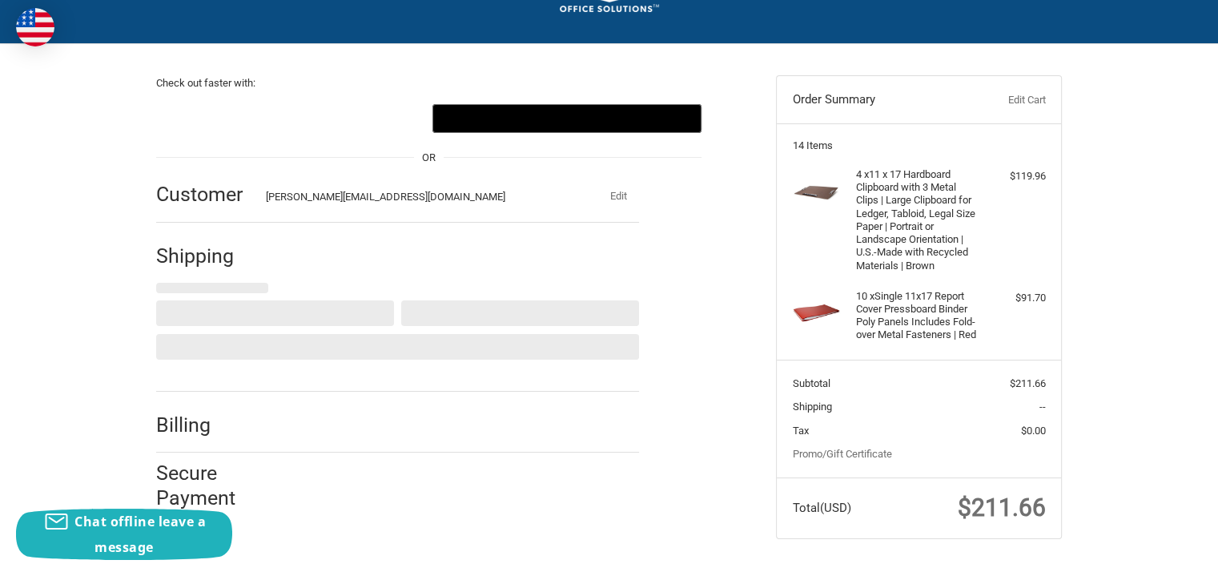
select select "US"
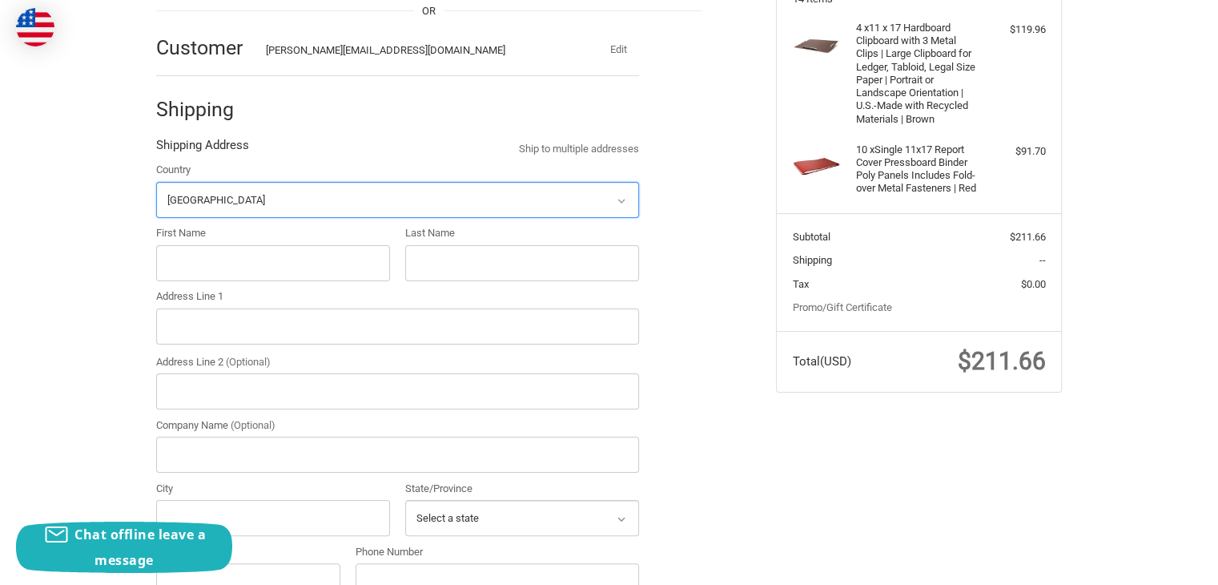
scroll to position [273, 0]
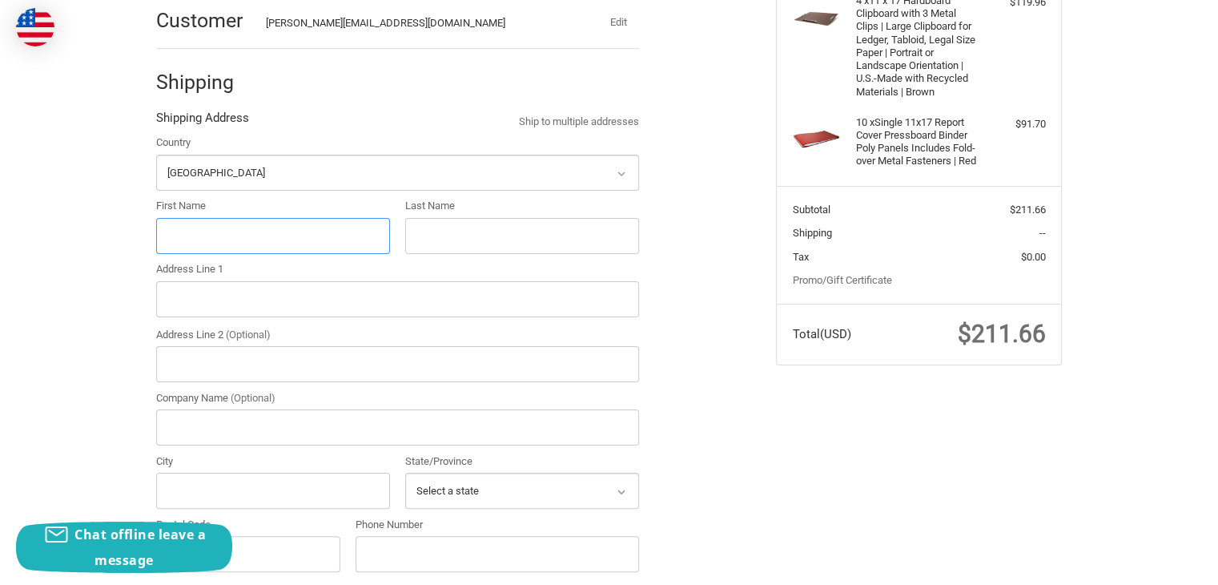
click at [266, 234] on input "First Name" at bounding box center [273, 236] width 234 height 36
type input "larry"
type input "goodson"
type input "102 Saginaw Rd"
type input "Mid-States Mechanical Services"
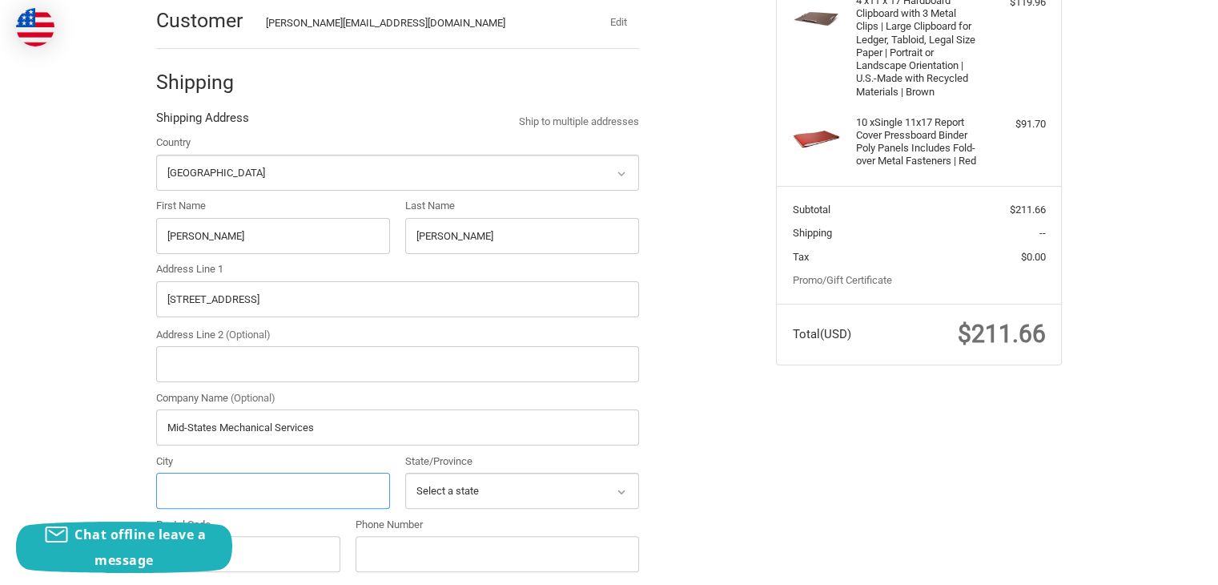
type input "Joplin"
select select "MO"
type input "64804"
type input "4174995737"
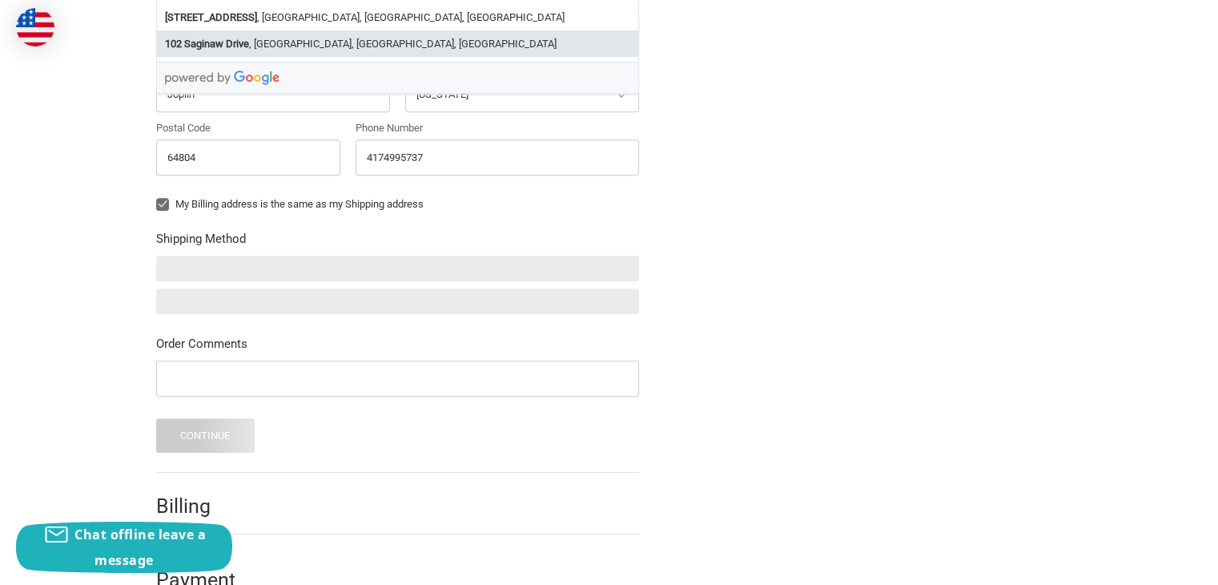
scroll to position [674, 0]
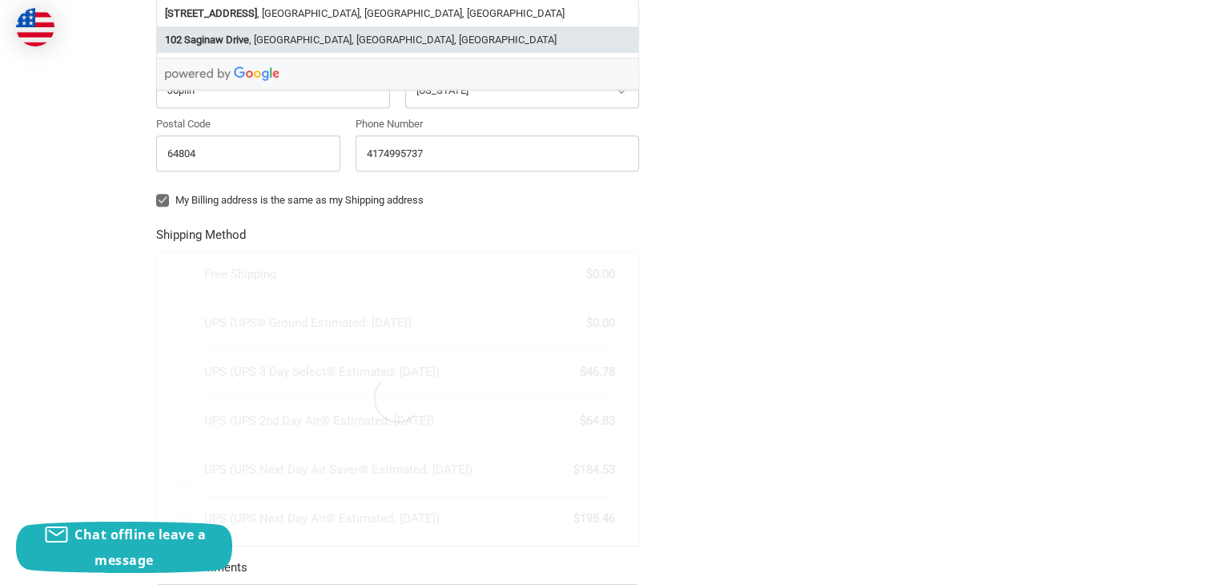
radio input "true"
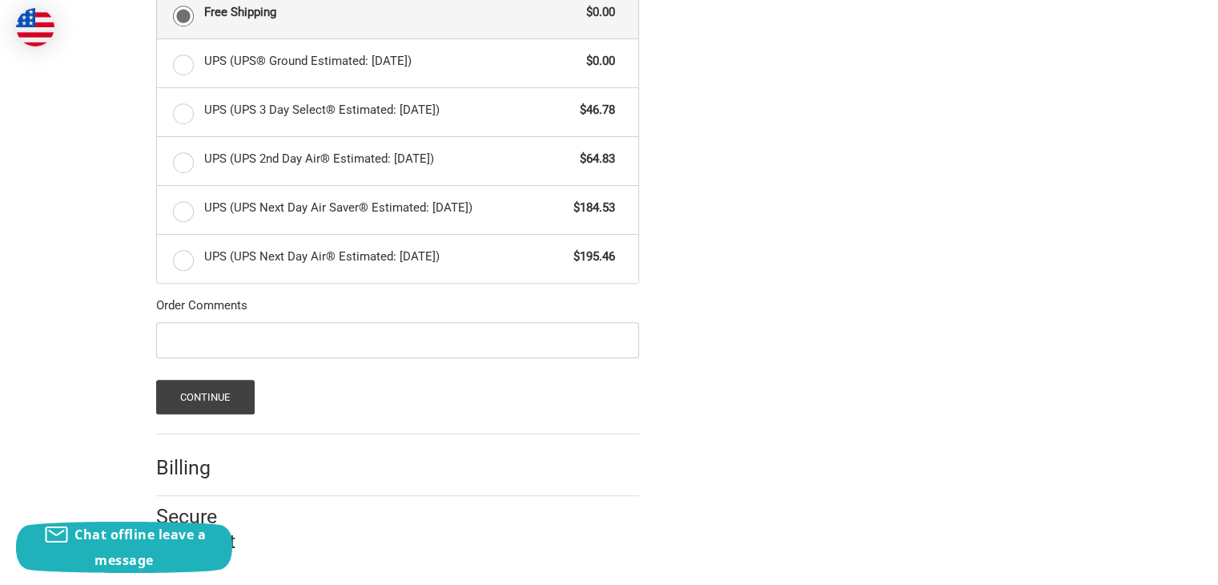
scroll to position [935, 0]
click at [235, 404] on button "Continue" at bounding box center [205, 397] width 99 height 34
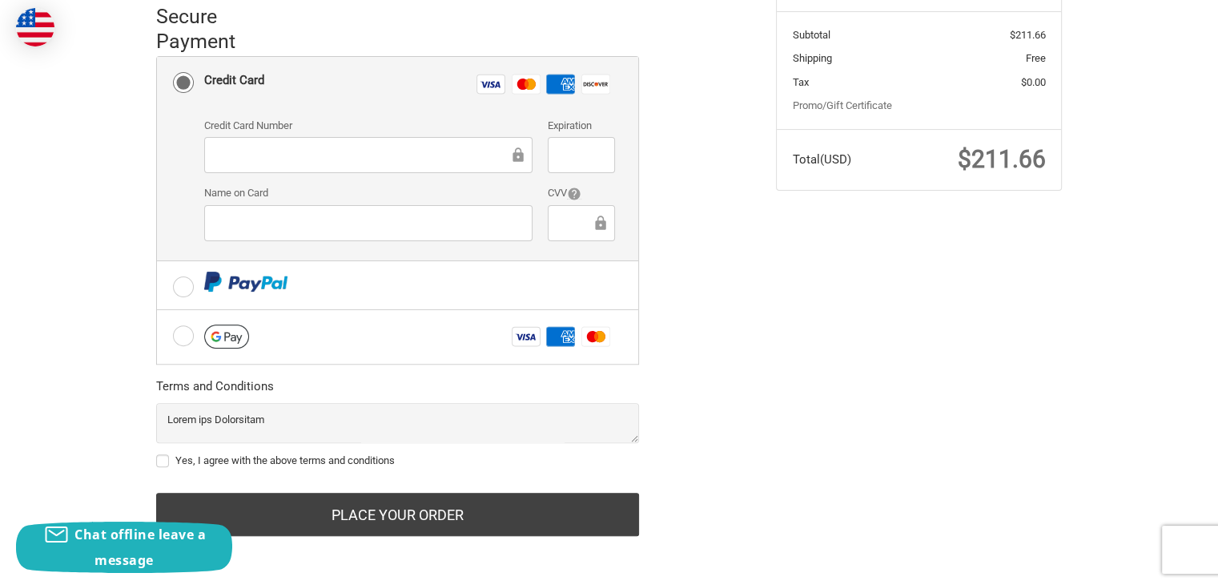
scroll to position [449, 0]
click at [163, 461] on label "Yes, I agree with the above terms and conditions" at bounding box center [397, 459] width 483 height 13
click at [157, 453] on input "Yes, I agree with the above terms and conditions" at bounding box center [156, 452] width 1 height 1
checkbox input "true"
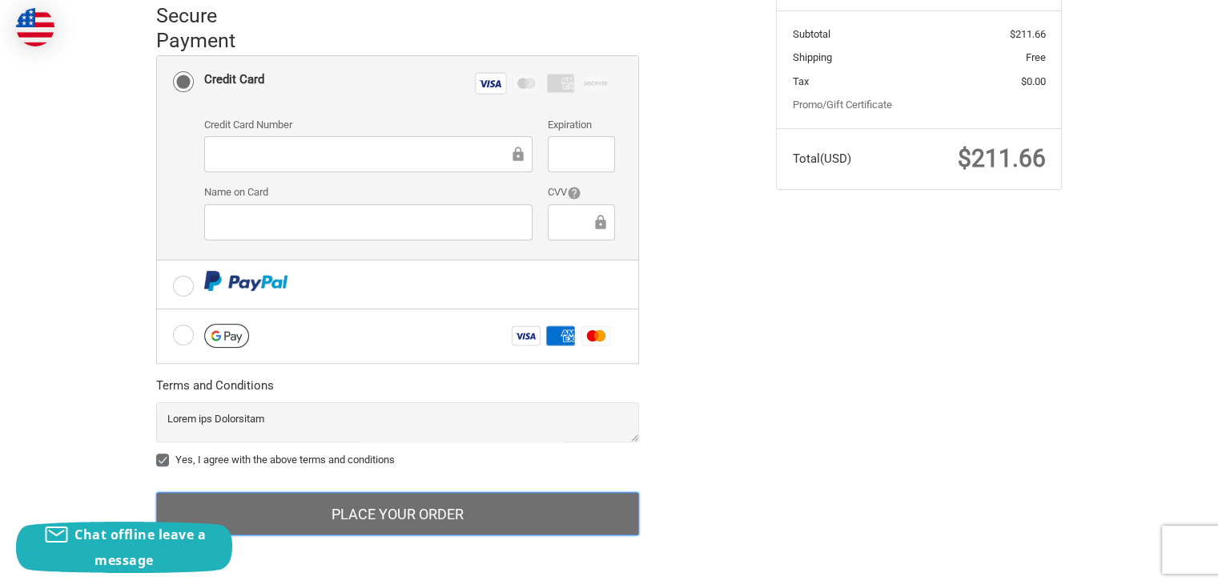
click at [364, 513] on button "Place Your Order" at bounding box center [397, 513] width 483 height 43
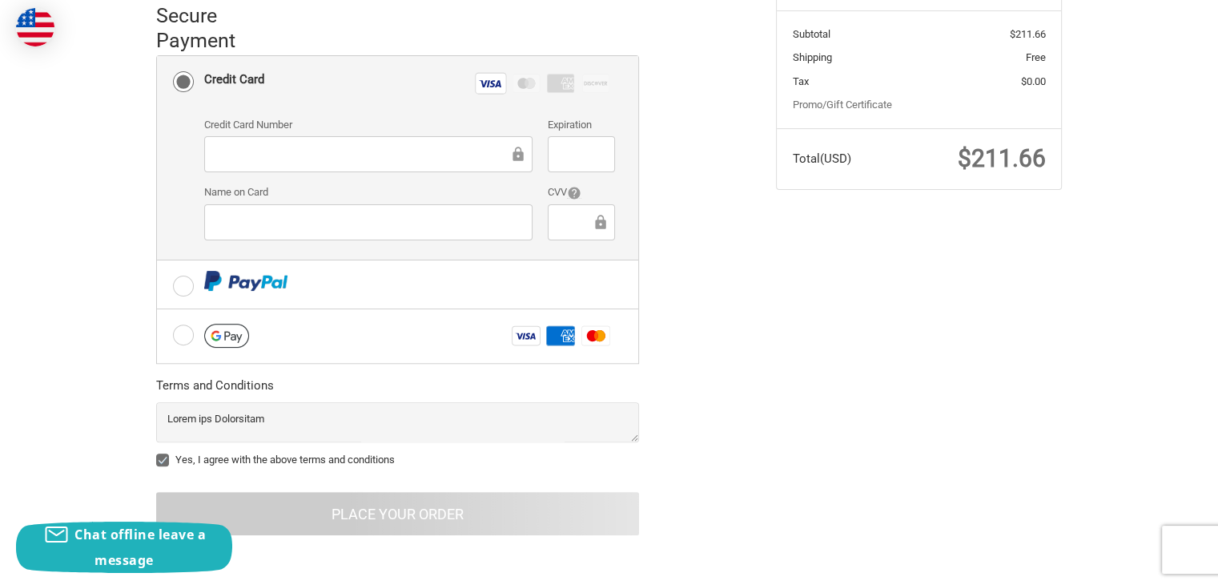
scroll to position [20, 0]
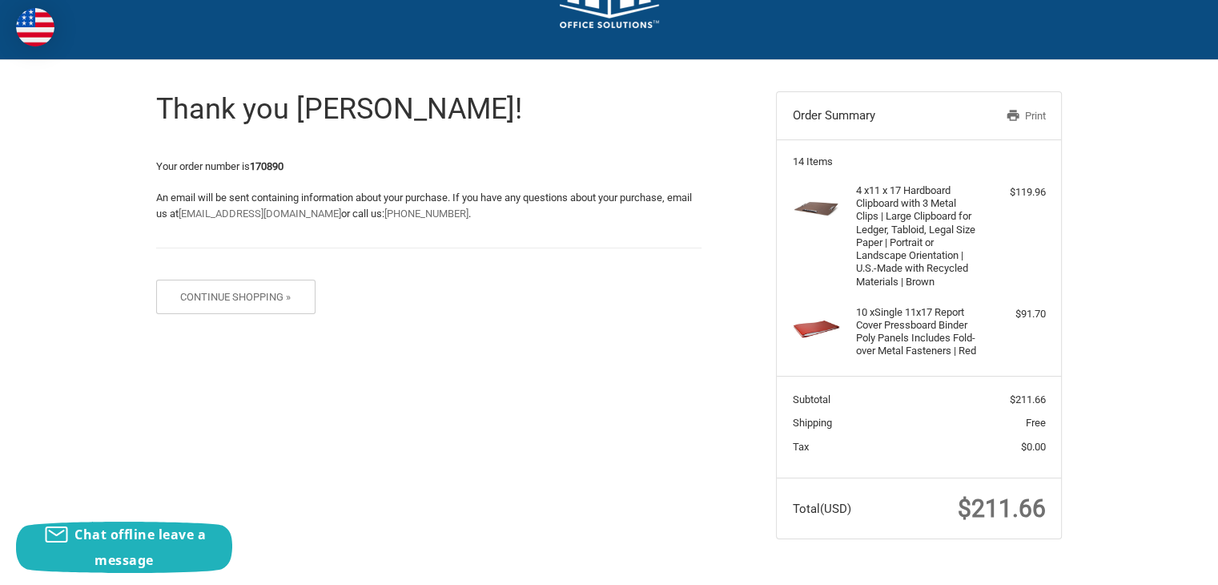
scroll to position [83, 0]
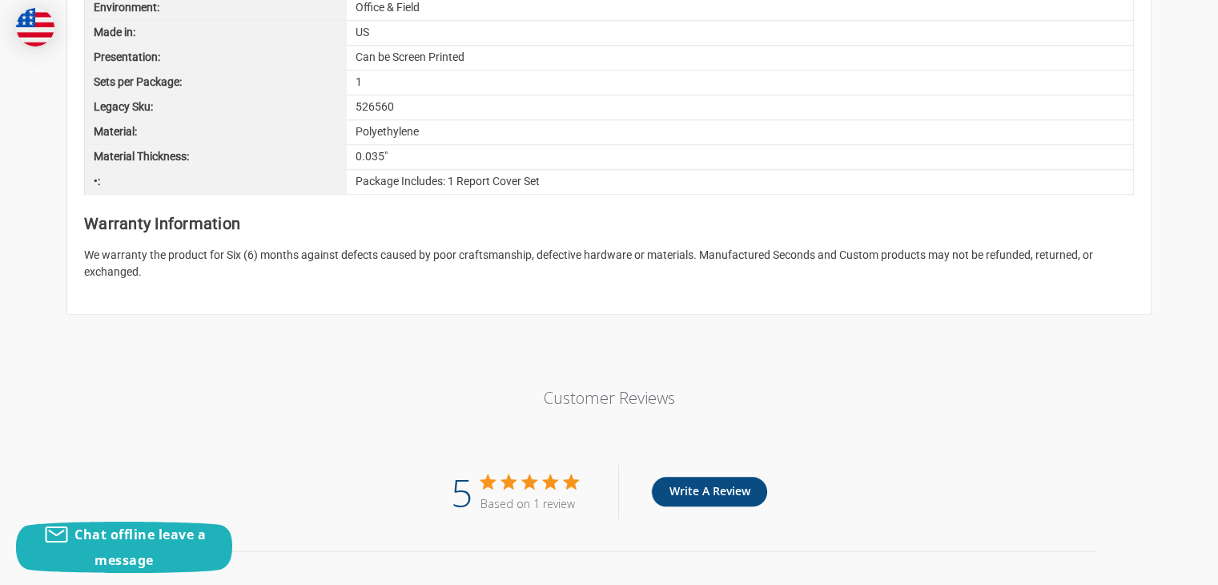
scroll to position [1522, 0]
